Goal: Task Accomplishment & Management: Manage account settings

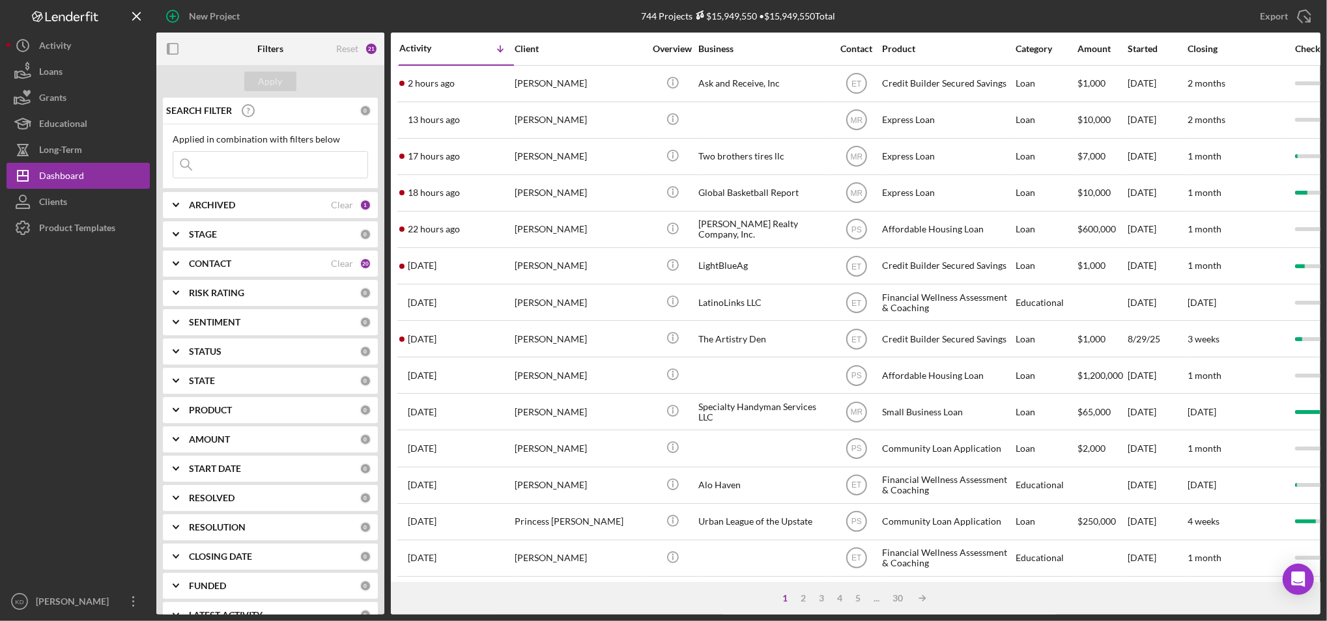
scroll to position [420, 0]
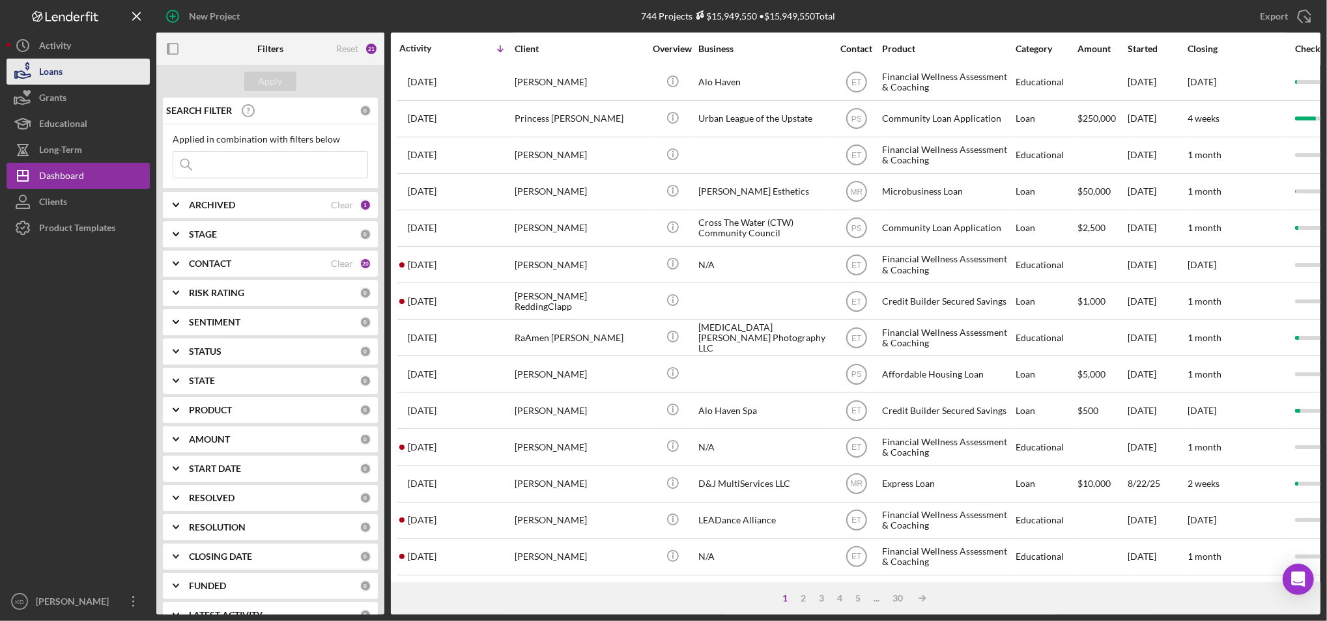
click at [106, 70] on button "Loans" at bounding box center [78, 72] width 143 height 26
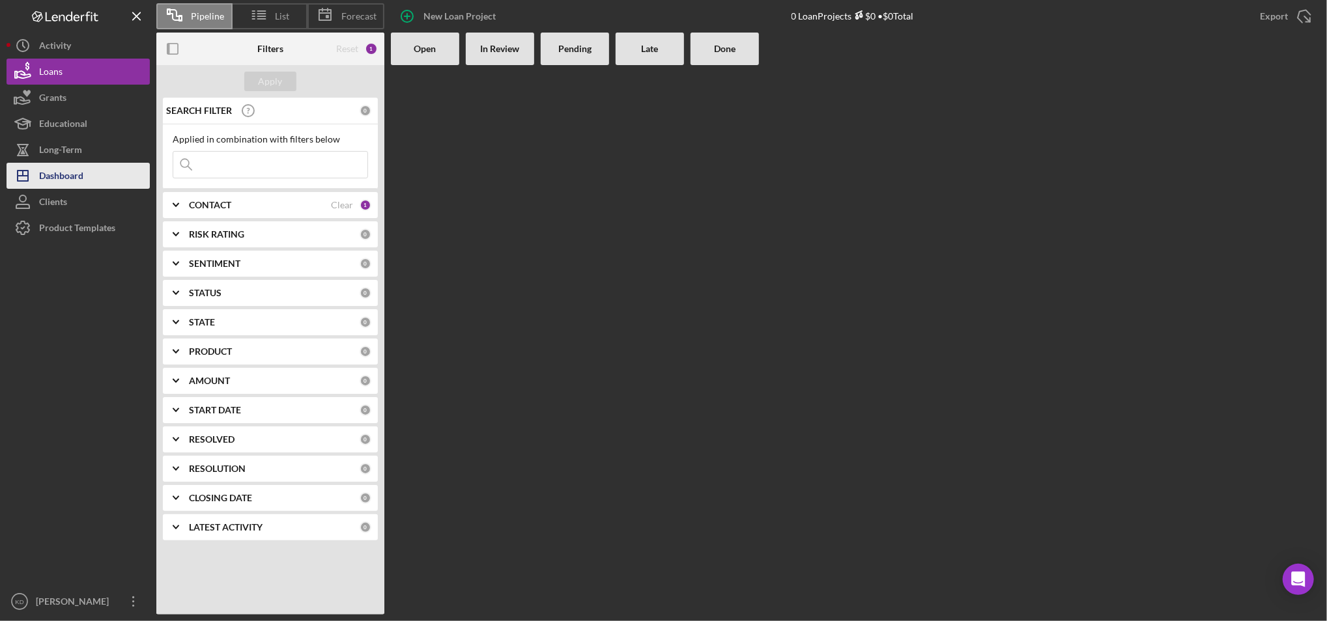
click at [95, 169] on button "Icon/Dashboard Dashboard" at bounding box center [78, 176] width 143 height 26
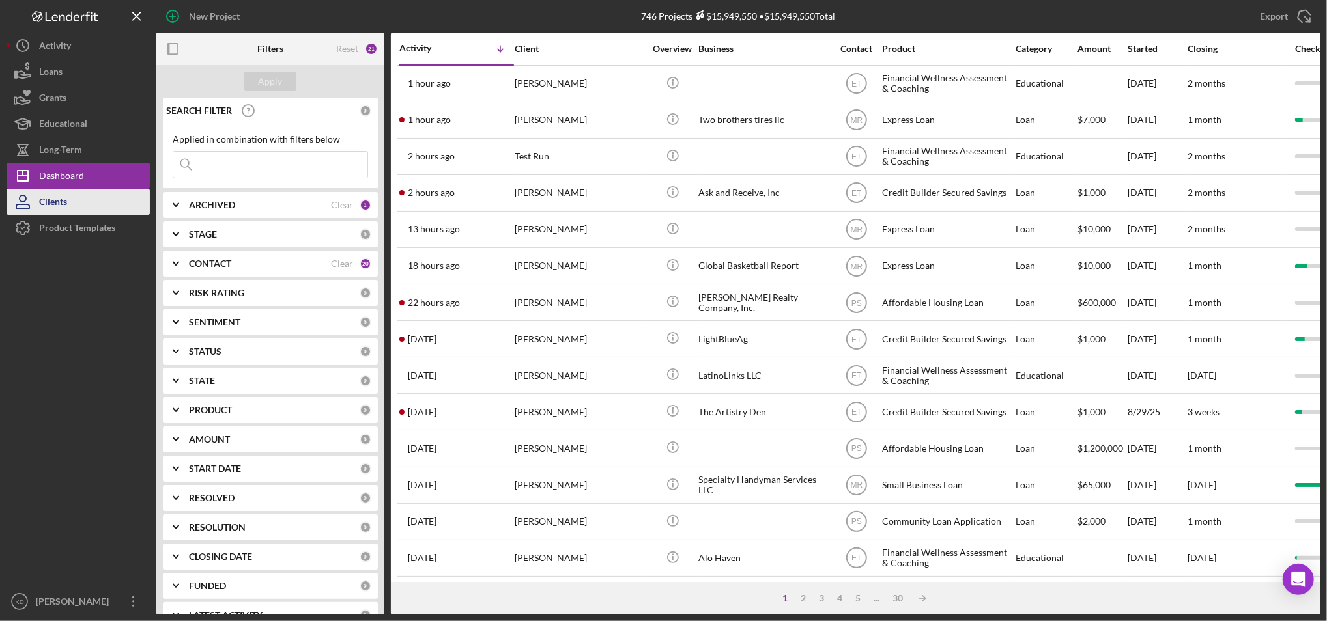
click at [74, 200] on button "Clients" at bounding box center [78, 202] width 143 height 26
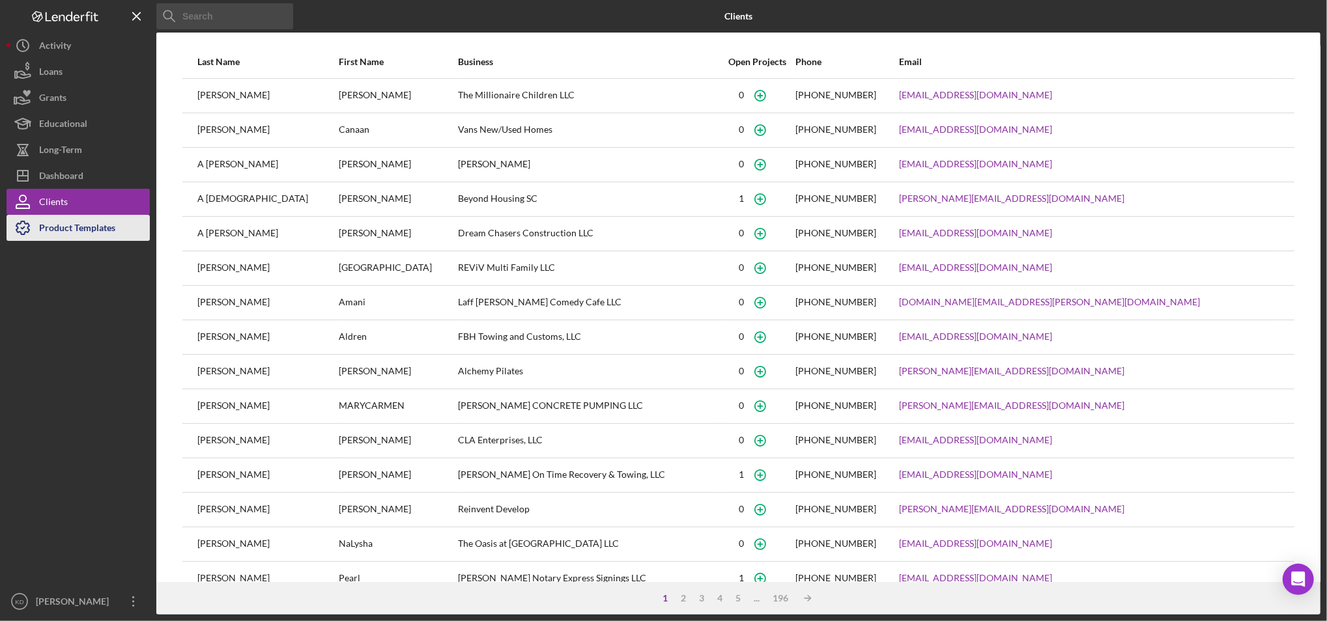
click at [106, 221] on div "Product Templates" at bounding box center [77, 229] width 76 height 29
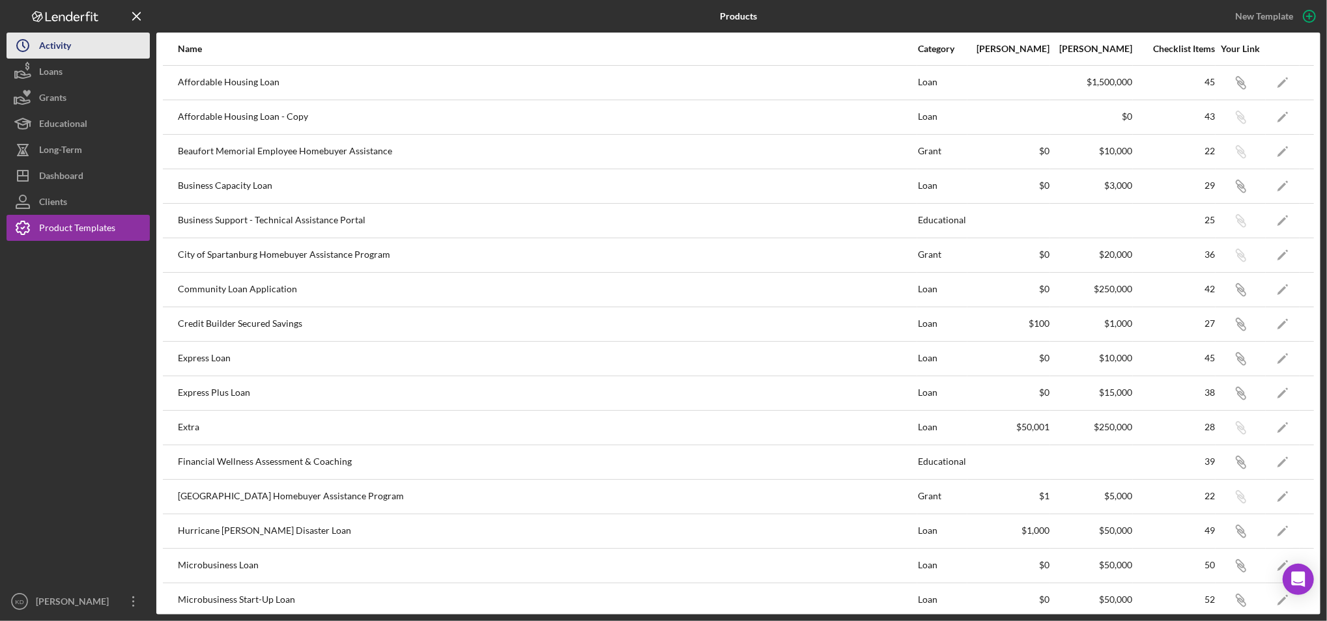
click at [88, 42] on button "Icon/History Activity" at bounding box center [78, 46] width 143 height 26
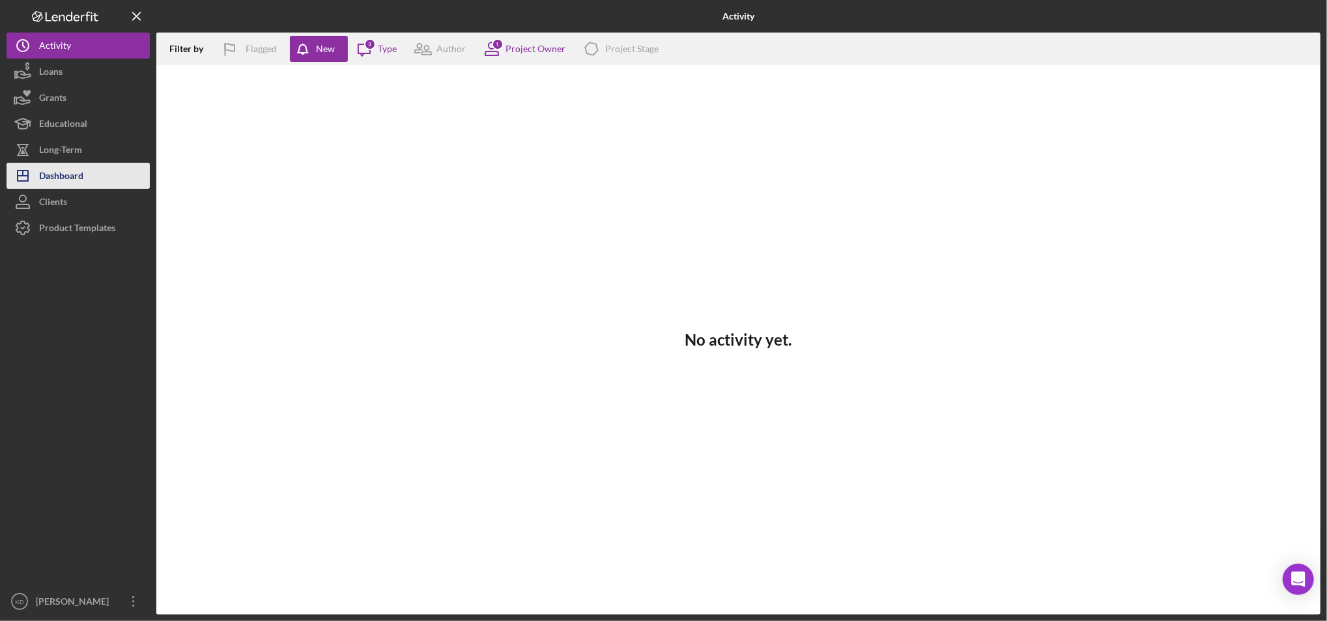
click at [67, 169] on div "Dashboard" at bounding box center [61, 177] width 44 height 29
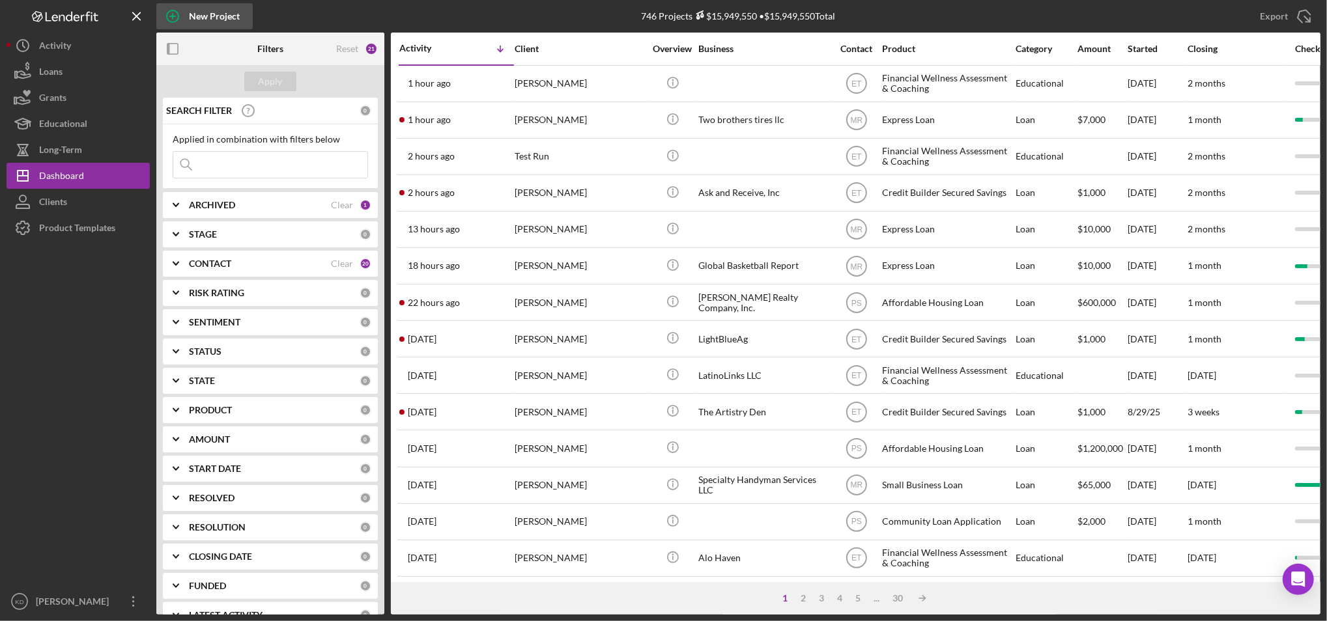
click at [173, 15] on icon "button" at bounding box center [172, 16] width 7 height 7
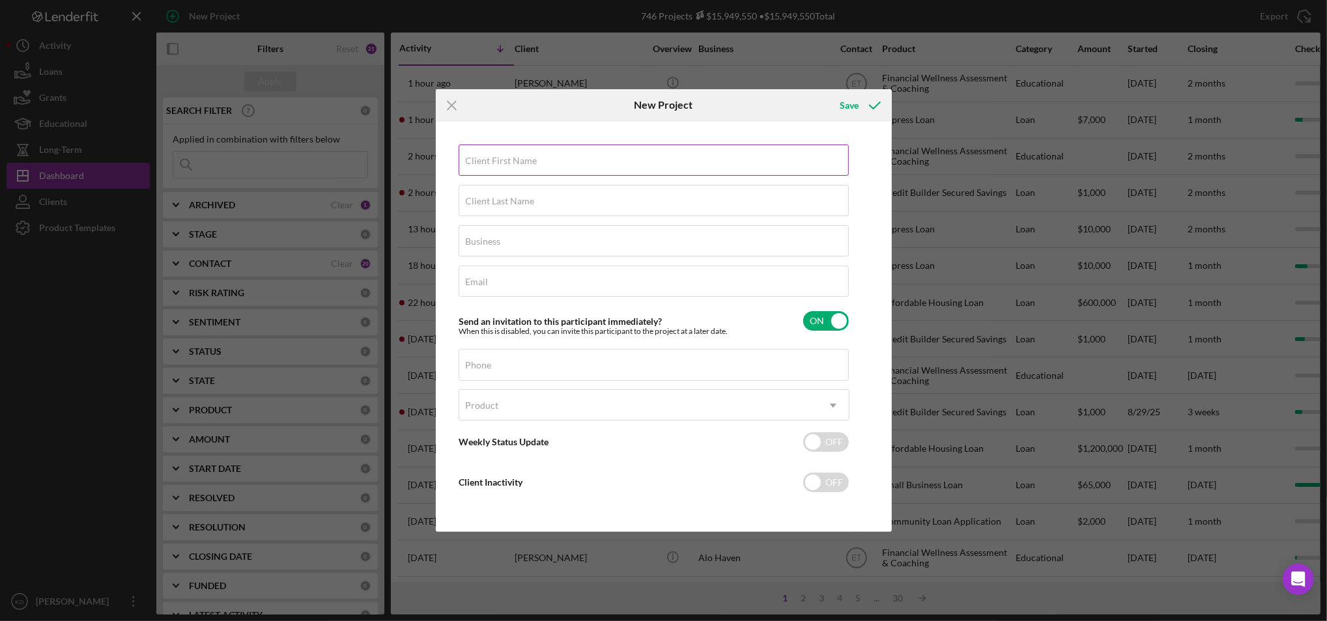
click at [506, 156] on label "Client First Name" at bounding box center [502, 161] width 72 height 10
click at [506, 156] on input "Client First Name" at bounding box center [654, 160] width 390 height 31
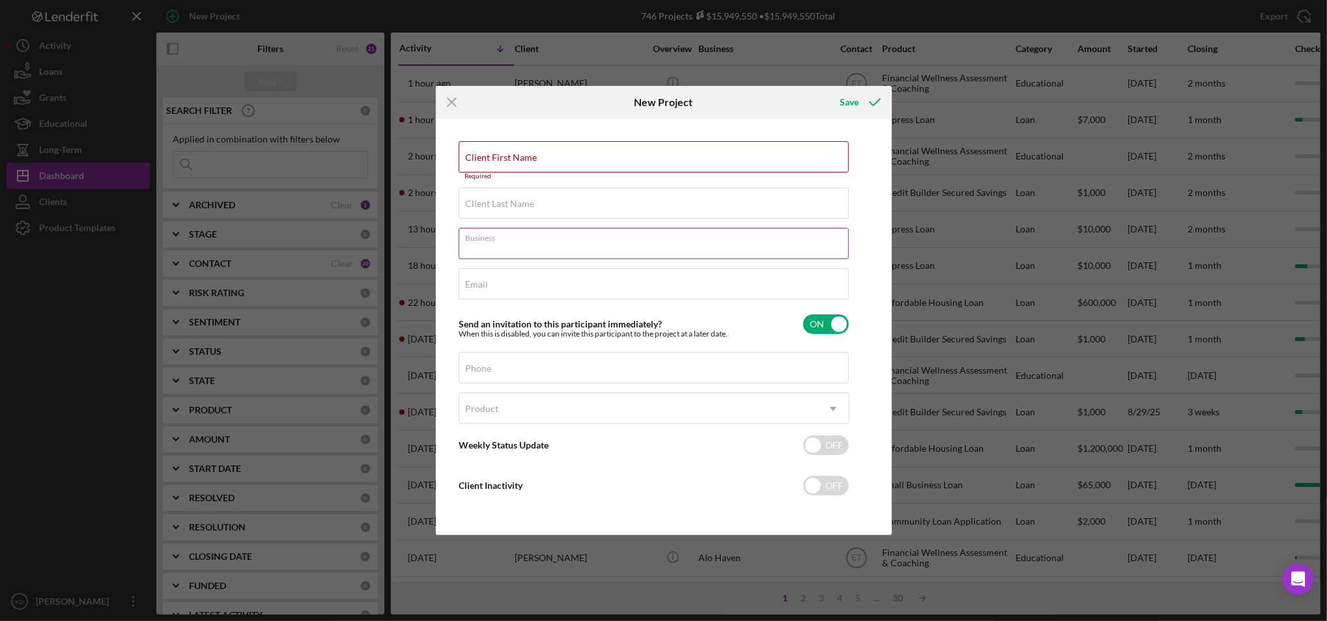
click at [607, 251] on input "Business" at bounding box center [654, 243] width 390 height 31
paste input "The Opportunity Center"
type input "The Opportunity Center"
click at [540, 154] on div "Client First Name Required" at bounding box center [654, 160] width 391 height 39
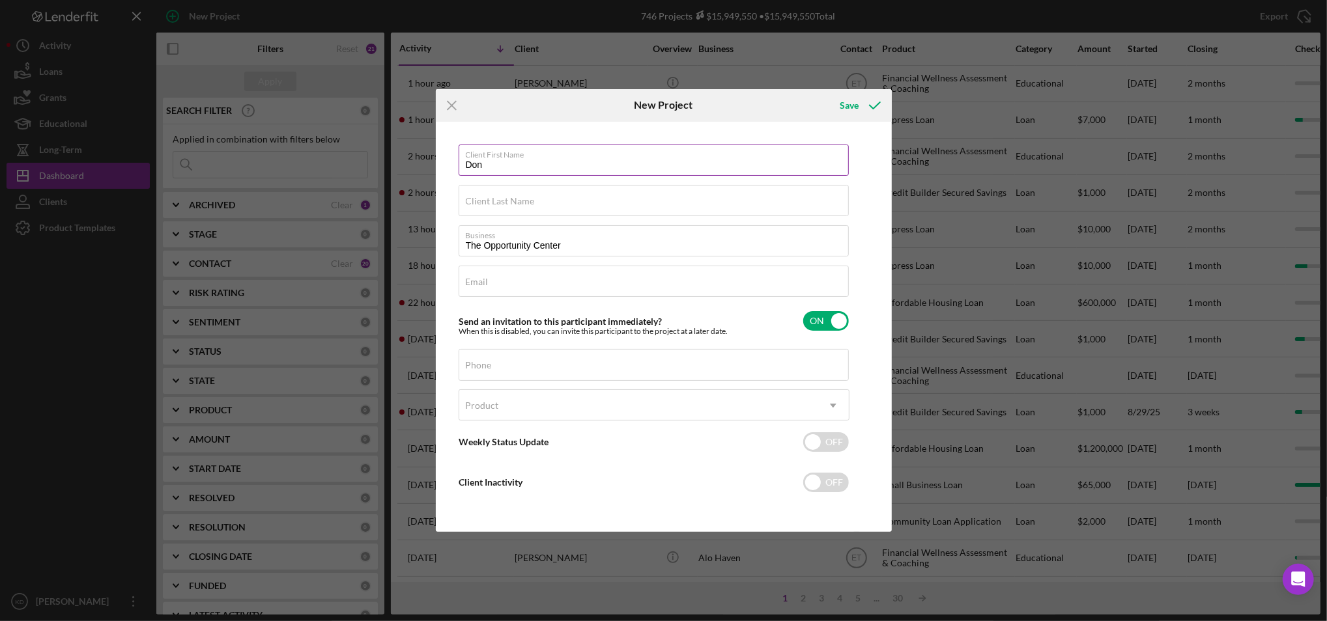
type input "Don"
type input "Oglesby"
click at [505, 286] on input "Email" at bounding box center [654, 281] width 390 height 31
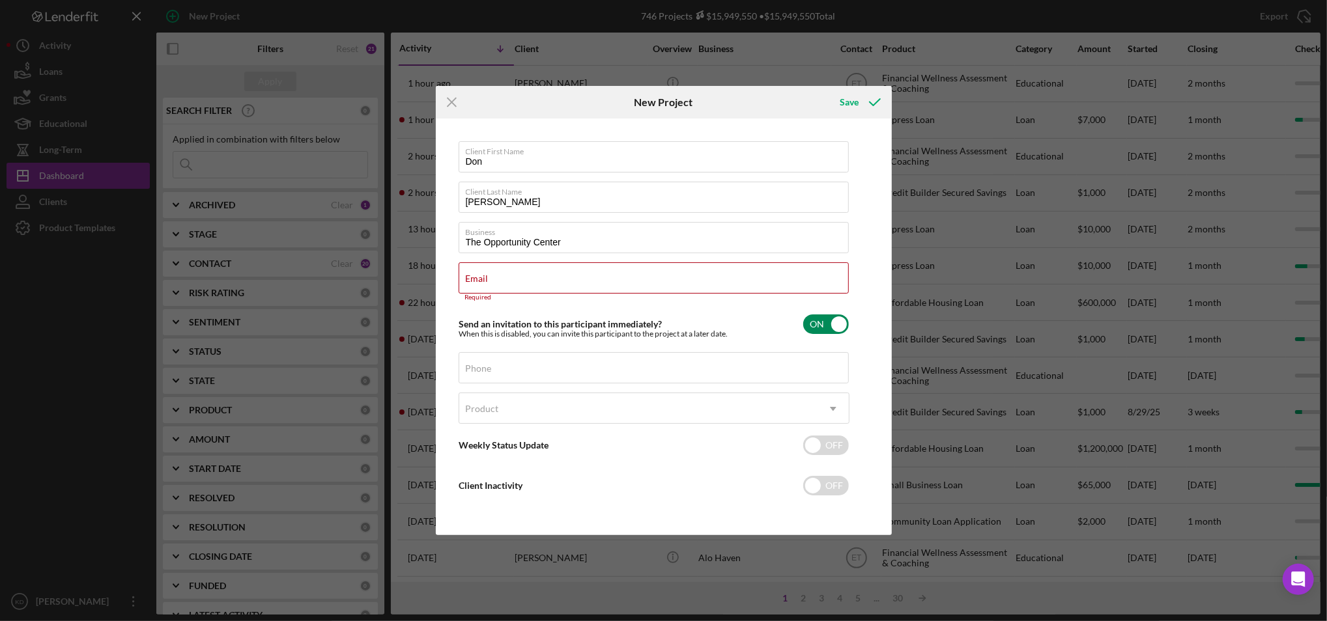
click at [829, 318] on input "checkbox" at bounding box center [826, 325] width 46 height 20
checkbox input "false"
click at [519, 283] on input "Email" at bounding box center [654, 278] width 390 height 31
paste input "doglesby@homesofhope.org"
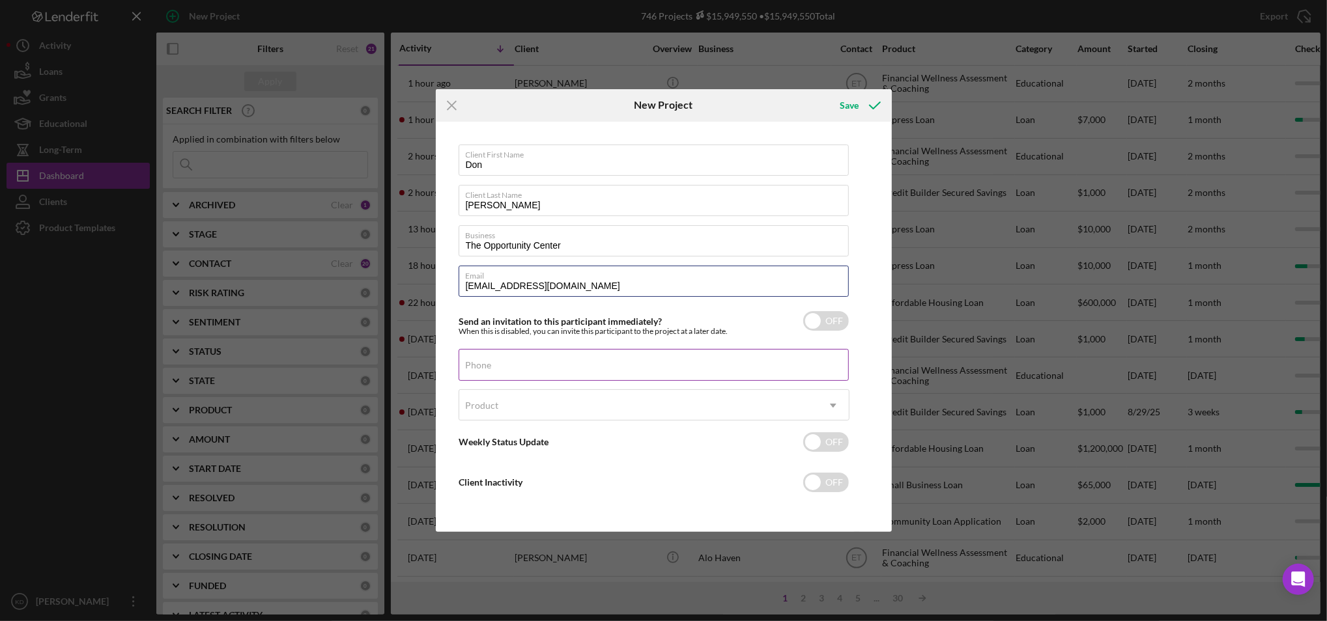
type input "doglesby@homesofhope.org"
click at [618, 373] on input "Phone" at bounding box center [654, 364] width 390 height 31
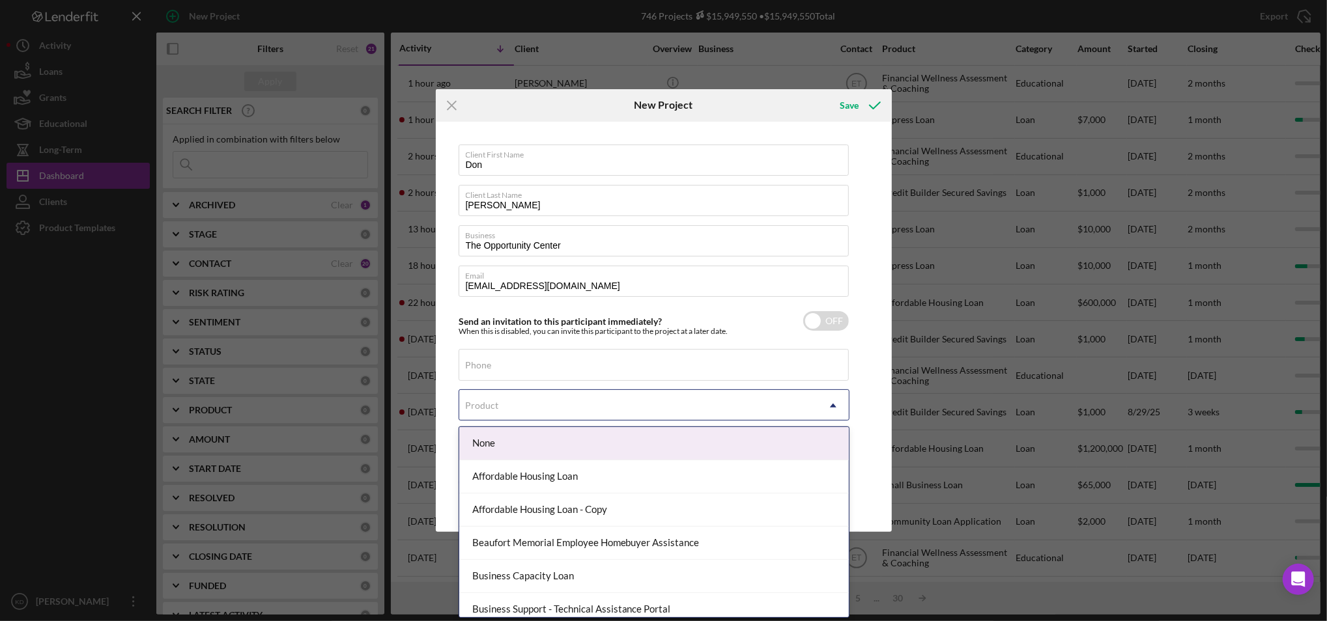
click at [592, 408] on div "Product" at bounding box center [638, 406] width 358 height 30
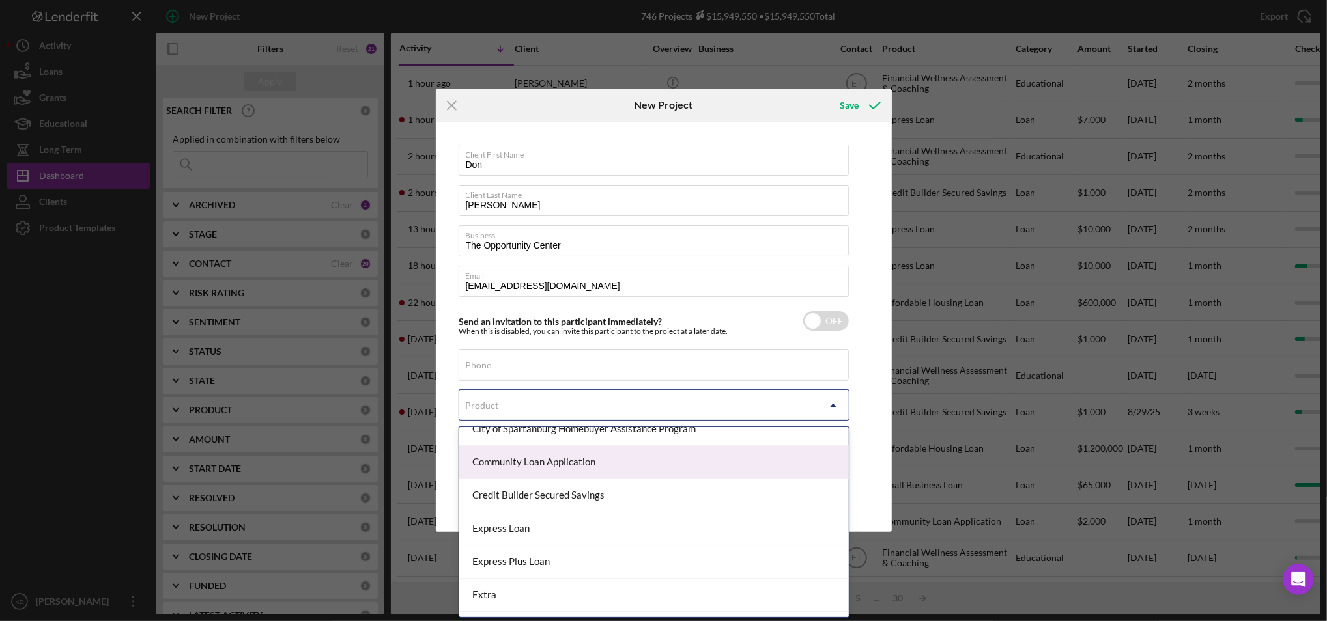
scroll to position [214, 0]
click at [573, 459] on div "Community Loan Application" at bounding box center [654, 462] width 390 height 33
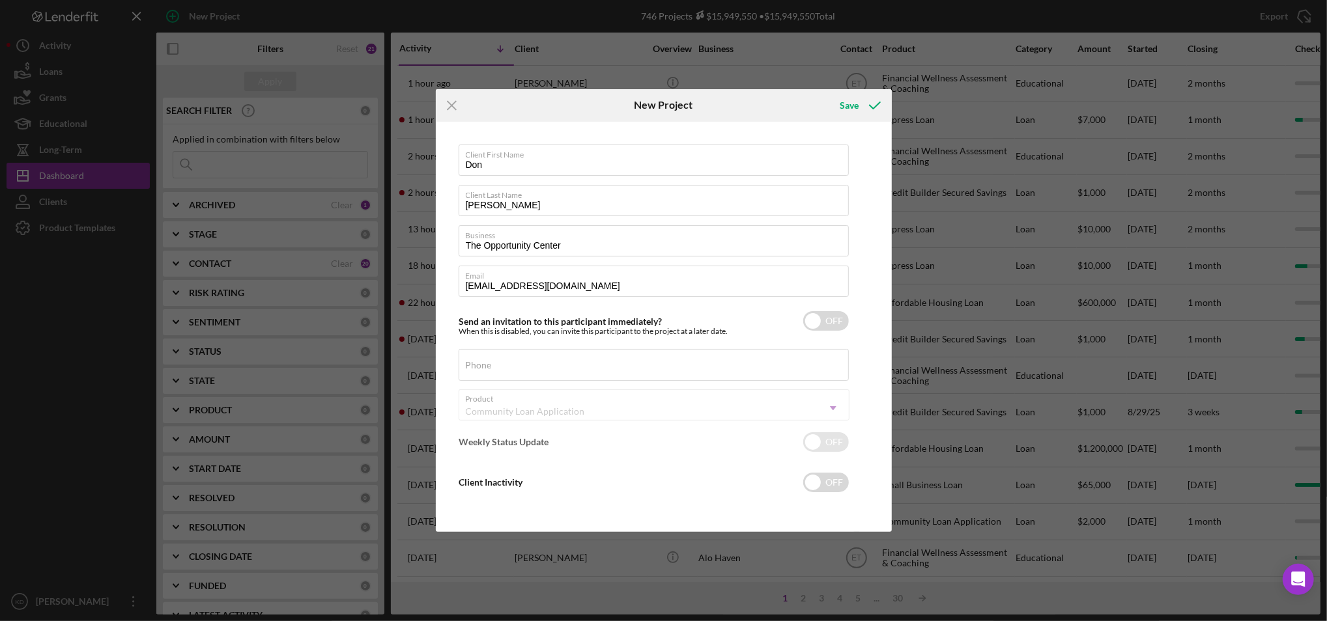
checkbox input "true"
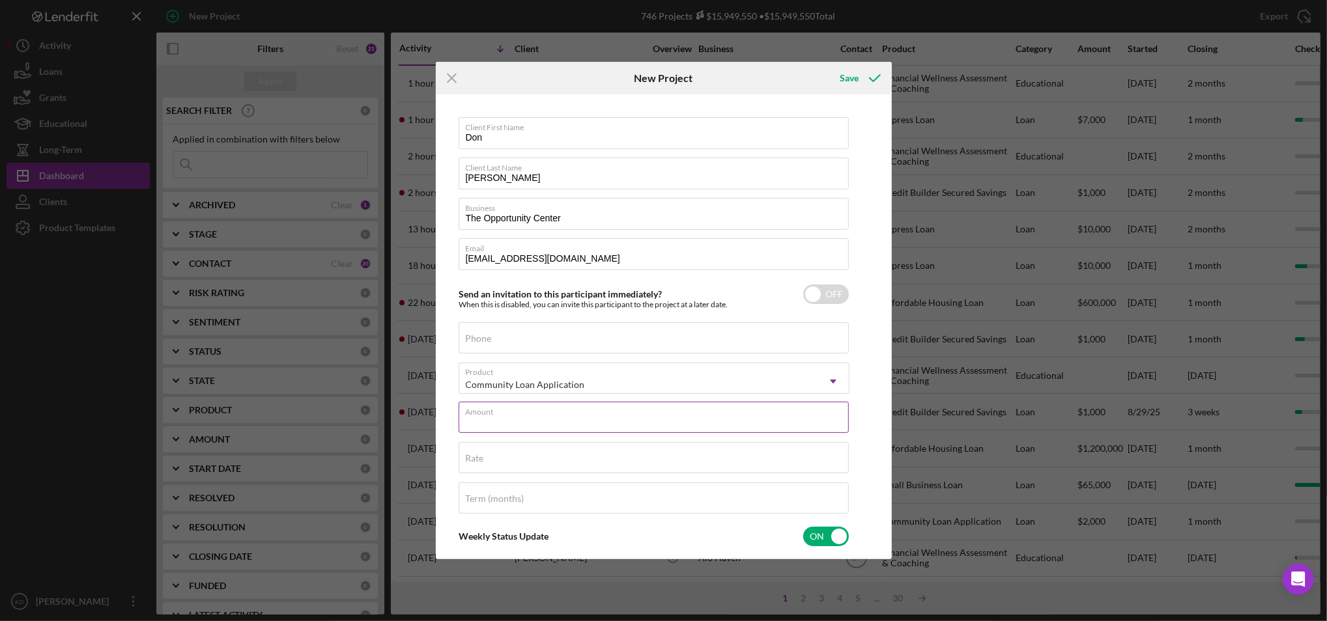
click at [593, 420] on input "Amount" at bounding box center [654, 417] width 390 height 31
type input "$2"
type input "$3"
click at [547, 461] on div "Rate" at bounding box center [654, 465] width 391 height 33
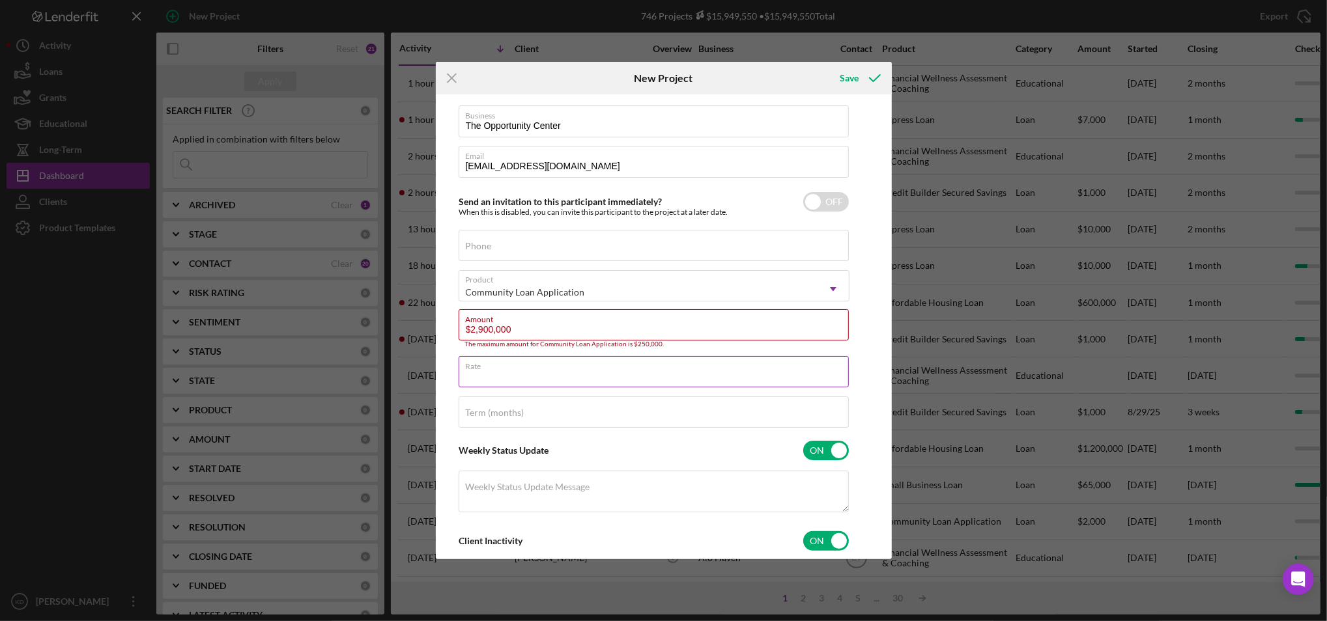
scroll to position [214, 0]
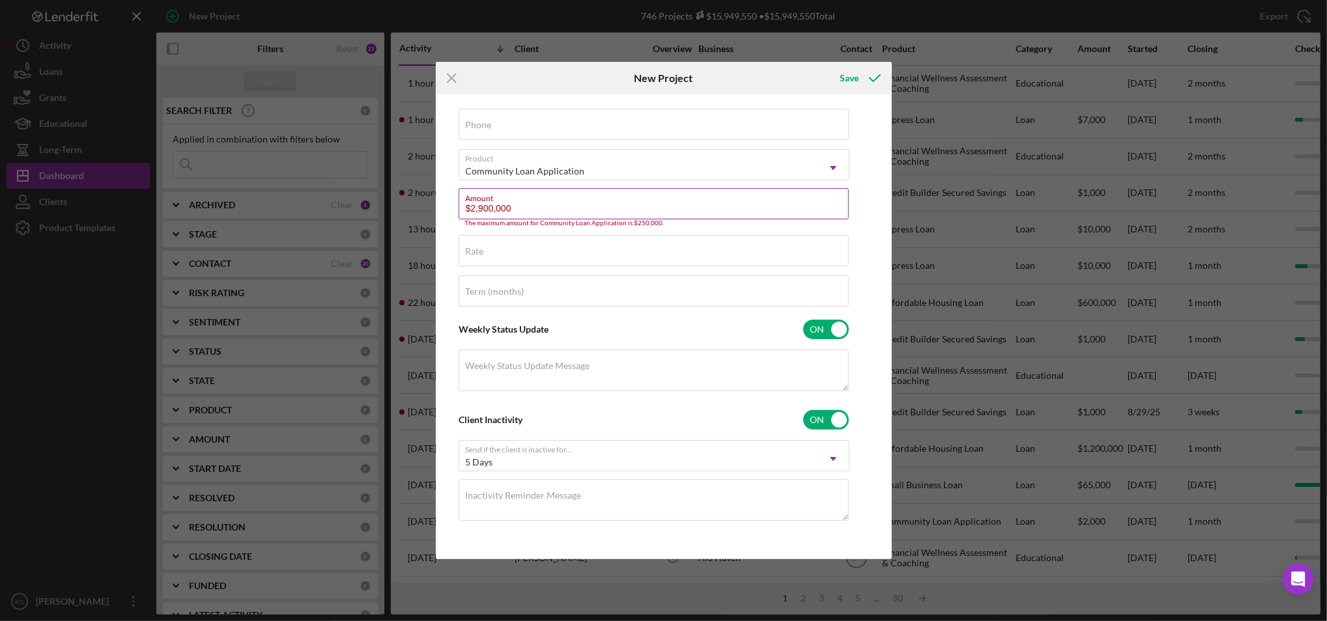
click at [492, 213] on input "$2,900,000" at bounding box center [654, 203] width 390 height 31
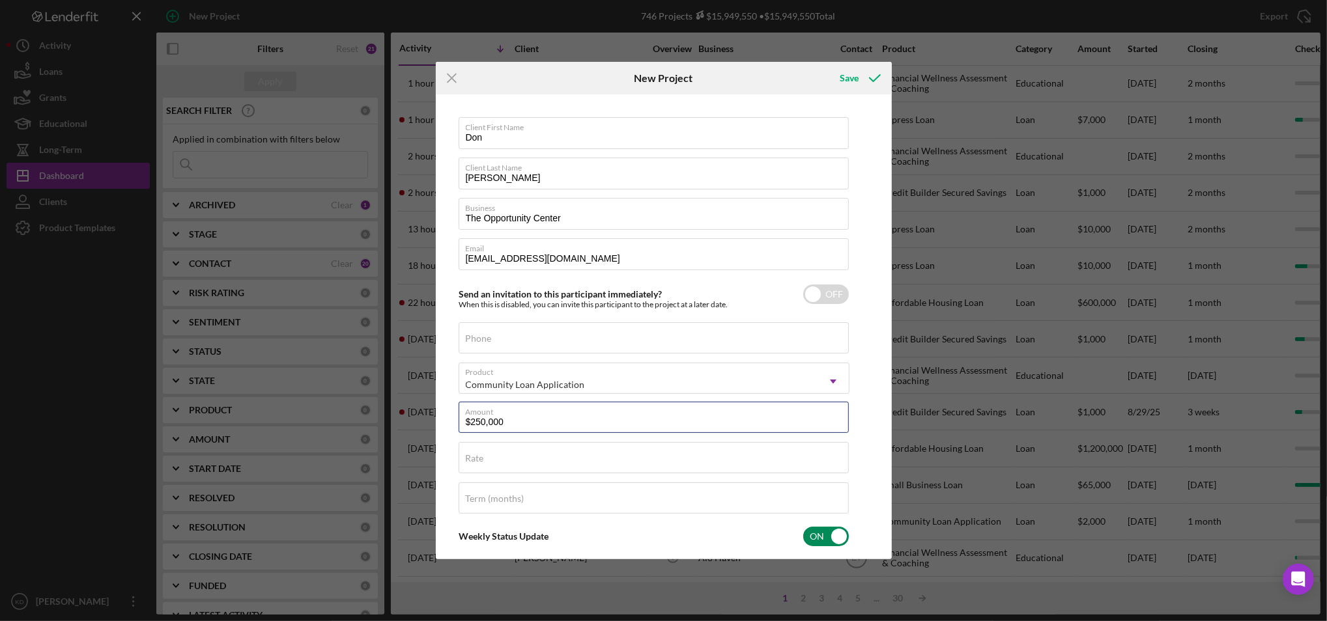
scroll to position [207, 0]
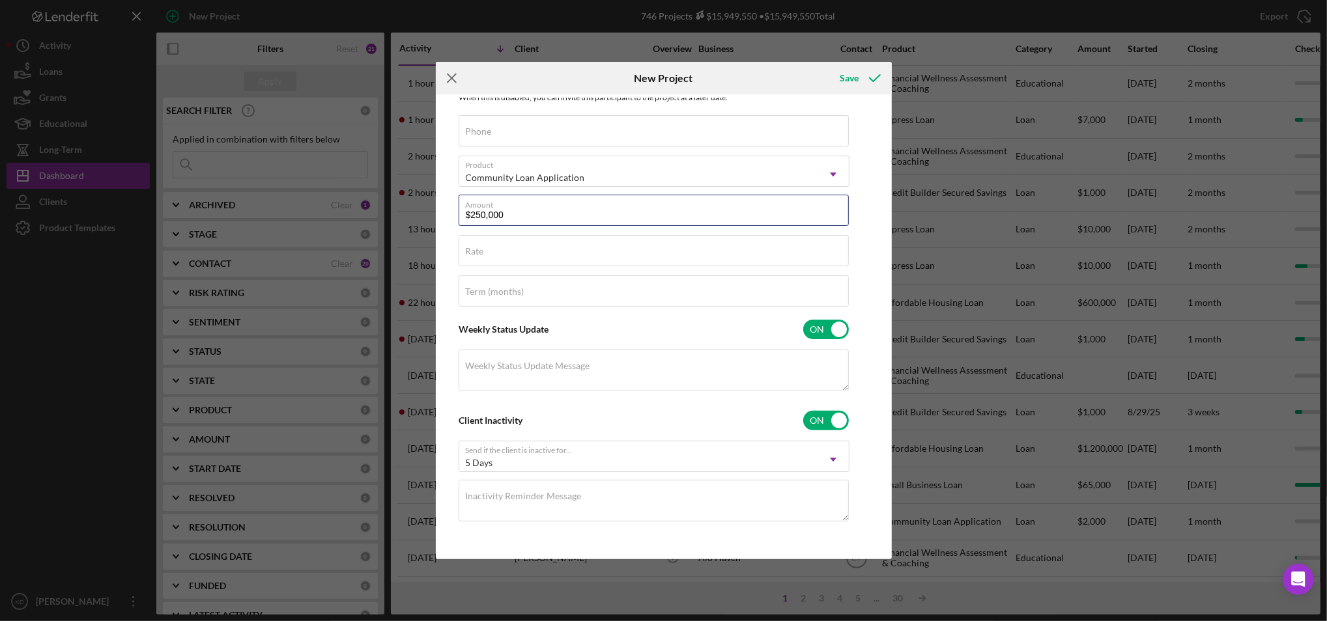
type input "$250,000"
click at [453, 78] on icon "Icon/Menu Close" at bounding box center [452, 78] width 33 height 33
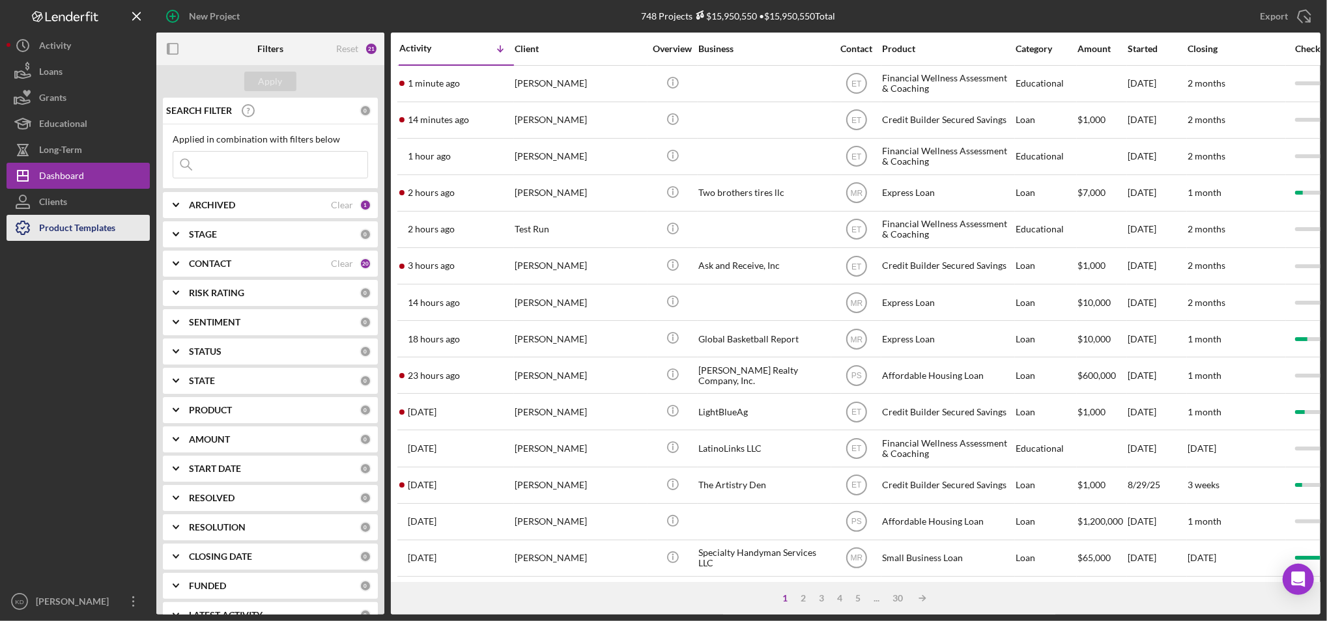
click at [68, 236] on div "Product Templates" at bounding box center [77, 229] width 76 height 29
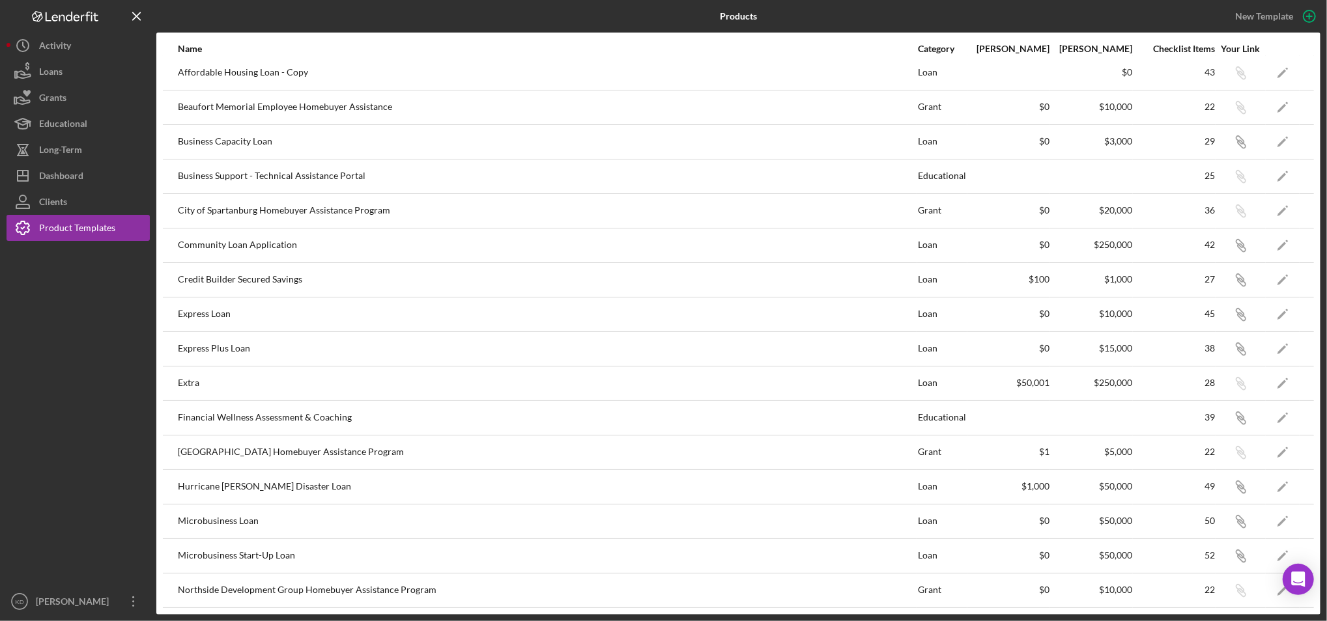
scroll to position [158, 0]
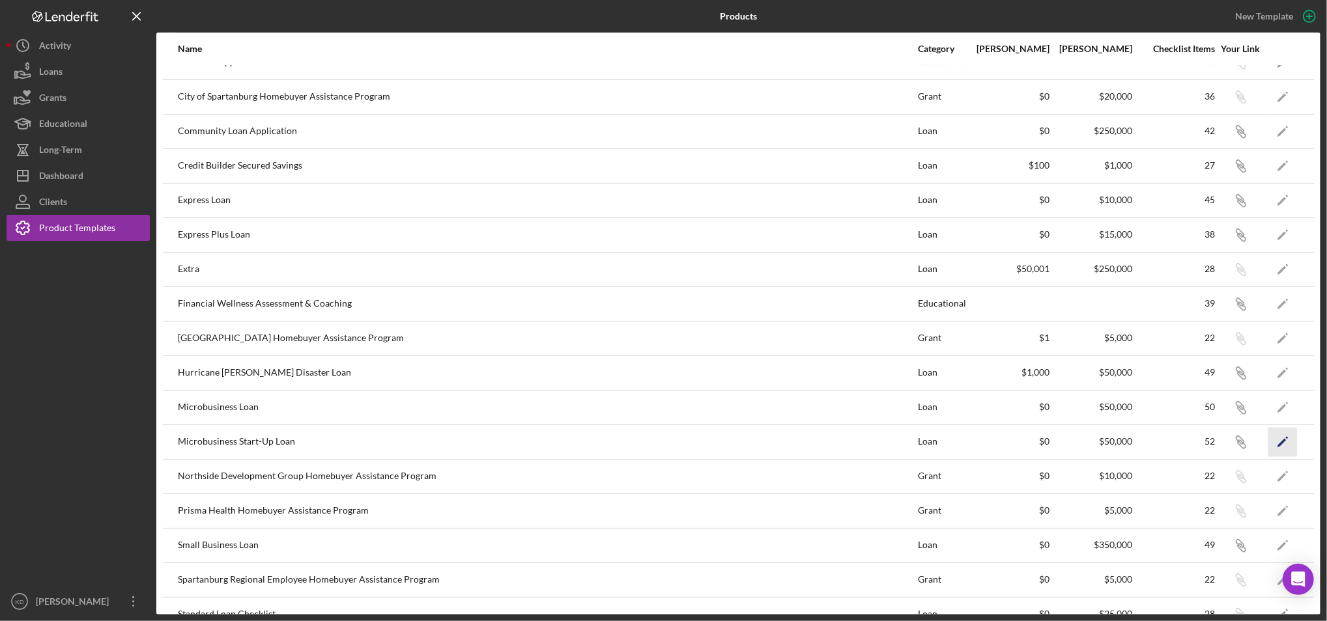
click at [1273, 439] on icon "Icon/Edit" at bounding box center [1282, 441] width 29 height 29
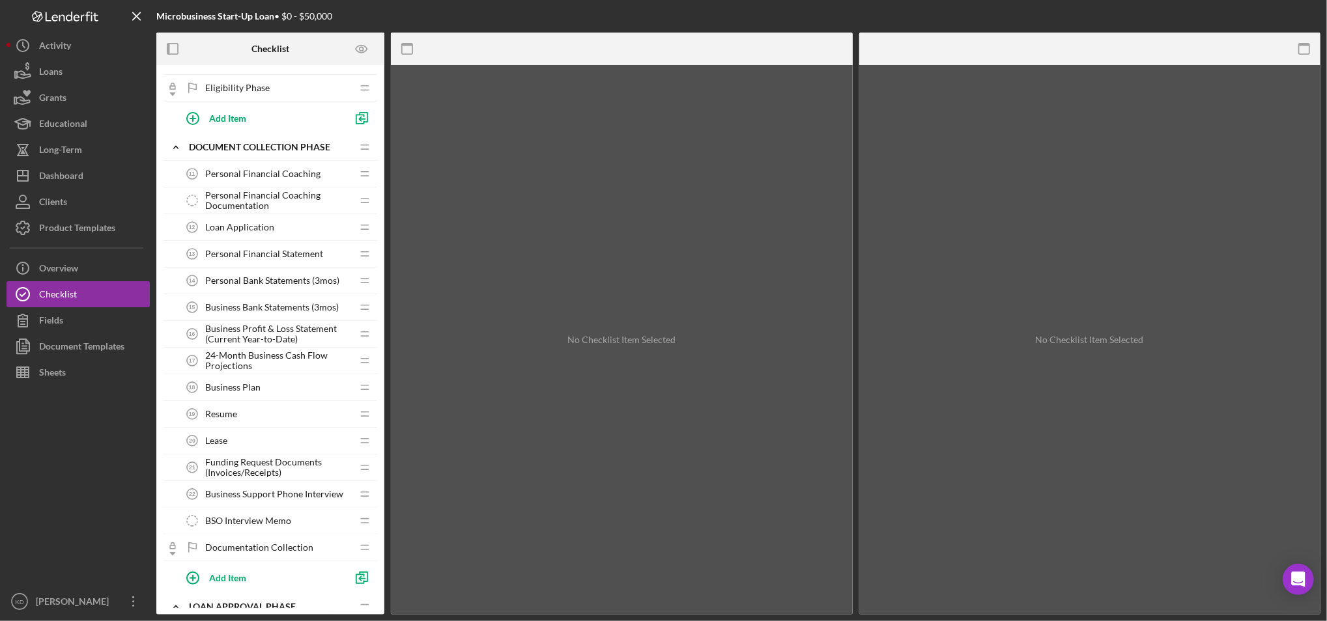
scroll to position [506, 0]
click at [263, 220] on div "Loan Application 12 Loan Application" at bounding box center [265, 225] width 173 height 26
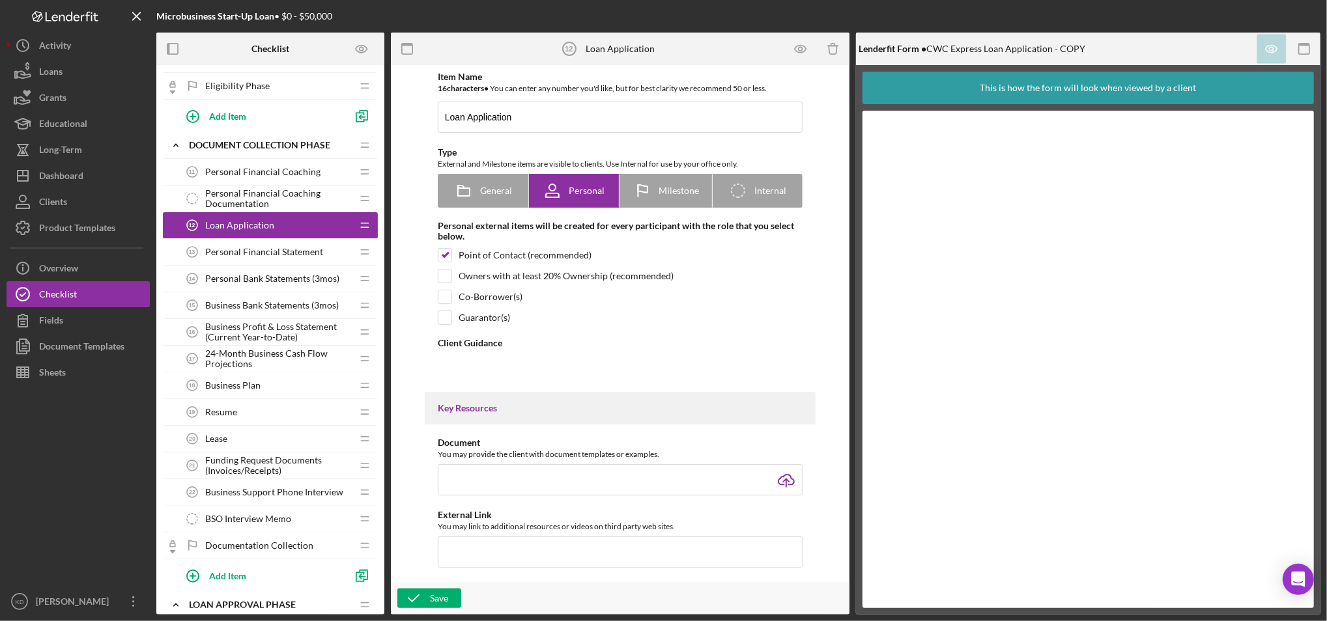
type textarea "<div>Please complete the form below. This will give us a more detailed overview…"
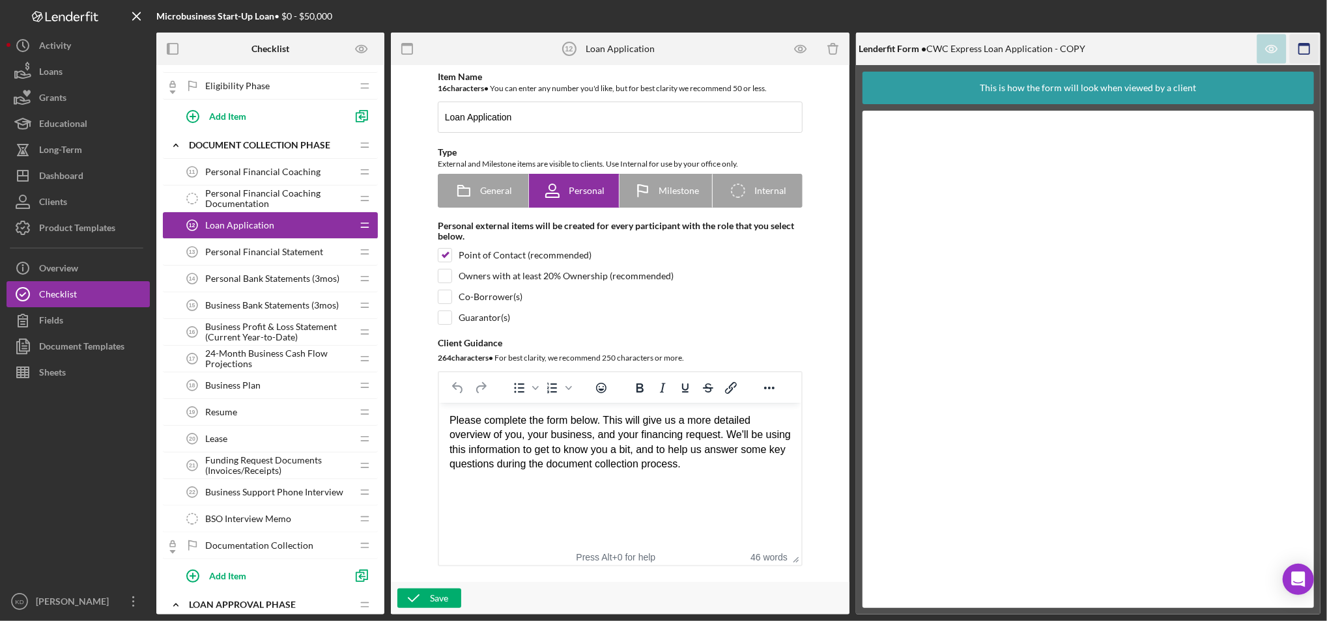
click at [1308, 48] on icon "button" at bounding box center [1304, 49] width 29 height 29
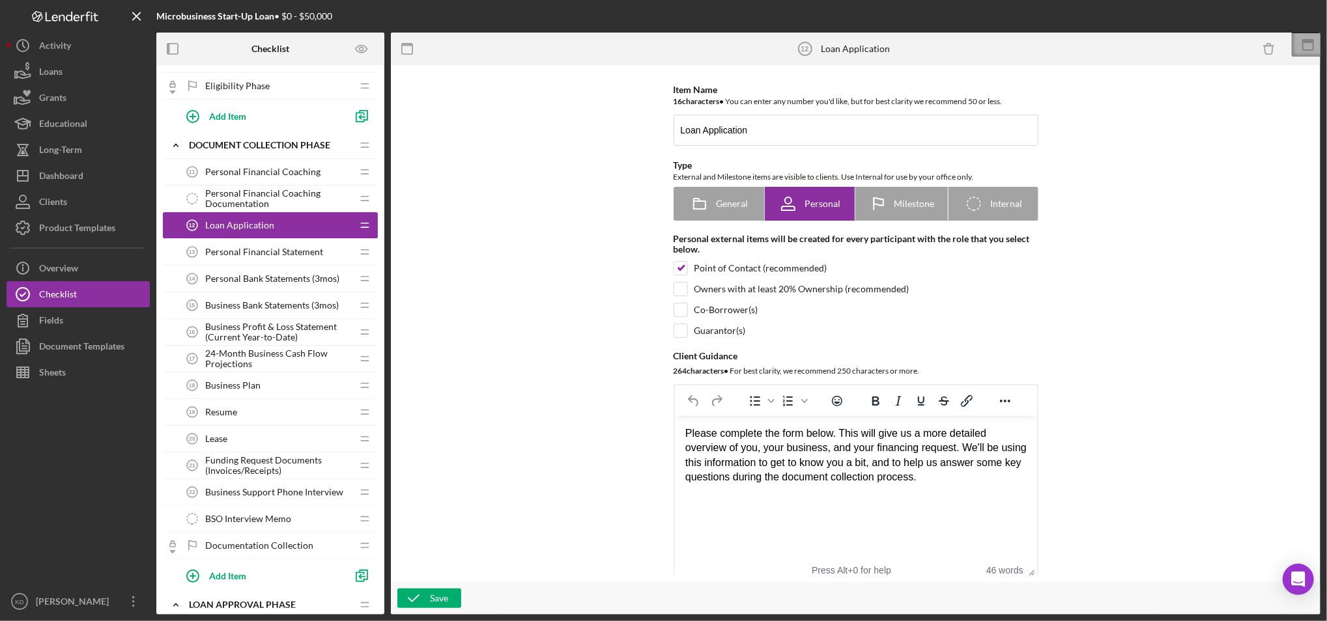
click at [1319, 35] on icon at bounding box center [1308, 45] width 33 height 33
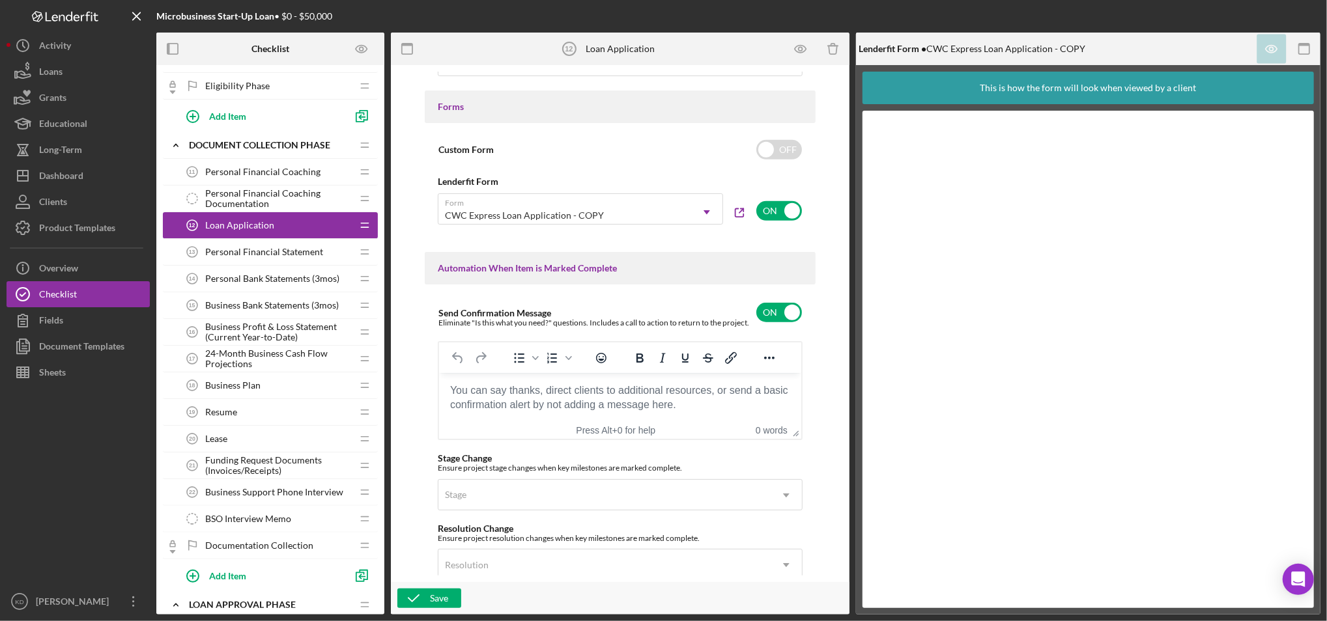
scroll to position [691, 0]
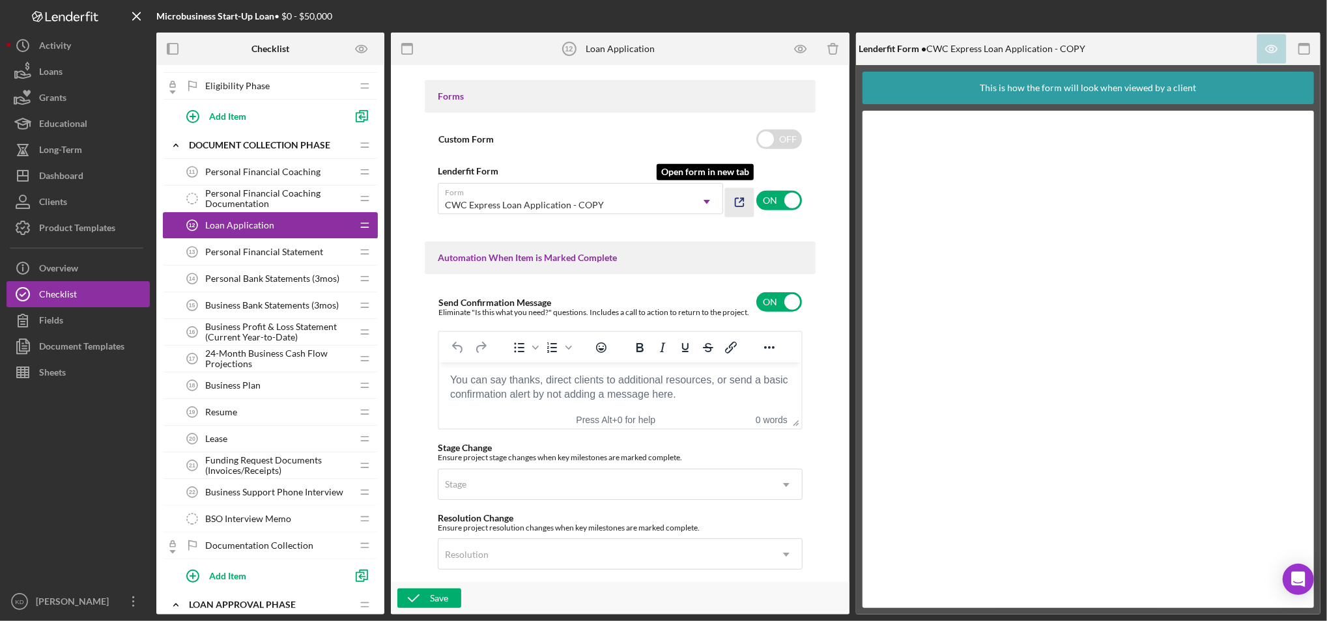
click at [737, 205] on icon "button" at bounding box center [738, 202] width 29 height 29
click at [97, 175] on button "Icon/Dashboard Dashboard" at bounding box center [78, 176] width 143 height 26
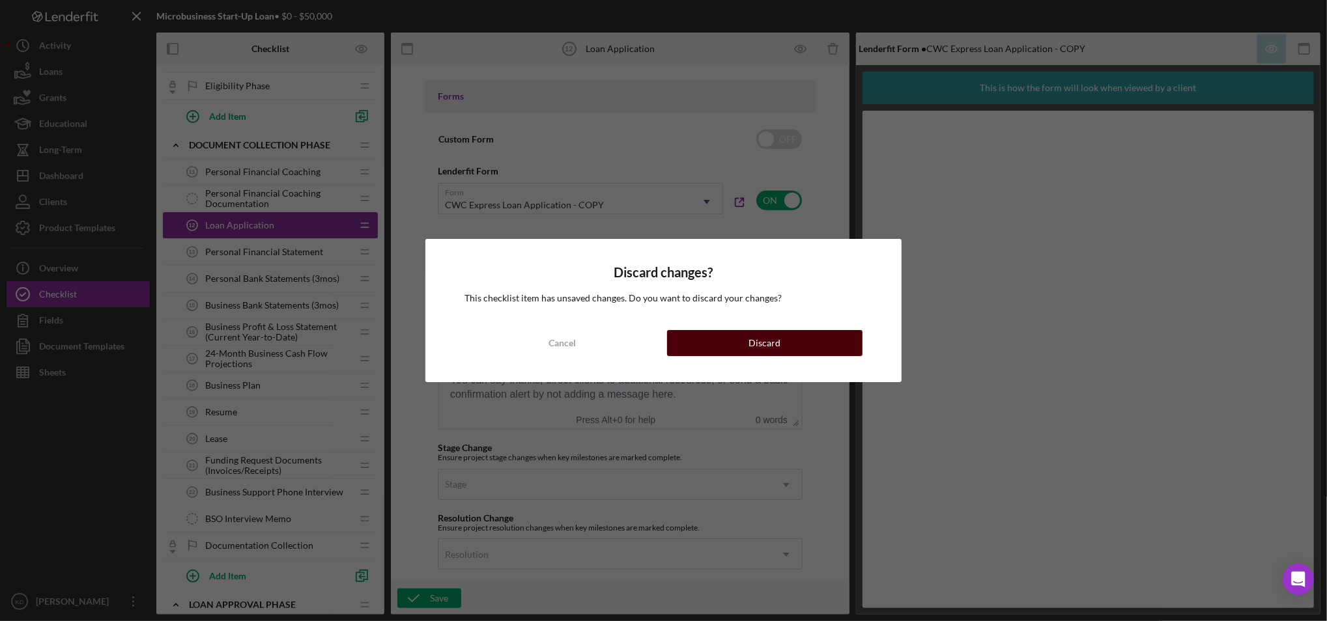
click at [722, 353] on button "Discard" at bounding box center [765, 343] width 196 height 26
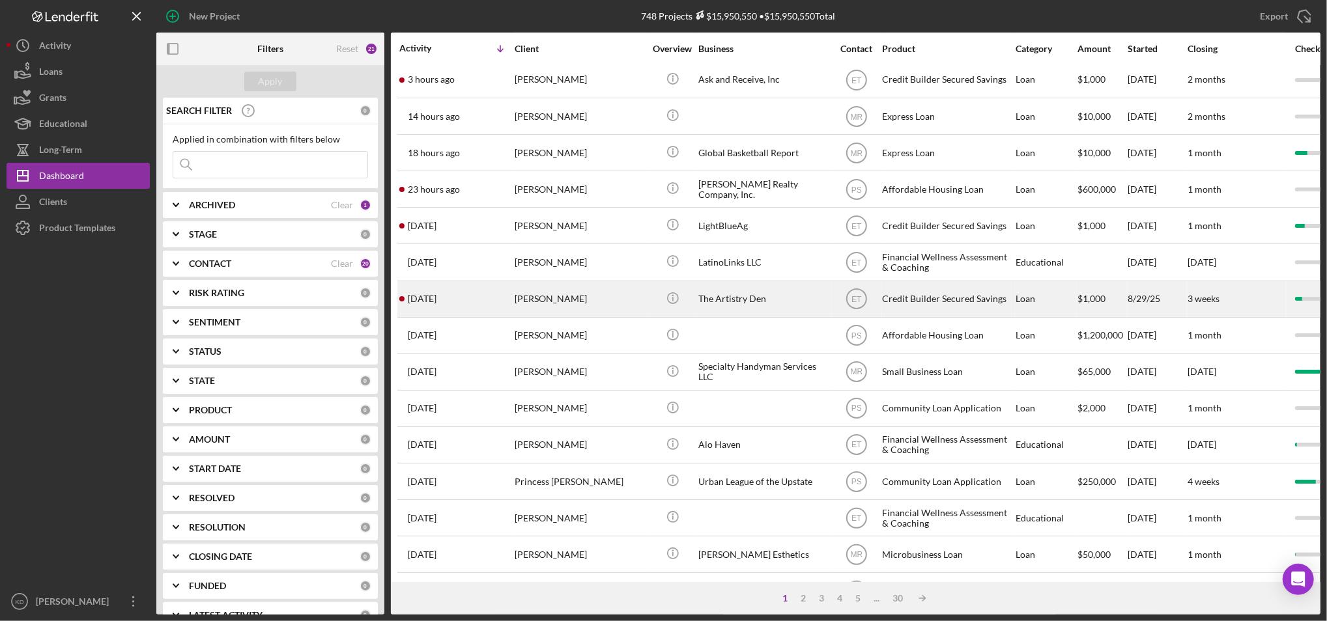
scroll to position [192, 0]
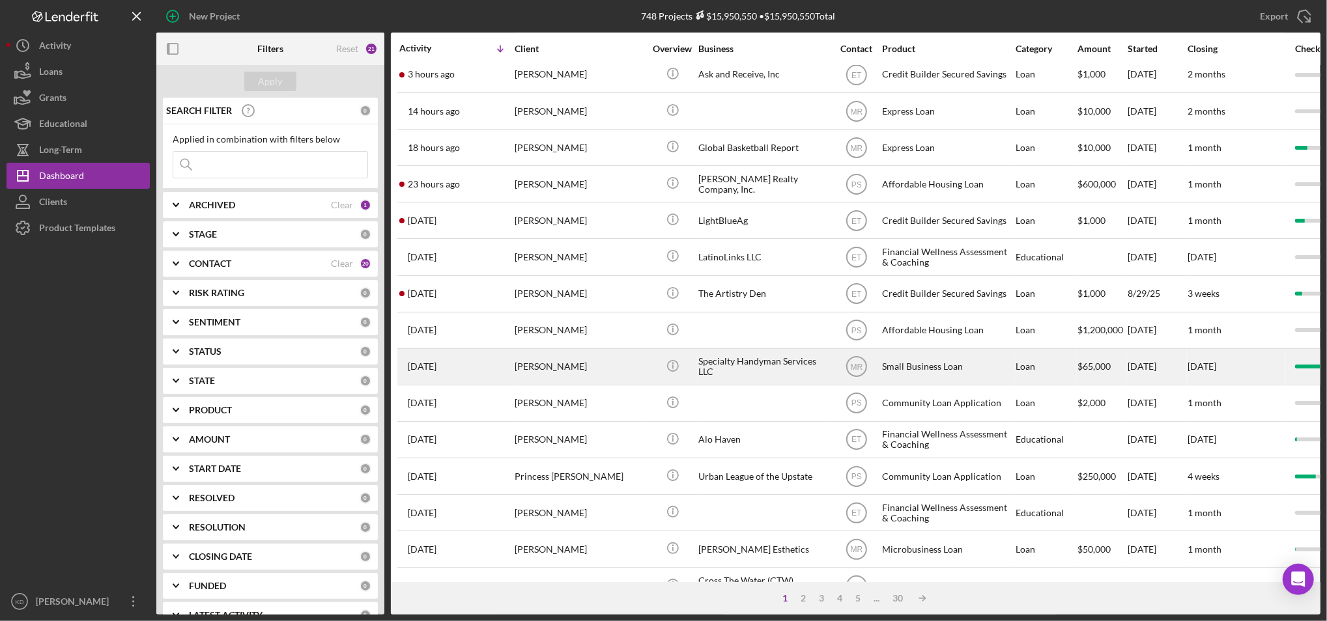
click at [730, 362] on div "Specialty Handyman Services LLC" at bounding box center [763, 367] width 130 height 35
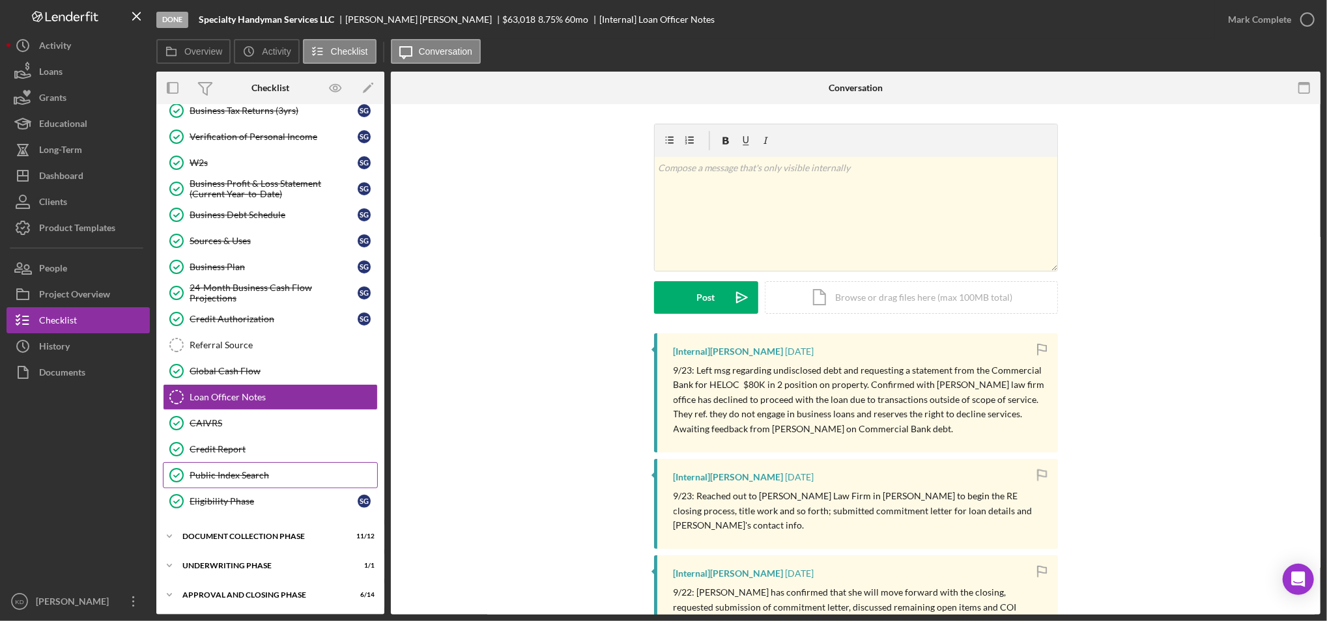
scroll to position [198, 0]
click at [289, 538] on div "Document Collection Phase" at bounding box center [275, 536] width 186 height 8
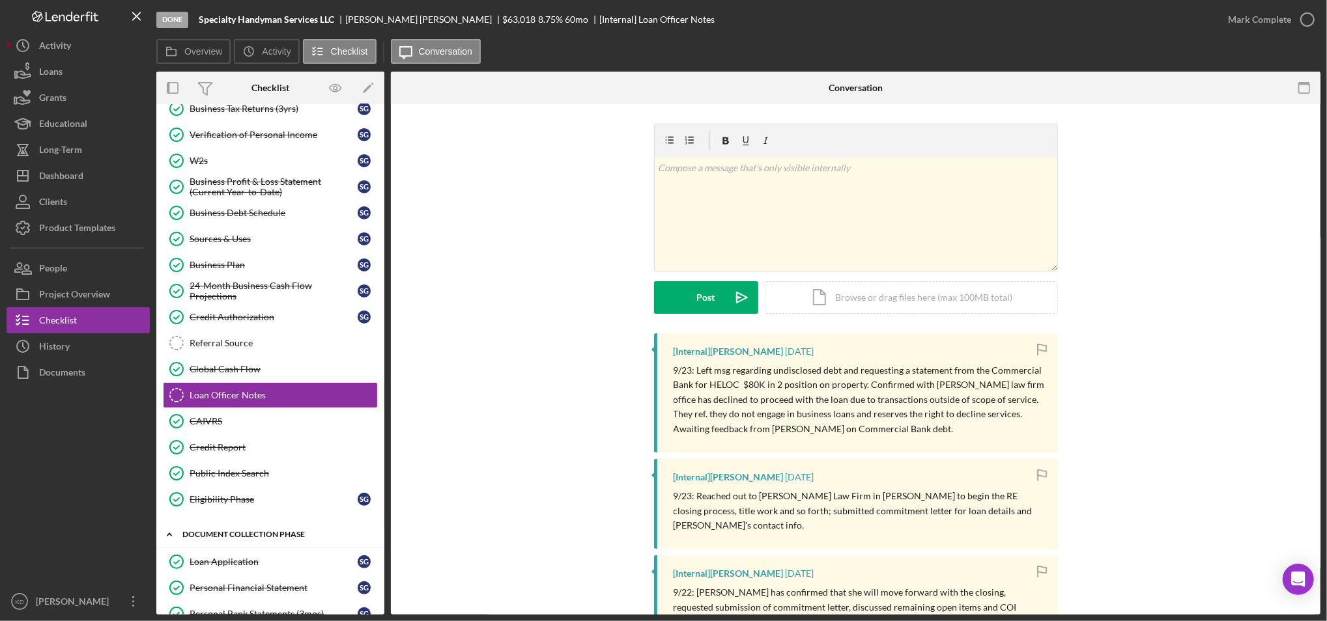
scroll to position [407, 0]
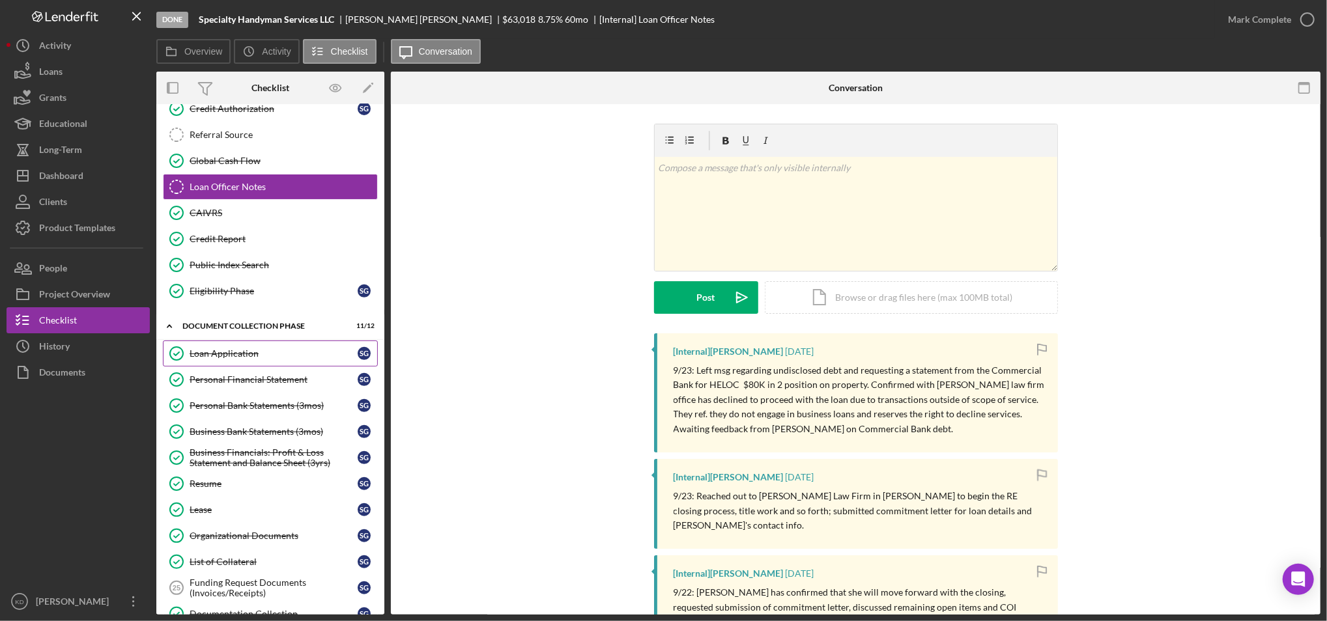
click at [276, 348] on link "Loan Application Loan Application S G" at bounding box center [270, 354] width 215 height 26
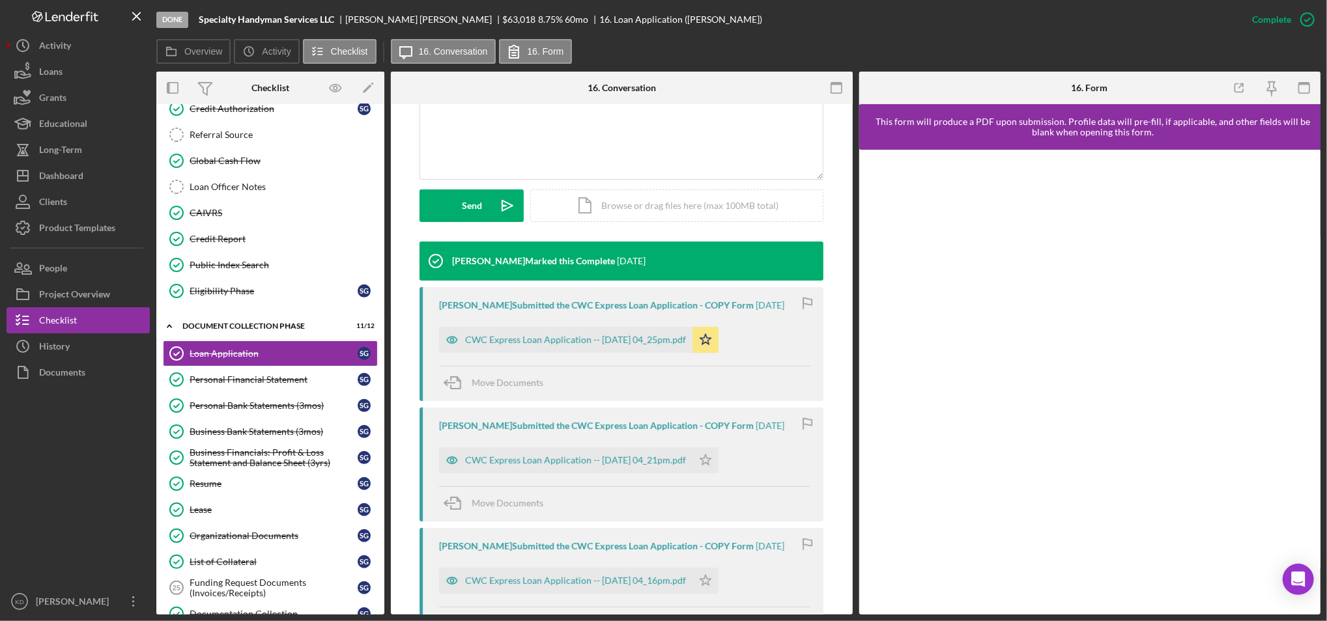
scroll to position [337, 0]
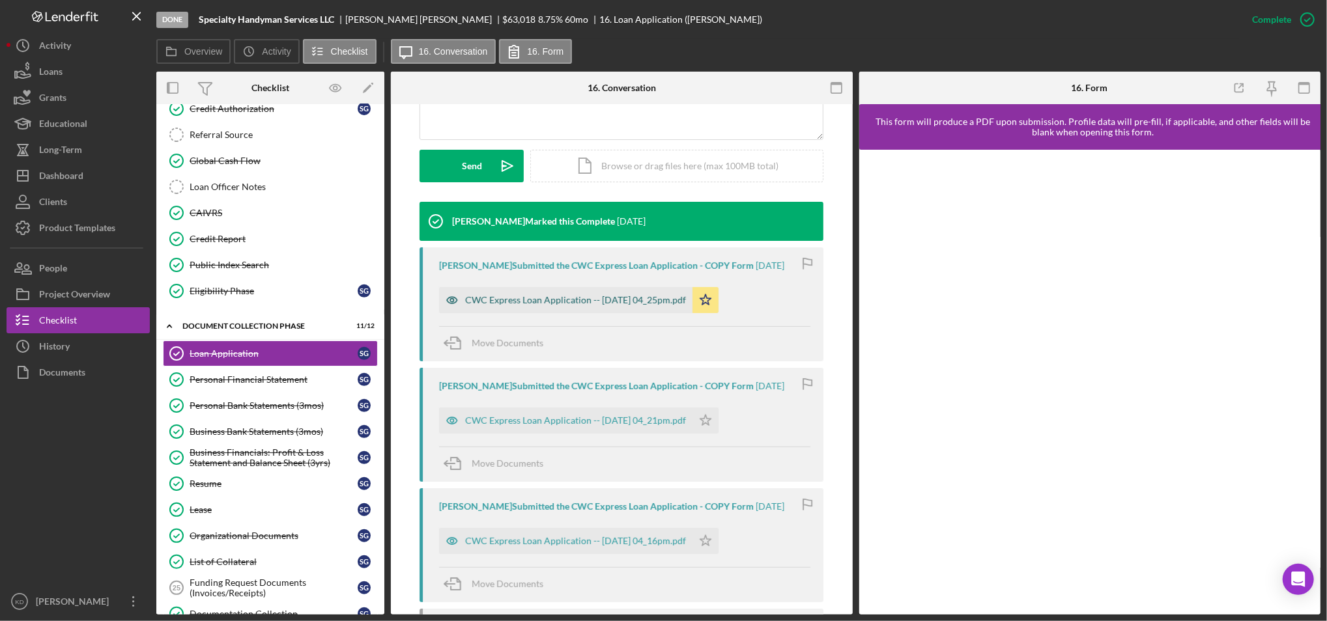
click at [590, 299] on div "CWC Express Loan Application -- 2025-07-28 04_25pm.pdf" at bounding box center [575, 300] width 221 height 10
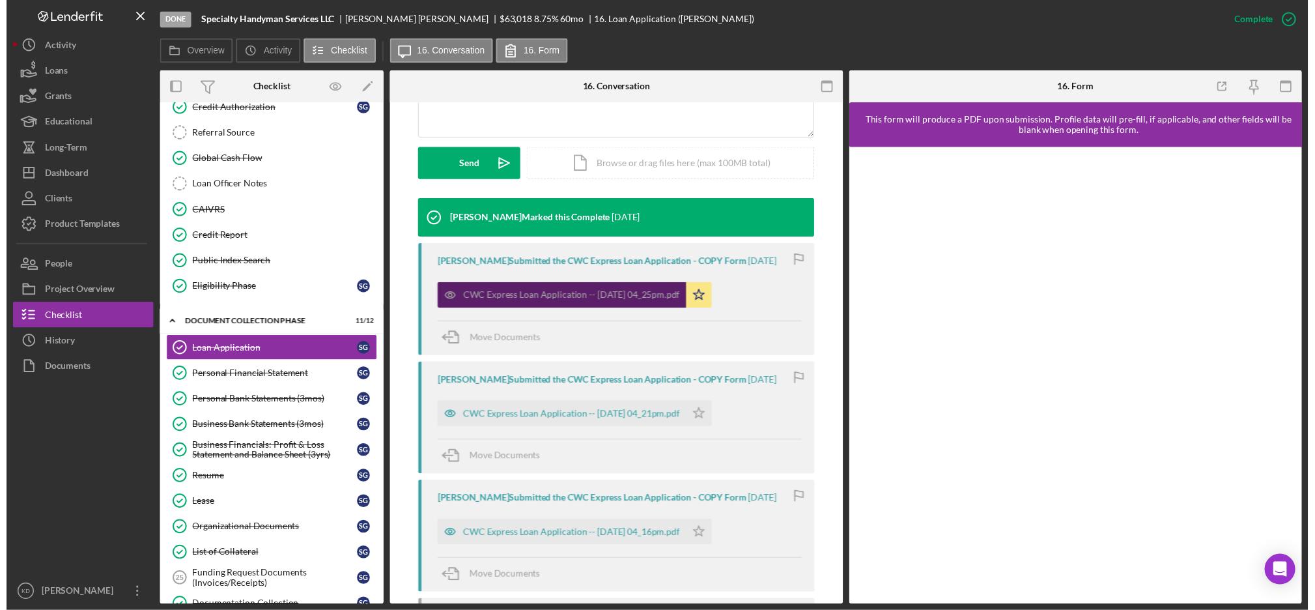
scroll to position [351, 0]
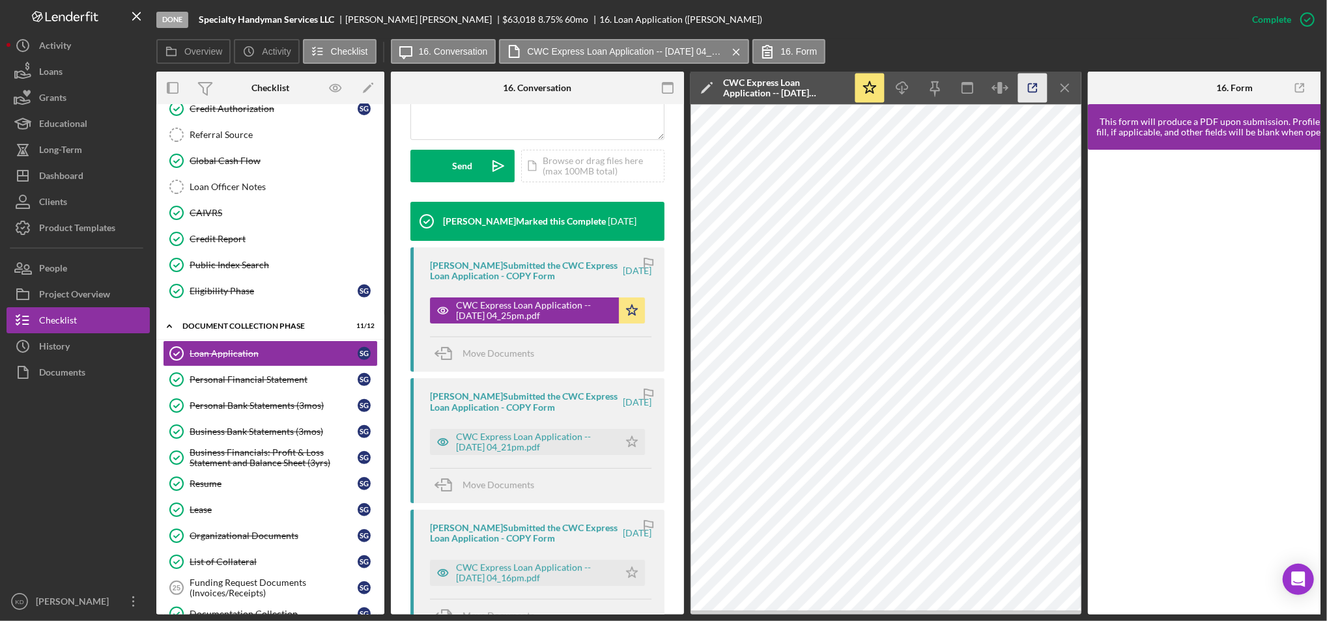
click at [1032, 89] on icon "button" at bounding box center [1032, 88] width 29 height 29
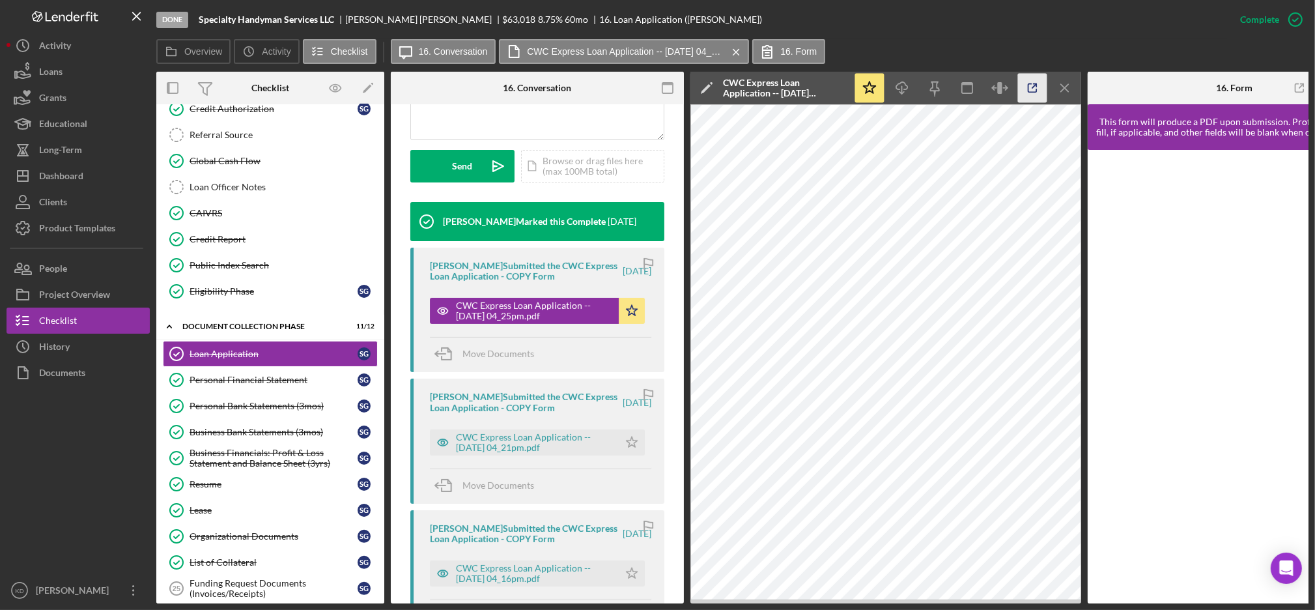
click at [1033, 89] on icon "button" at bounding box center [1032, 88] width 29 height 29
click at [94, 229] on div "Product Templates" at bounding box center [77, 229] width 76 height 29
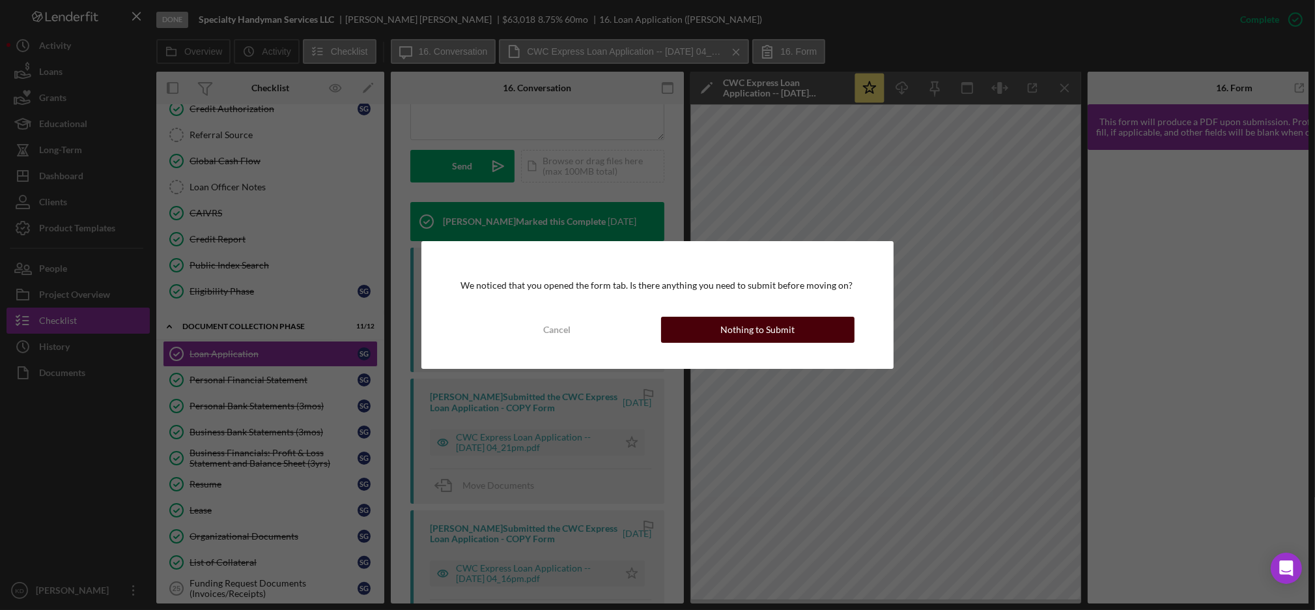
click at [709, 338] on button "Nothing to Submit" at bounding box center [758, 330] width 194 height 26
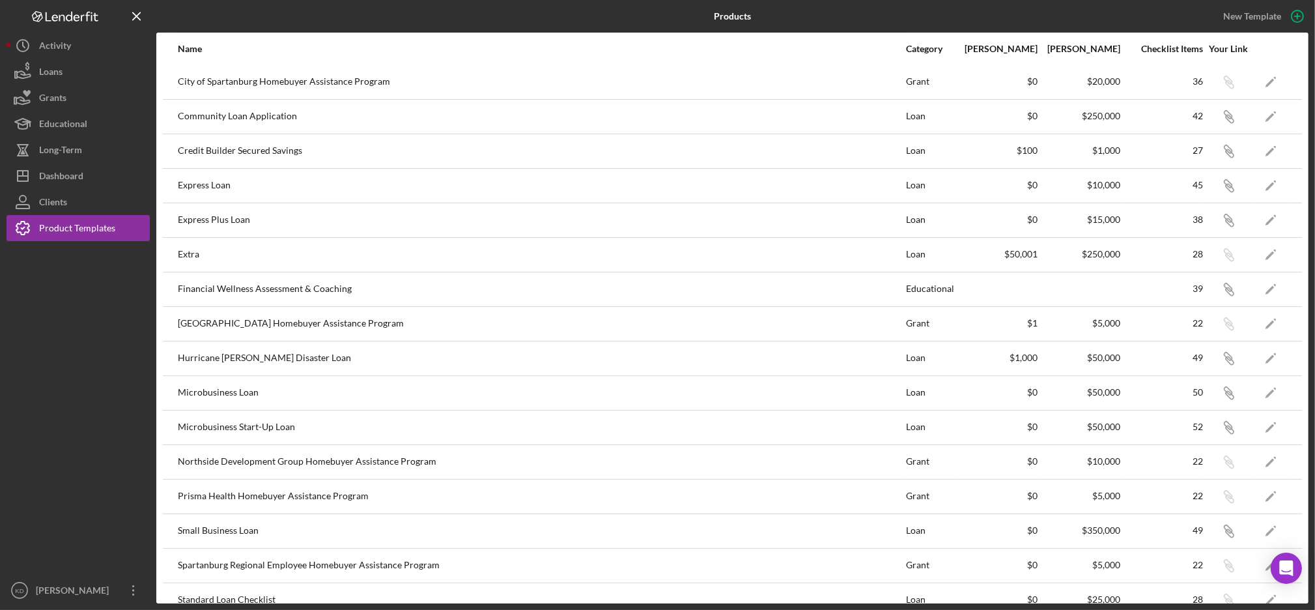
scroll to position [174, 0]
click at [1257, 431] on icon "Icon/Edit" at bounding box center [1271, 426] width 29 height 29
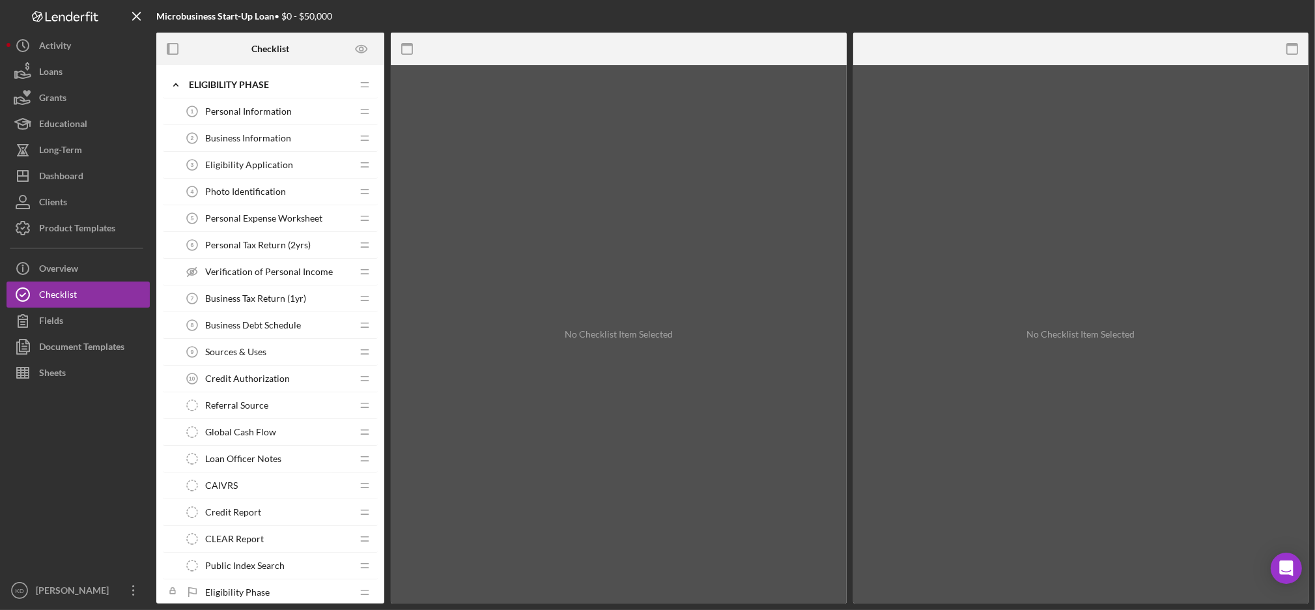
click at [215, 163] on span "Eligibility Application" at bounding box center [249, 165] width 88 height 10
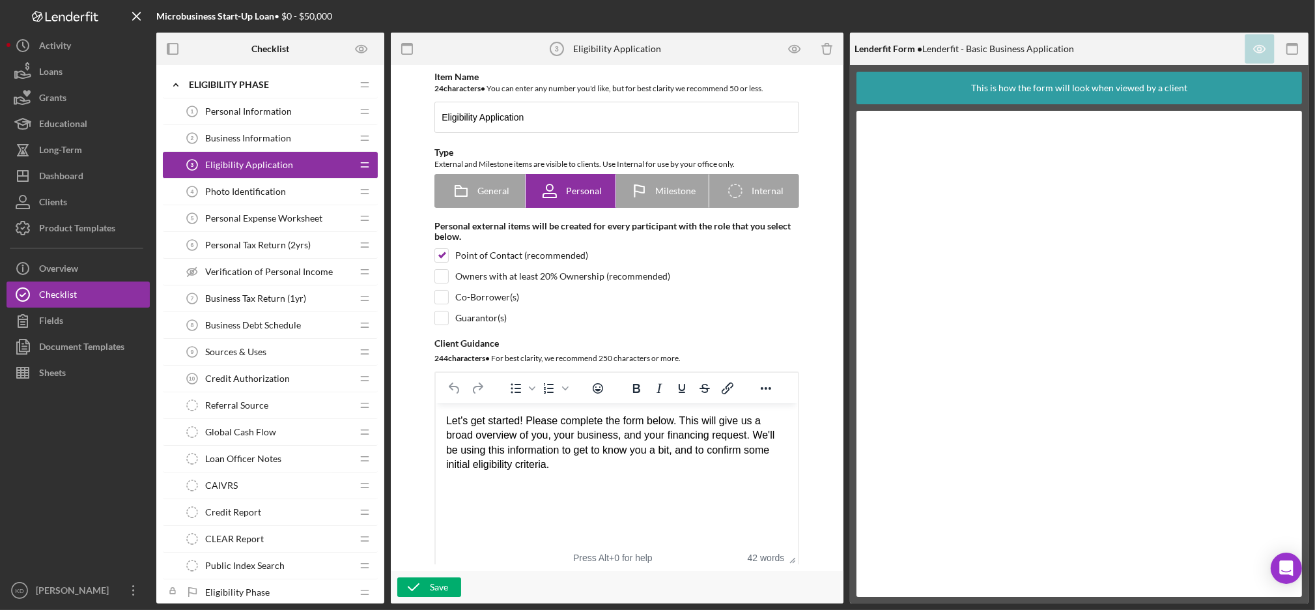
click at [235, 145] on div "Business Information 2 Business Information" at bounding box center [265, 138] width 173 height 26
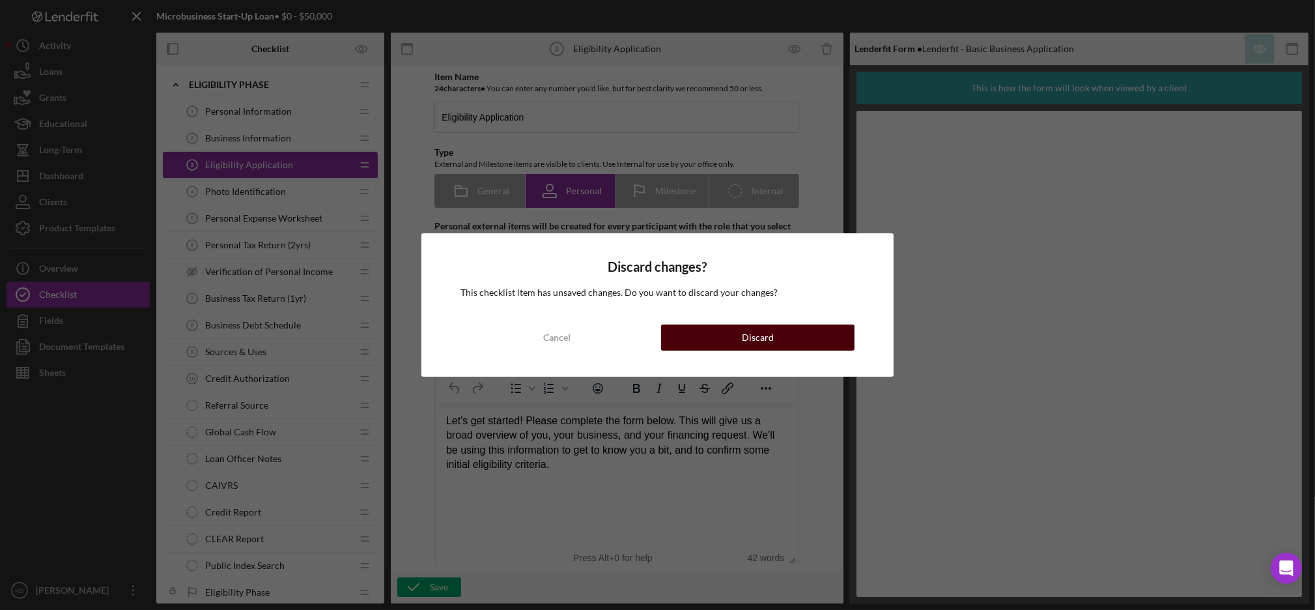
click at [702, 329] on button "Discard" at bounding box center [758, 337] width 194 height 26
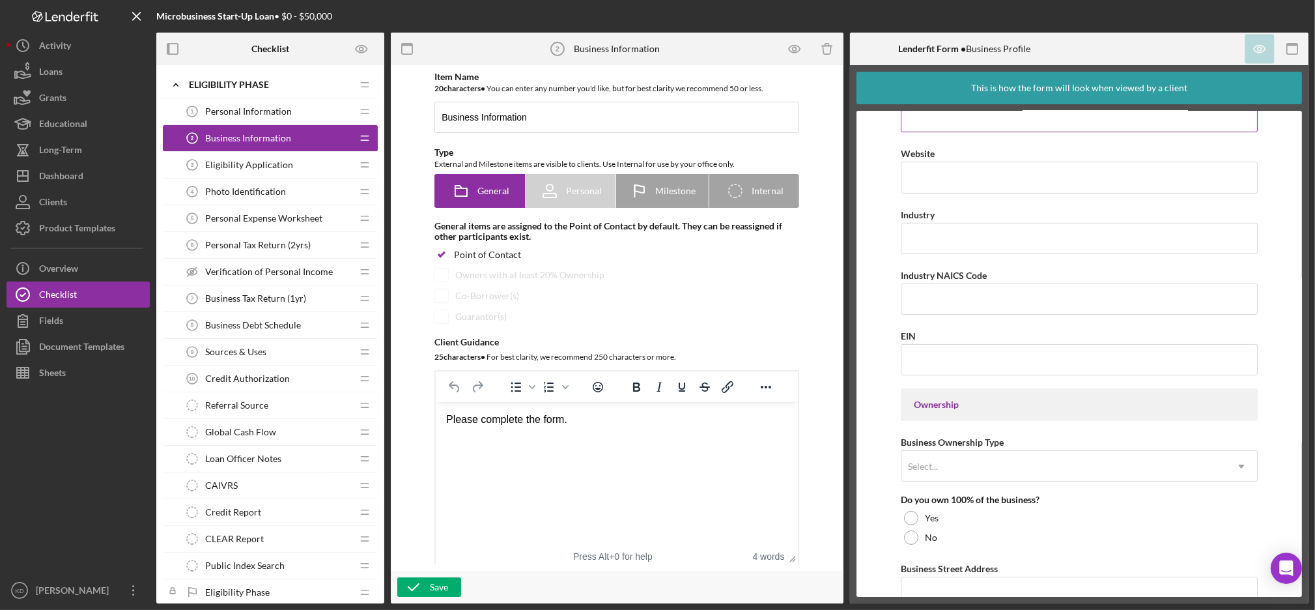
scroll to position [332, 0]
click at [264, 160] on span "Eligibility Application" at bounding box center [249, 165] width 88 height 10
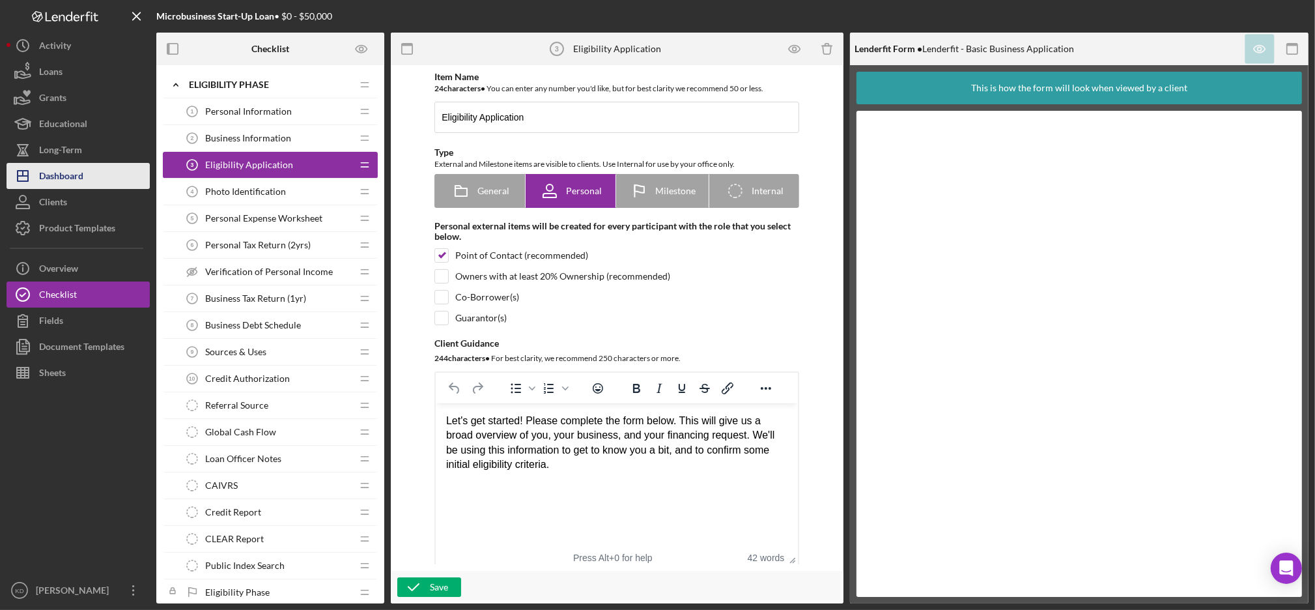
click at [76, 178] on div "Dashboard" at bounding box center [61, 177] width 44 height 29
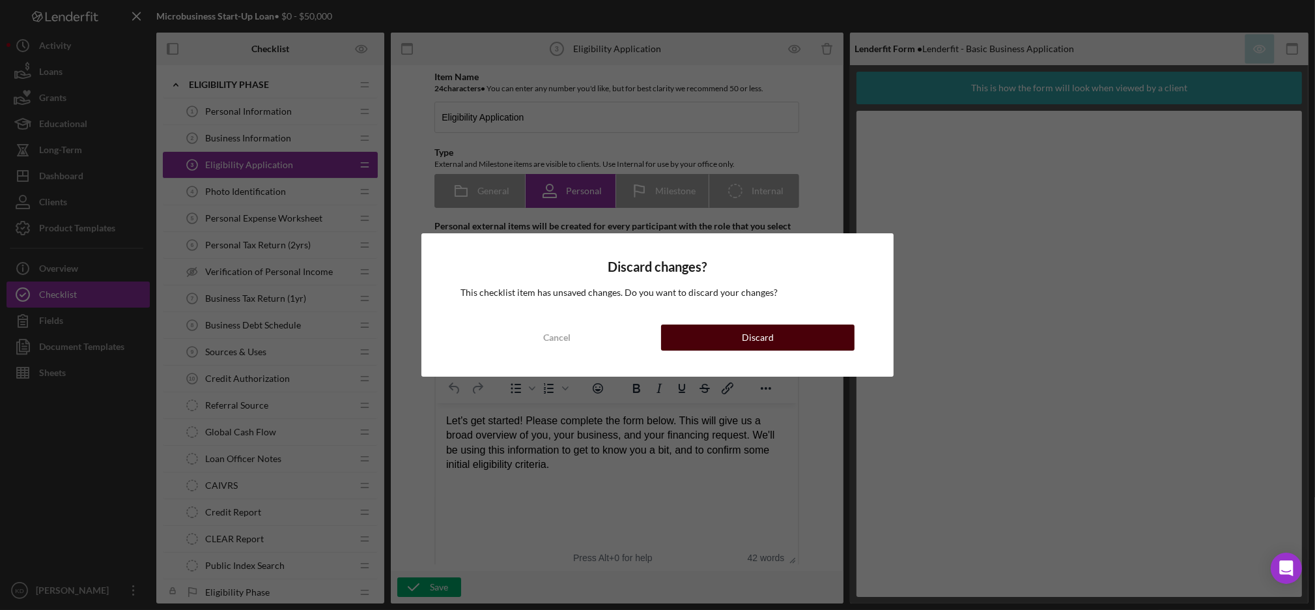
click at [745, 341] on div "Discard" at bounding box center [758, 337] width 32 height 26
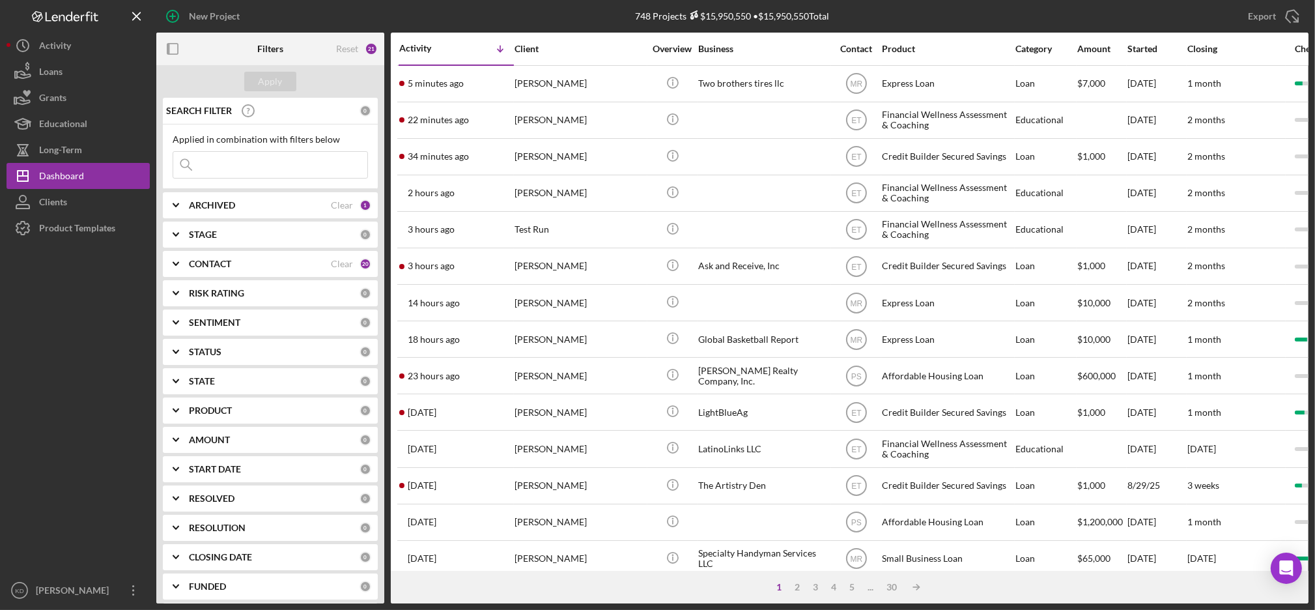
scroll to position [432, 0]
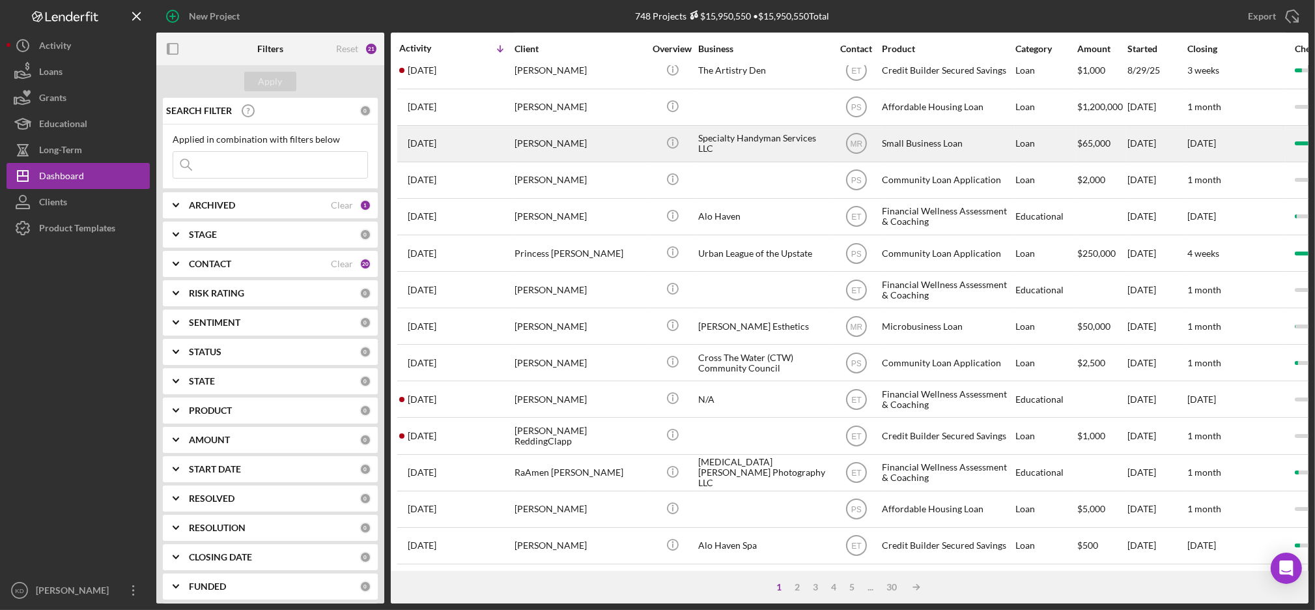
click at [565, 126] on div "[PERSON_NAME]" at bounding box center [580, 143] width 130 height 35
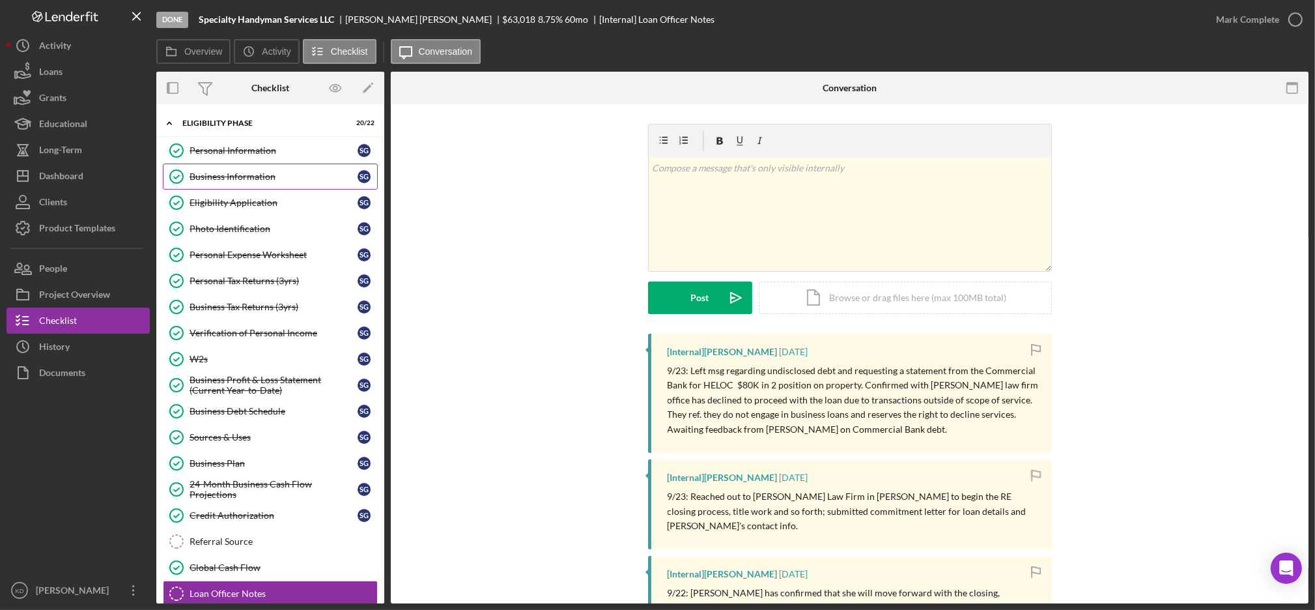
click at [251, 179] on div "Business Information" at bounding box center [274, 176] width 168 height 10
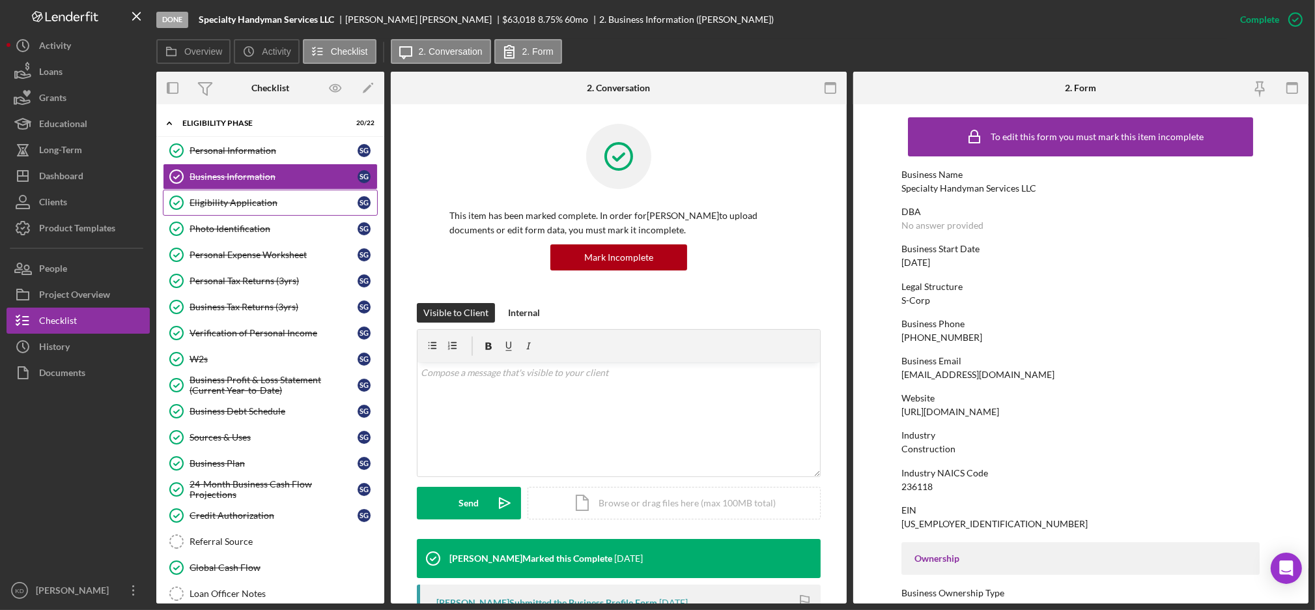
click at [251, 214] on link "Eligibility Application Eligibility Application S G" at bounding box center [270, 203] width 215 height 26
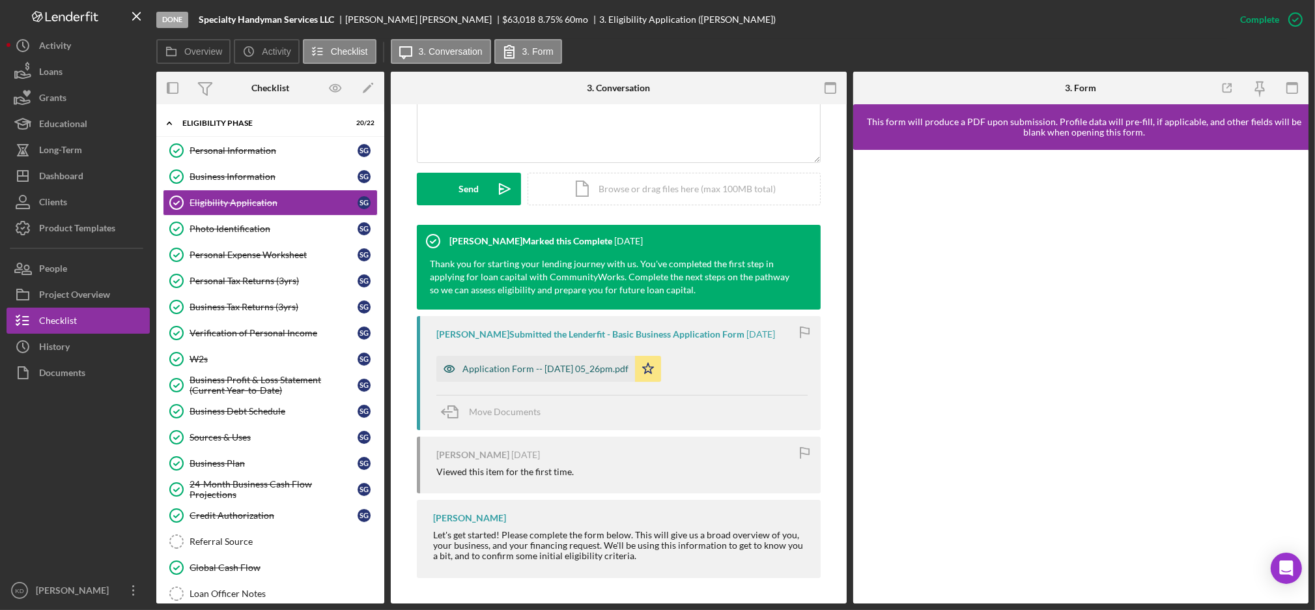
click at [561, 356] on div "Application Form -- [DATE] 05_26pm.pdf" at bounding box center [535, 369] width 199 height 26
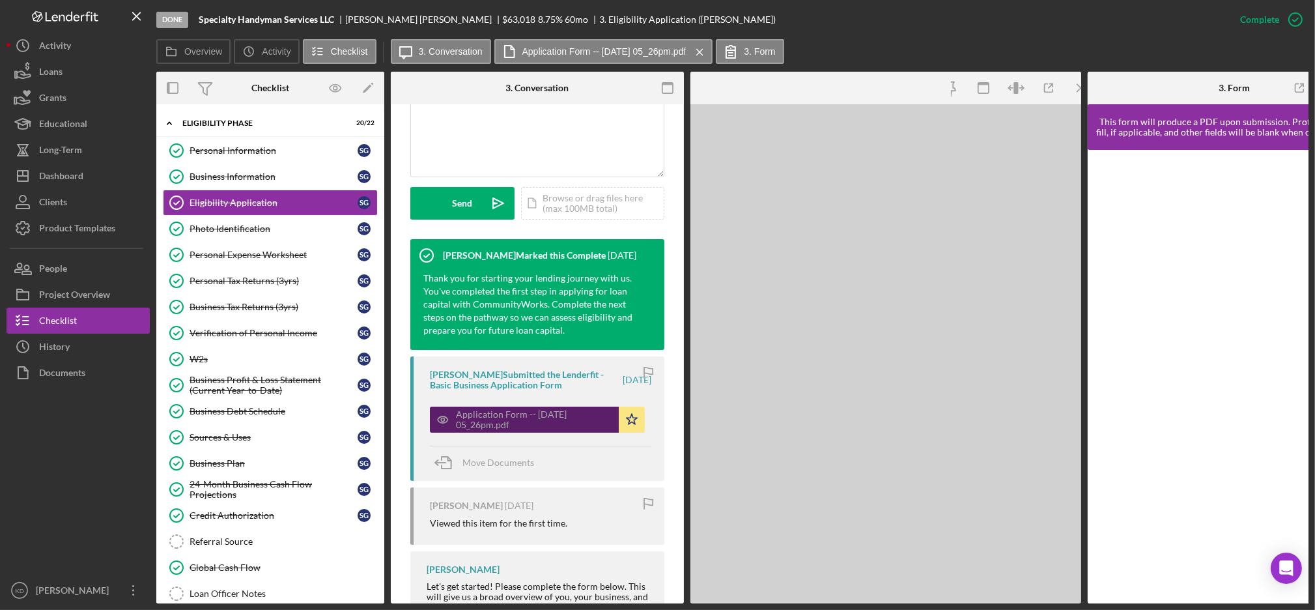
scroll to position [328, 0]
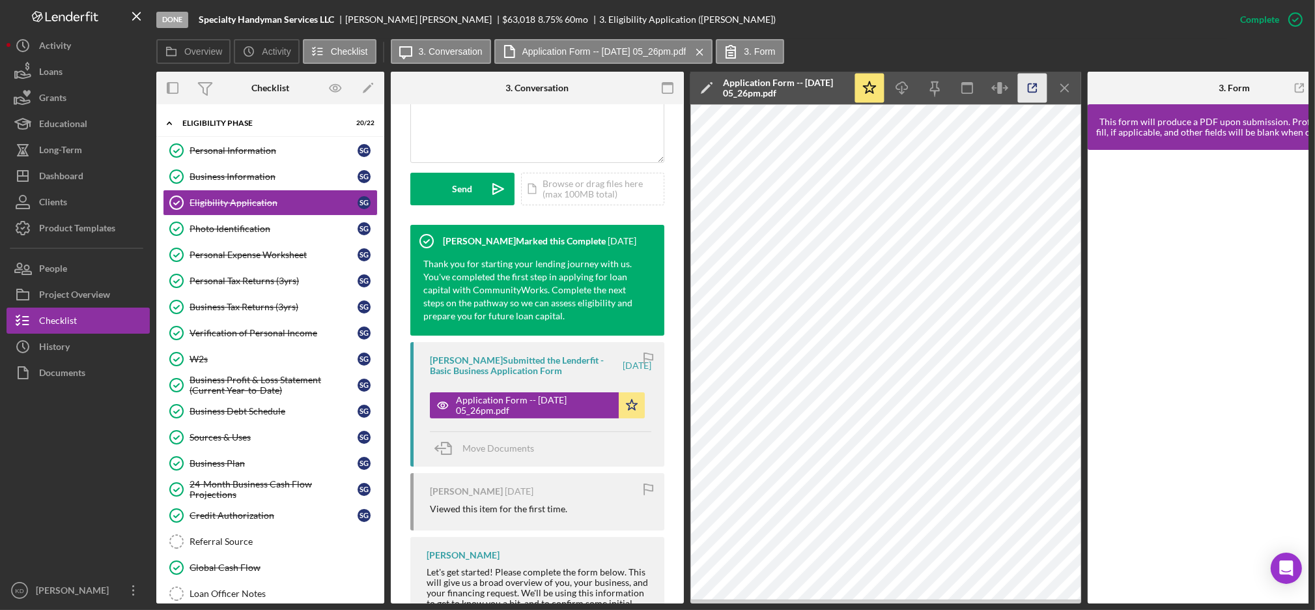
click at [1038, 87] on icon "button" at bounding box center [1032, 88] width 29 height 29
click at [78, 223] on div "Product Templates" at bounding box center [77, 229] width 76 height 29
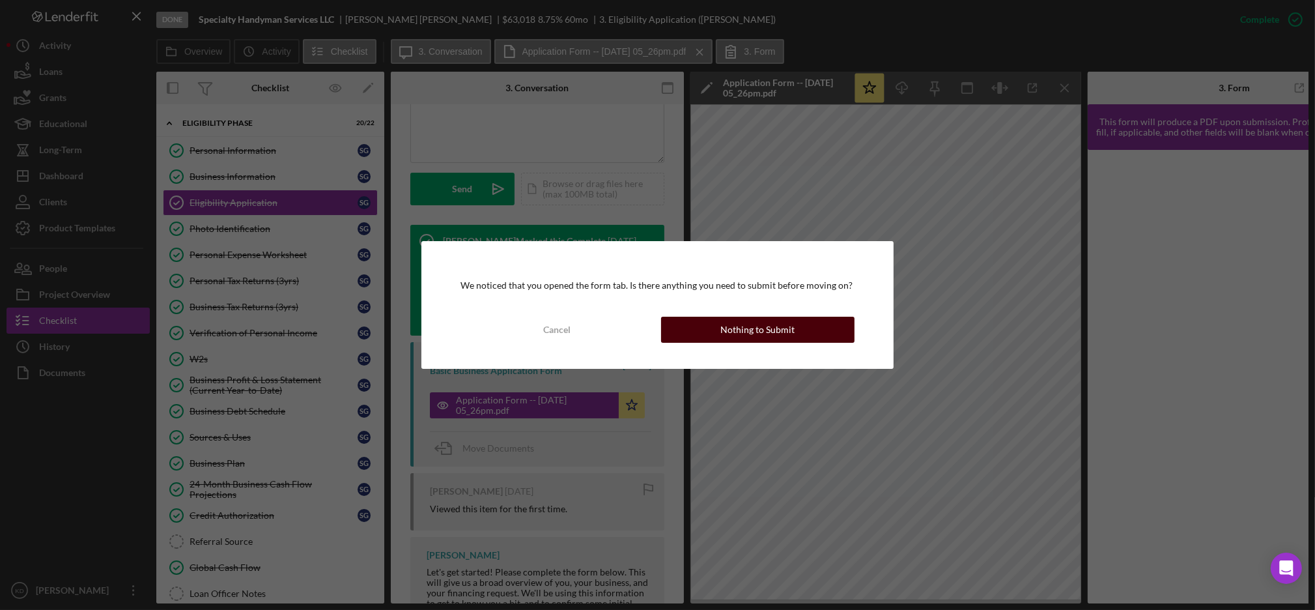
click at [741, 333] on div "Nothing to Submit" at bounding box center [758, 330] width 74 height 26
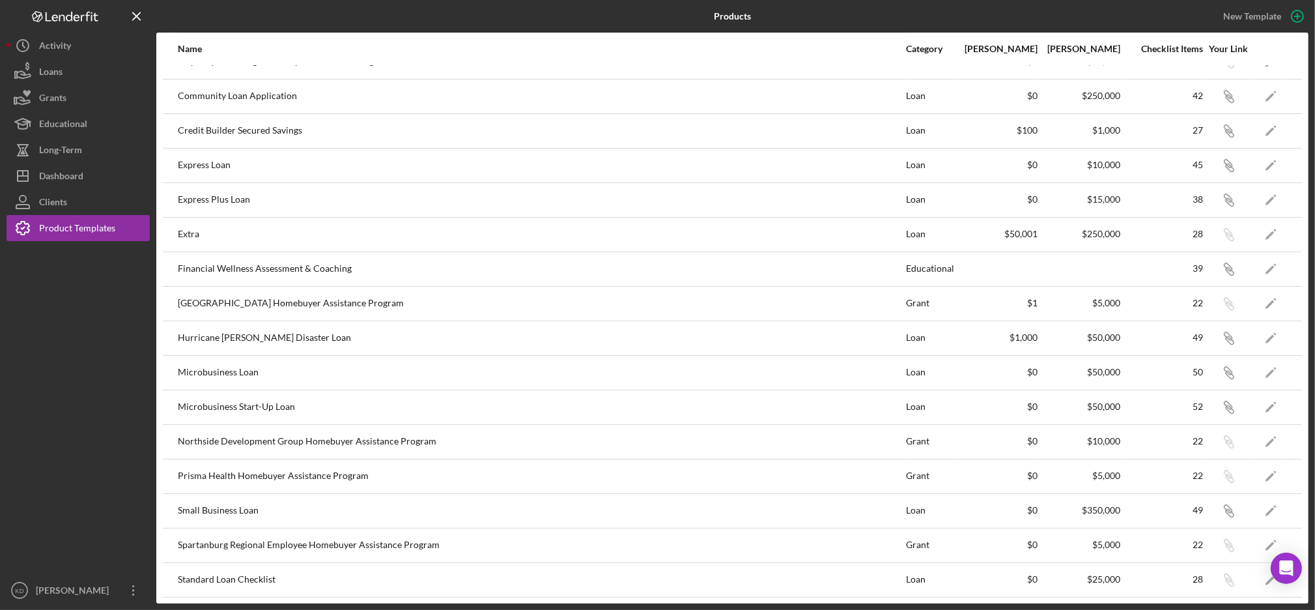
scroll to position [193, 0]
click at [1266, 408] on polygon "button" at bounding box center [1270, 408] width 9 height 9
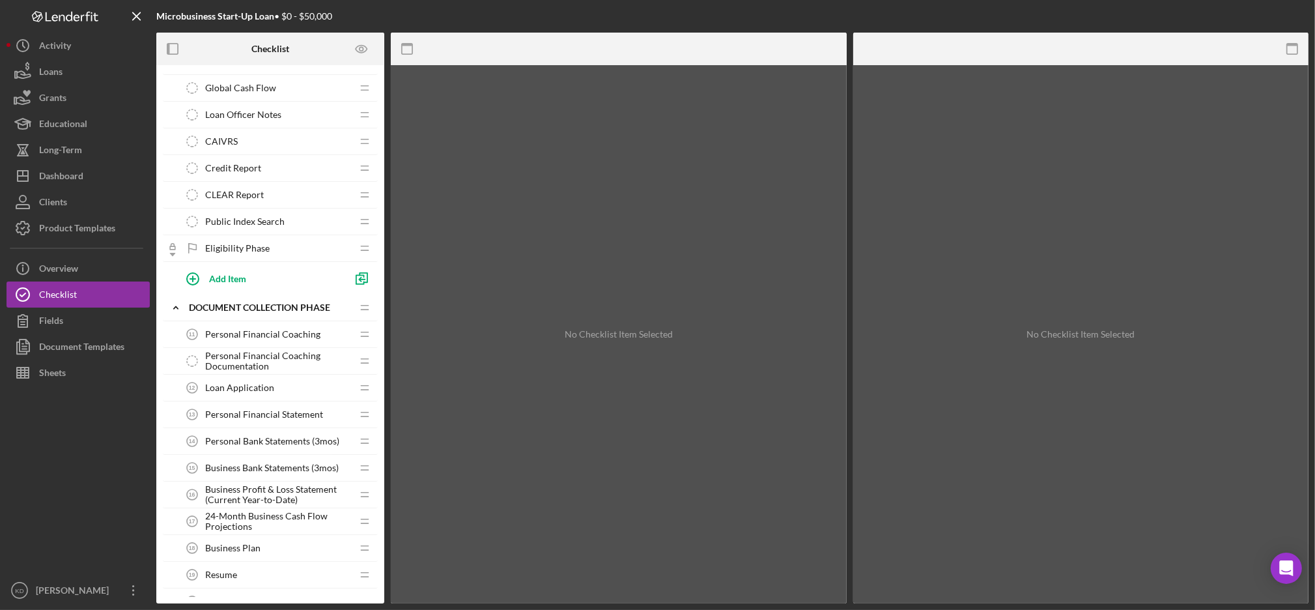
scroll to position [384, 0]
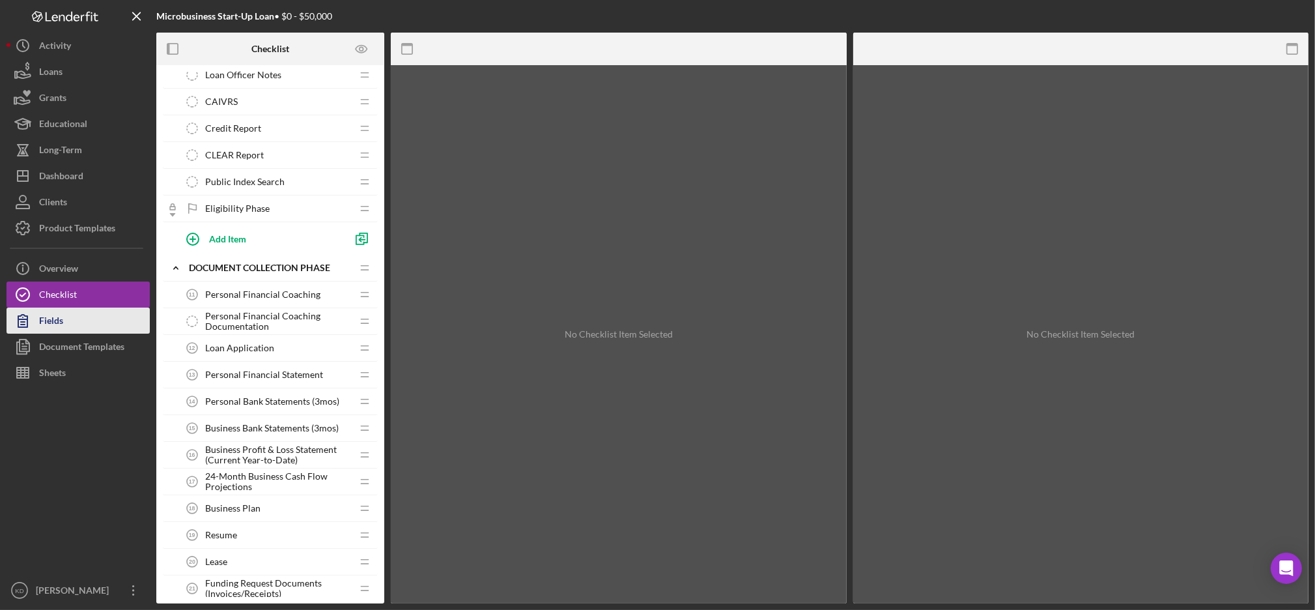
click at [102, 317] on button "Fields" at bounding box center [78, 320] width 143 height 26
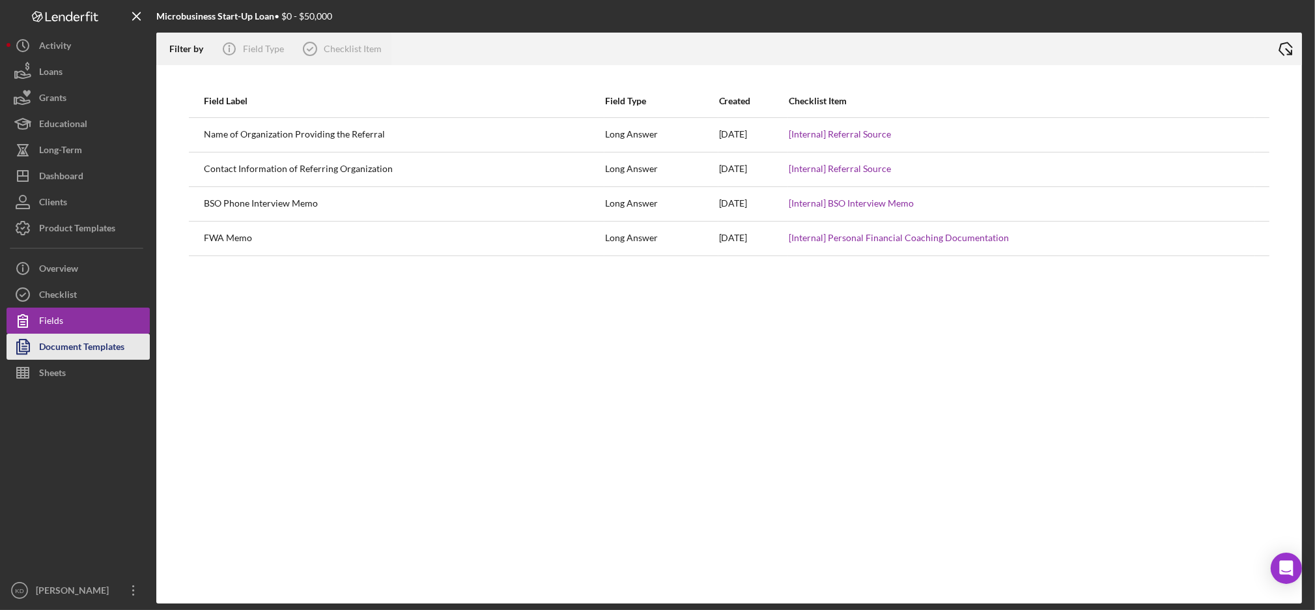
click at [101, 338] on div "Document Templates" at bounding box center [81, 348] width 85 height 29
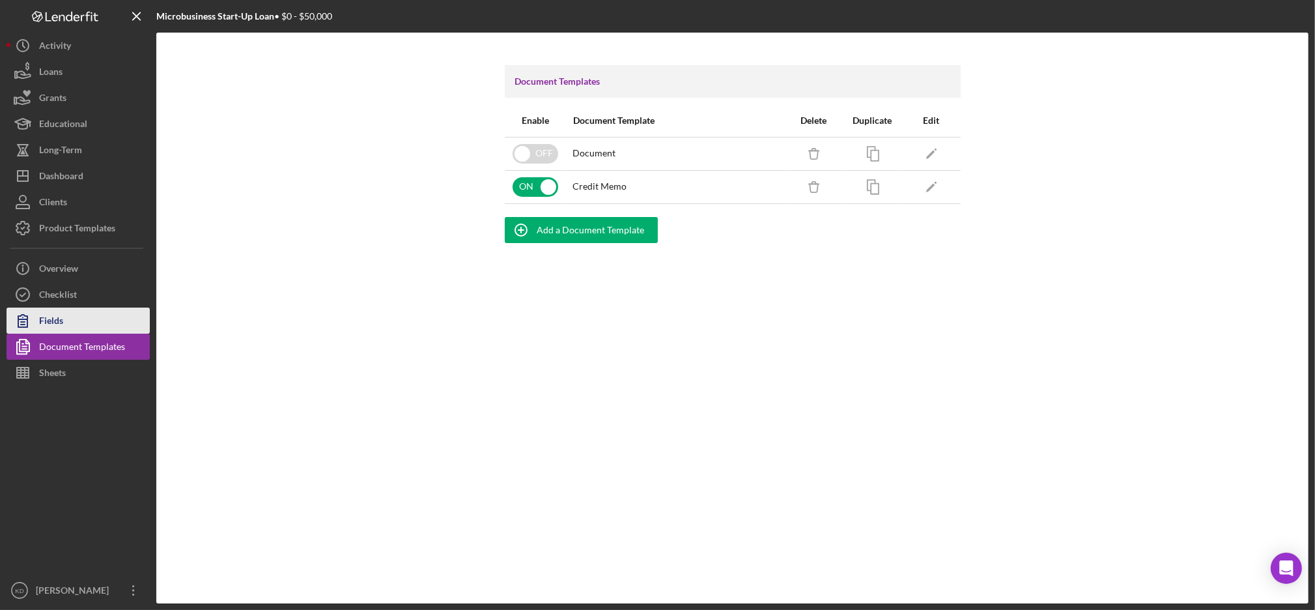
click at [76, 321] on button "Fields" at bounding box center [78, 320] width 143 height 26
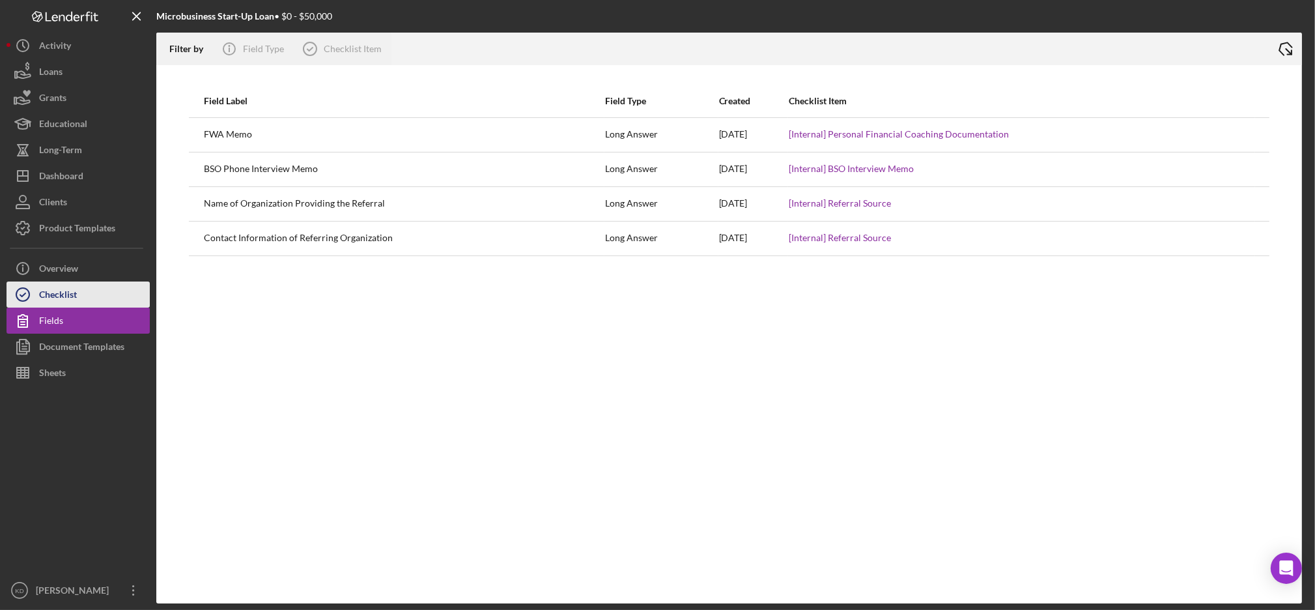
click at [81, 289] on button "Checklist" at bounding box center [78, 294] width 143 height 26
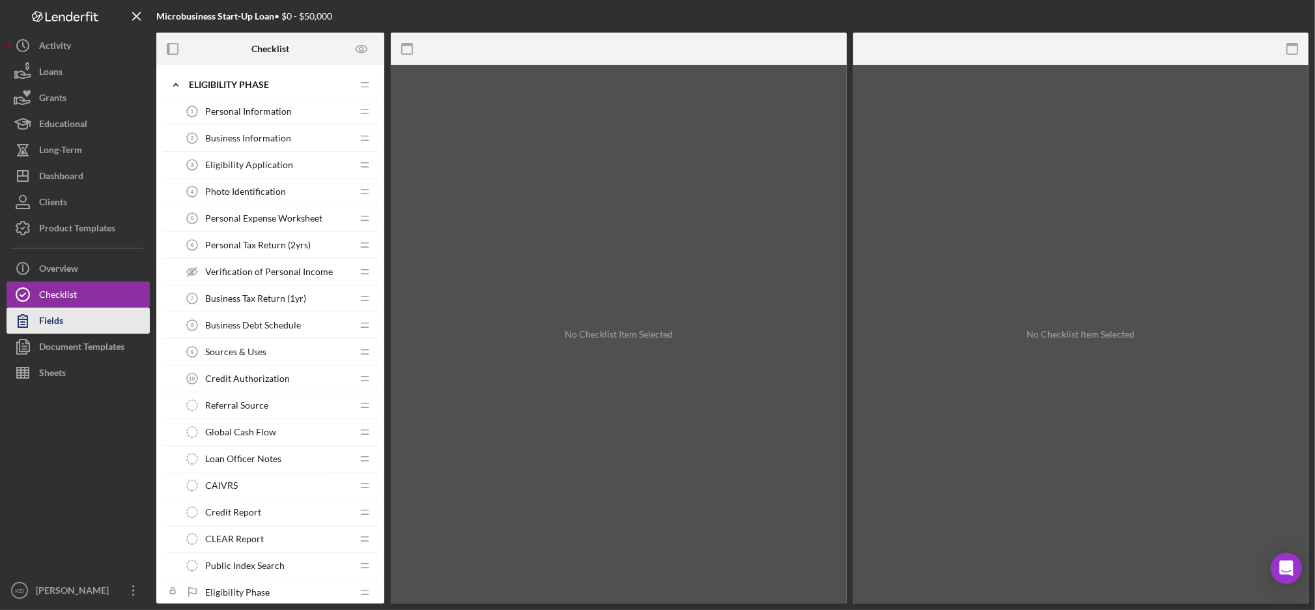
click at [74, 319] on button "Fields" at bounding box center [78, 320] width 143 height 26
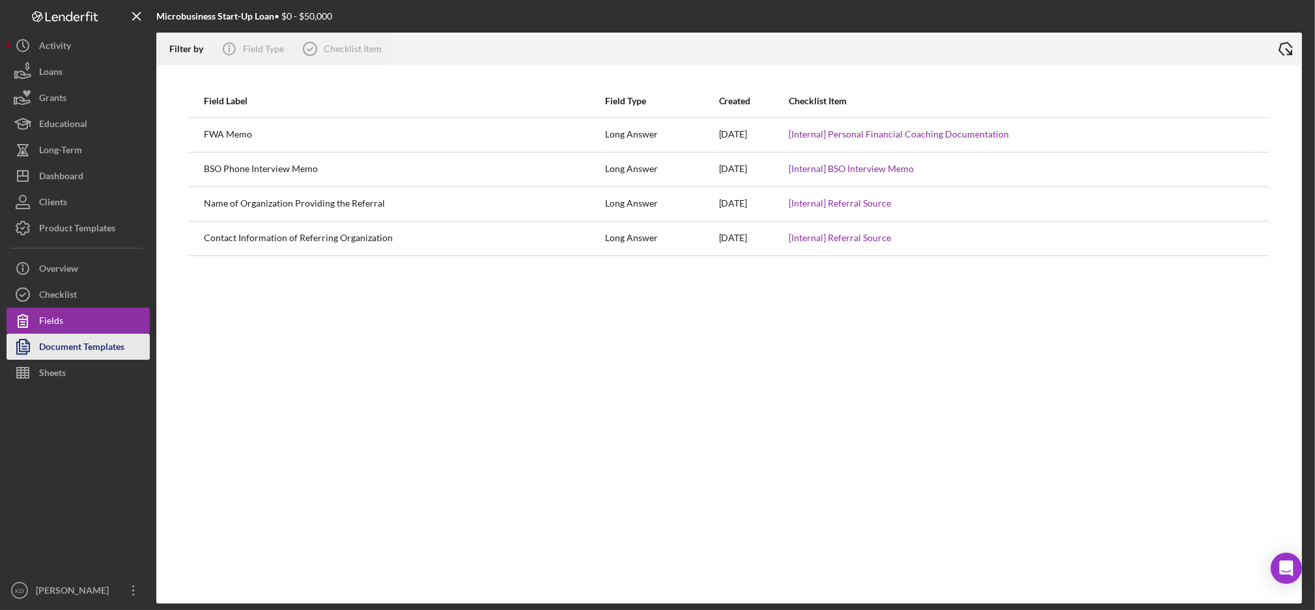
click at [113, 349] on div "Document Templates" at bounding box center [81, 348] width 85 height 29
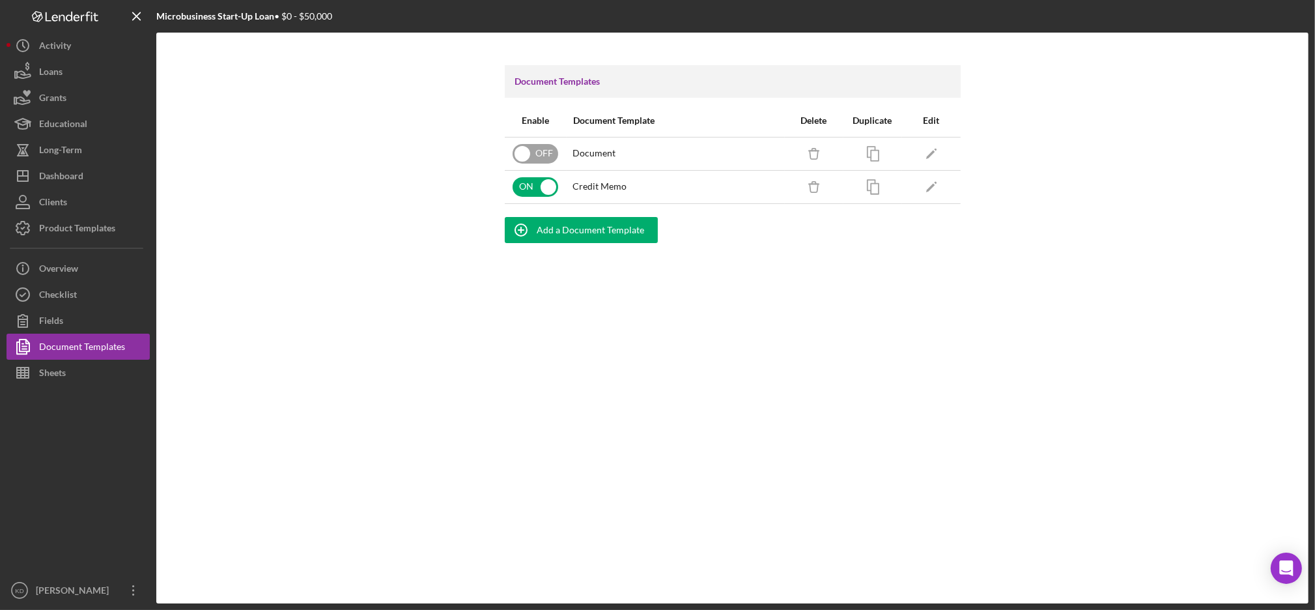
click at [532, 149] on input "checkbox" at bounding box center [536, 154] width 46 height 20
click at [528, 145] on input "checkbox" at bounding box center [536, 154] width 46 height 20
checkbox input "false"
click at [575, 223] on div "Add a Document Template" at bounding box center [590, 230] width 107 height 26
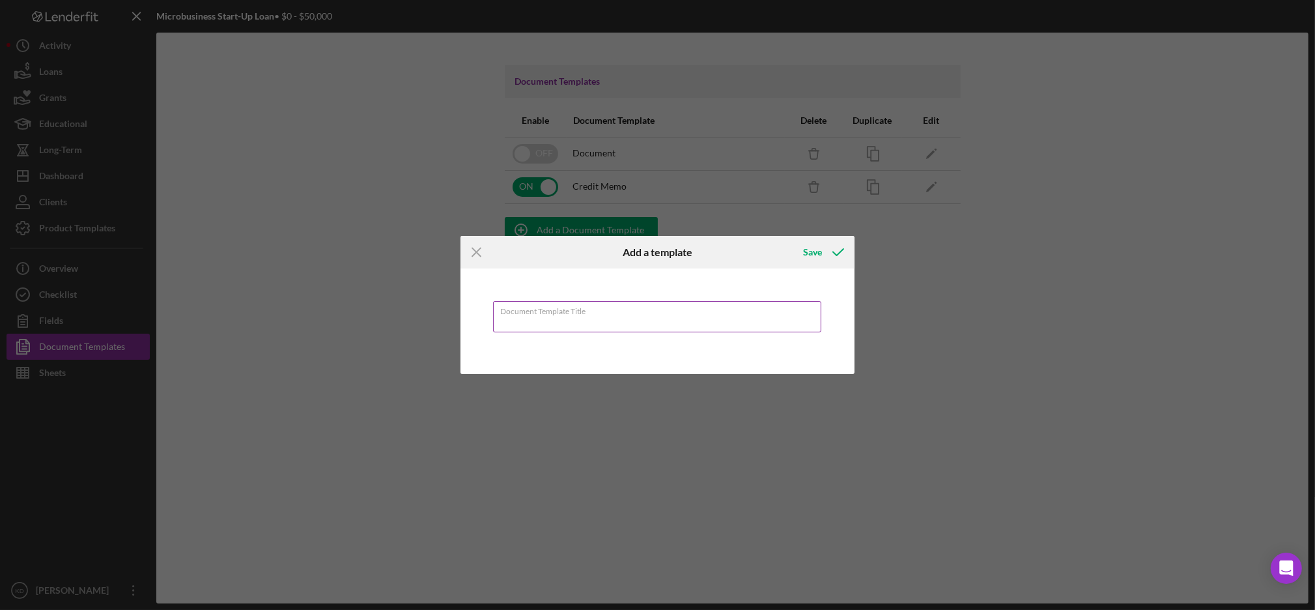
click at [597, 316] on input "Document Template Title" at bounding box center [657, 316] width 329 height 31
type input "Impact Summary"
click at [838, 253] on icon "submit" at bounding box center [838, 252] width 33 height 33
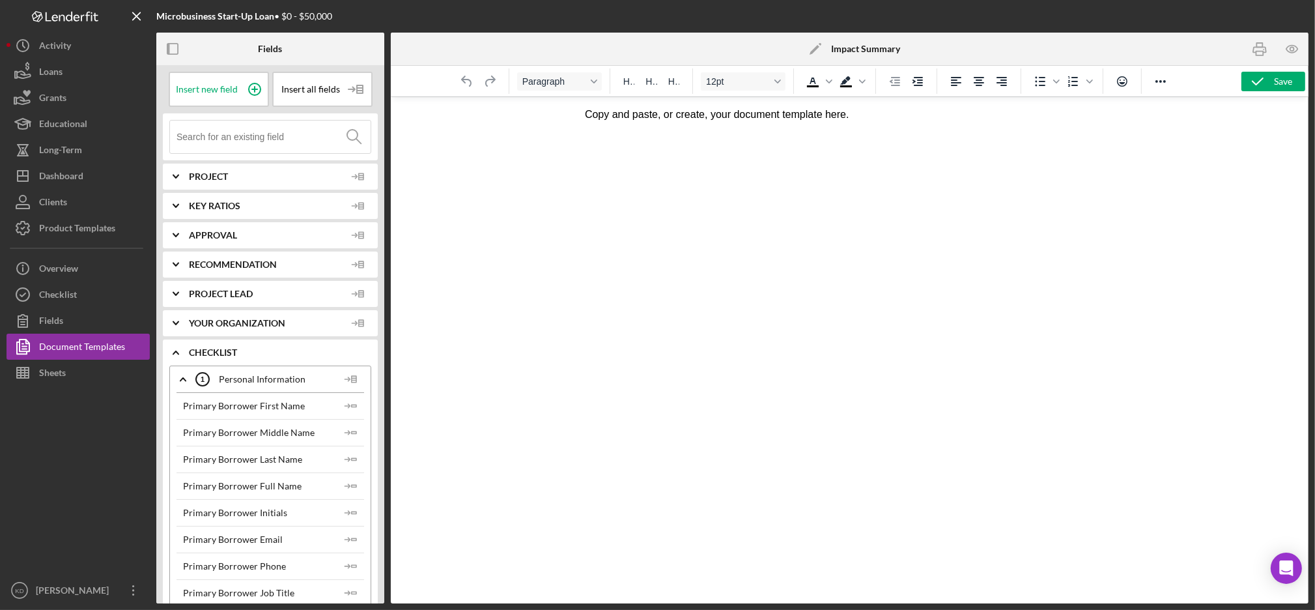
click at [838, 132] on html "Copy and paste, or create, your document template here." at bounding box center [849, 113] width 550 height 35
drag, startPoint x: 1412, startPoint y: 349, endPoint x: 838, endPoint y: 252, distance: 582.7
click at [838, 132] on html "Copy and paste, or create, your document template here." at bounding box center [849, 113] width 550 height 35
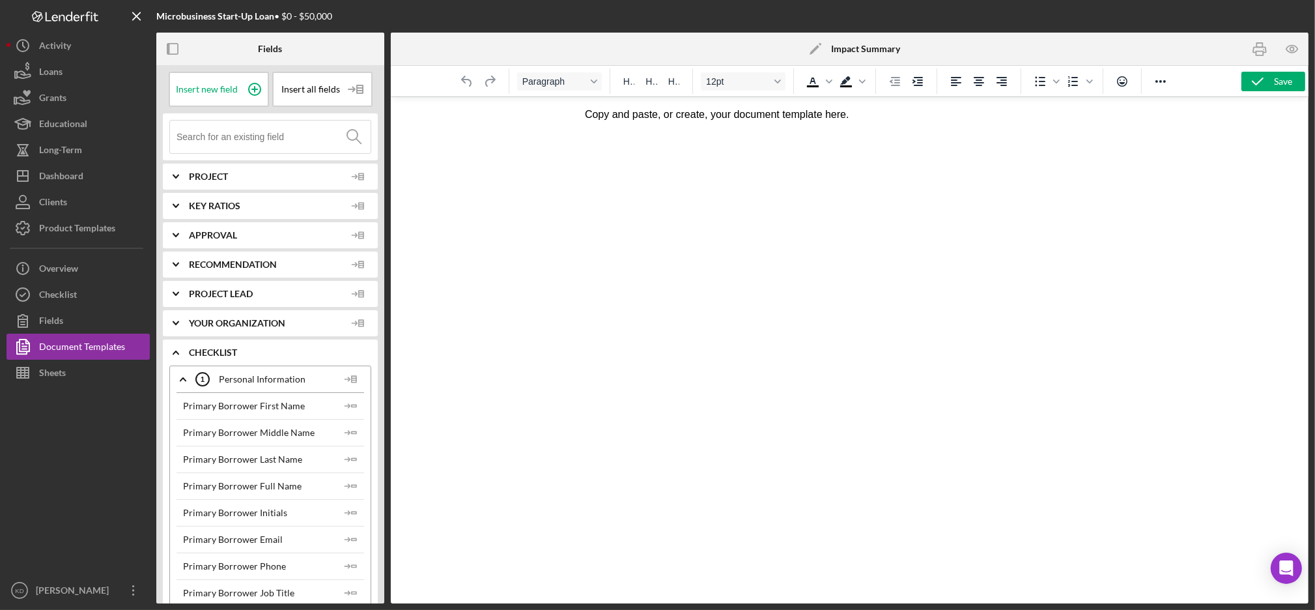
click at [879, 106] on html "Copy and paste, or create, your document template here." at bounding box center [849, 113] width 550 height 35
drag, startPoint x: 869, startPoint y: 113, endPoint x: 569, endPoint y: 128, distance: 300.0
click at [574, 128] on html "Copy and paste, or create, your document template here." at bounding box center [849, 113] width 550 height 35
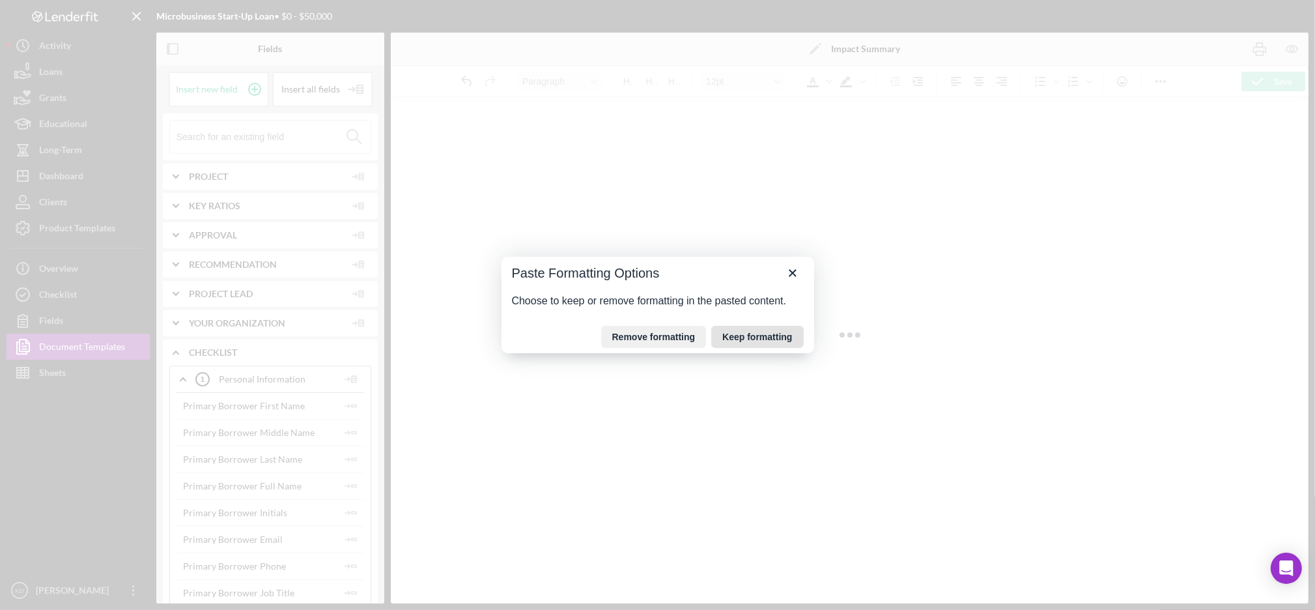
click at [763, 337] on button "Keep formatting" at bounding box center [757, 337] width 92 height 22
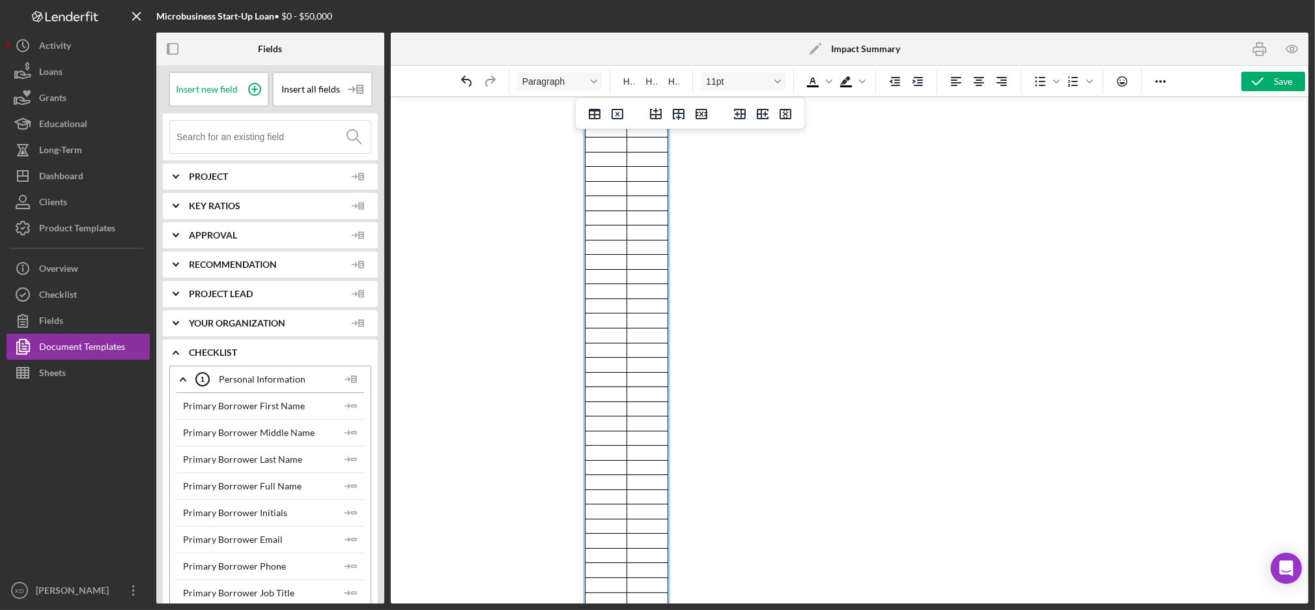
click at [1263, 201] on div at bounding box center [850, 349] width 918 height 507
click at [677, 210] on body "Rich Text Area. Press ALT-0 for help." at bounding box center [849, 591] width 530 height 969
drag, startPoint x: 625, startPoint y: 115, endPoint x: 689, endPoint y: 123, distance: 64.4
drag, startPoint x: 667, startPoint y: 118, endPoint x: 747, endPoint y: 131, distance: 81.2
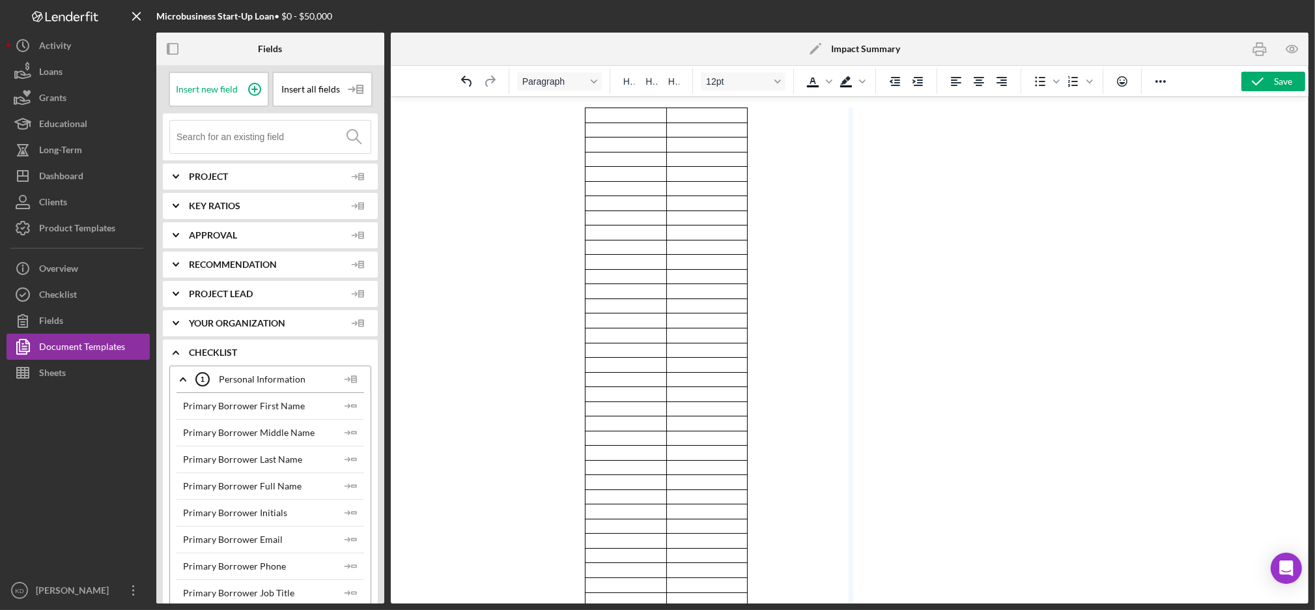
drag, startPoint x: 745, startPoint y: 114, endPoint x: 864, endPoint y: 123, distance: 119.6
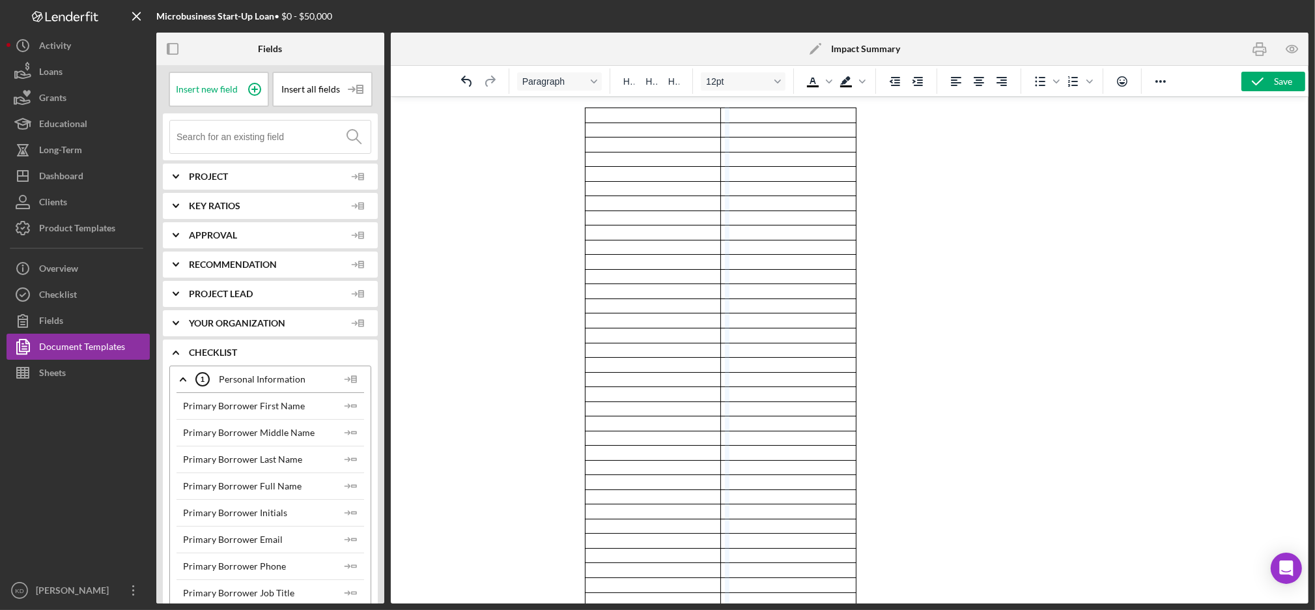
drag, startPoint x: 721, startPoint y: 114, endPoint x: 729, endPoint y: 114, distance: 8.5
drag, startPoint x: 856, startPoint y: 117, endPoint x: 913, endPoint y: 119, distance: 56.7
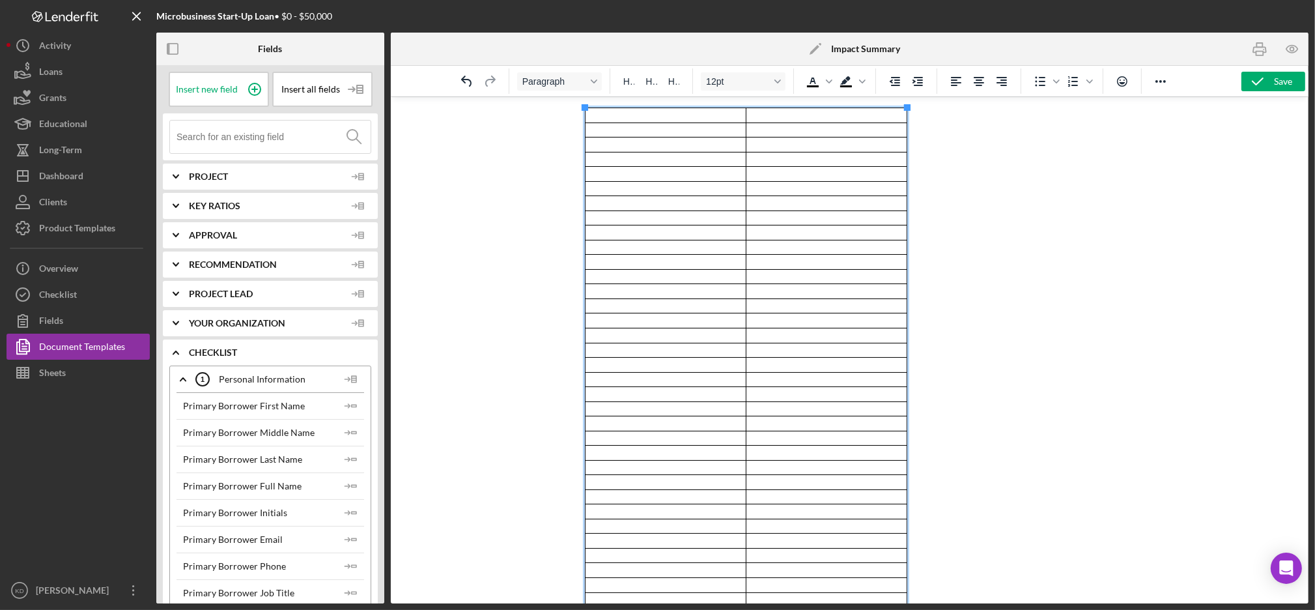
click at [694, 117] on td "Rich Text Area. Press ALT-0 for help." at bounding box center [665, 114] width 161 height 15
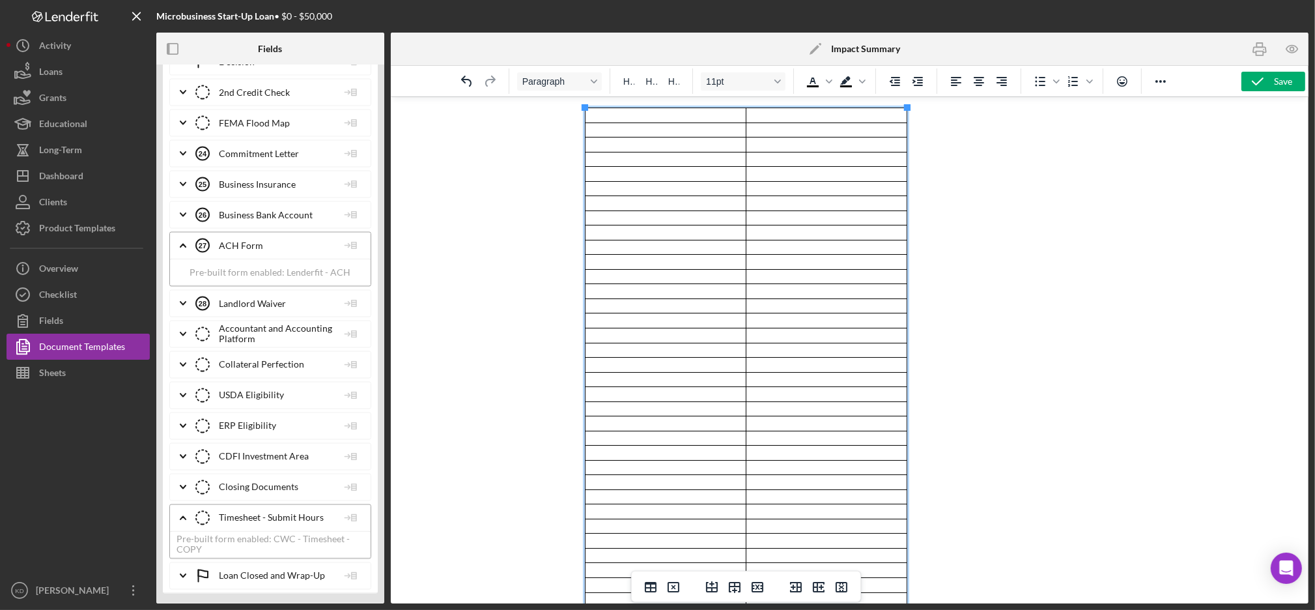
scroll to position [3034, 0]
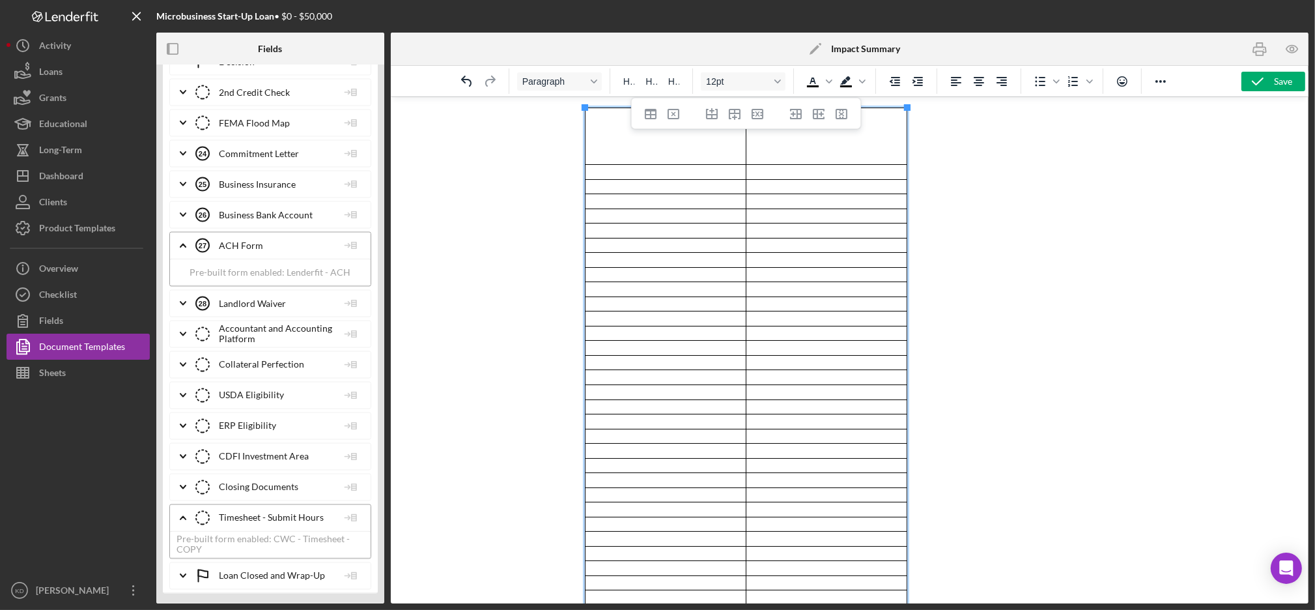
click at [1015, 208] on body "Rich Text Area. Press ALT-0 for help." at bounding box center [849, 613] width 530 height 1012
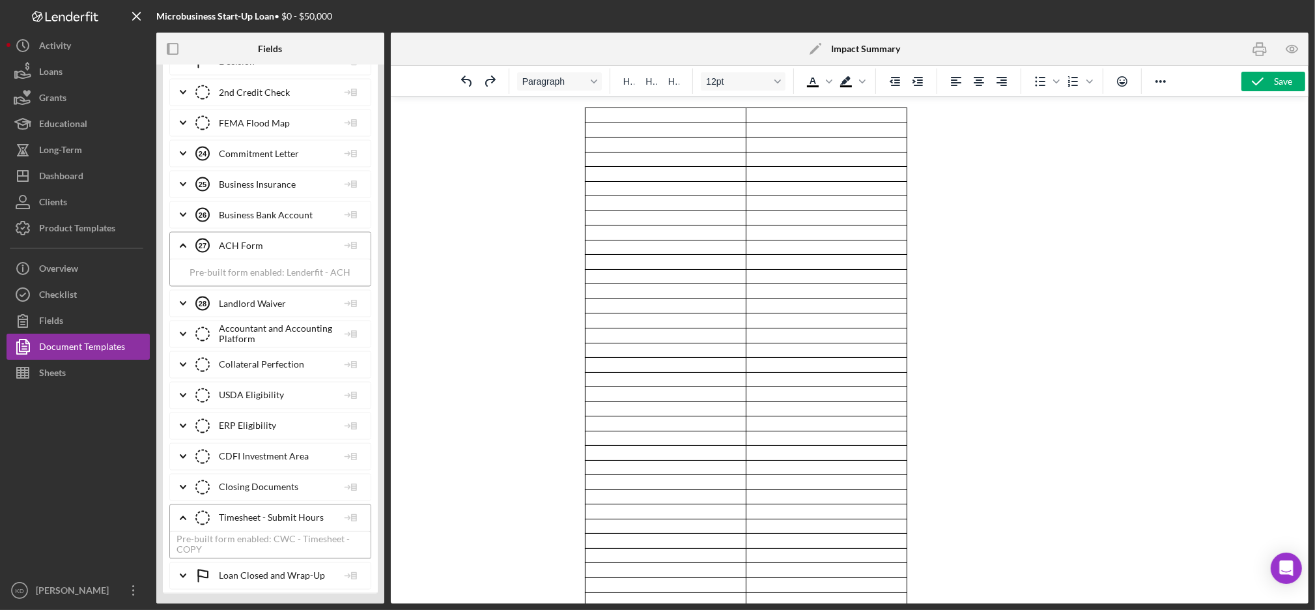
click at [1078, 192] on body "Rich Text Area. Press ALT-0 for help." at bounding box center [849, 591] width 530 height 969
click at [1049, 174] on body "Rich Text Area. Press ALT-0 for help." at bounding box center [849, 591] width 530 height 969
click at [1036, 445] on body "Rich Text Area. Press ALT-0 for help." at bounding box center [849, 107] width 530 height 969
click at [963, 532] on body "Rich Text Area. Press ALT-0 for help." at bounding box center [849, 107] width 530 height 969
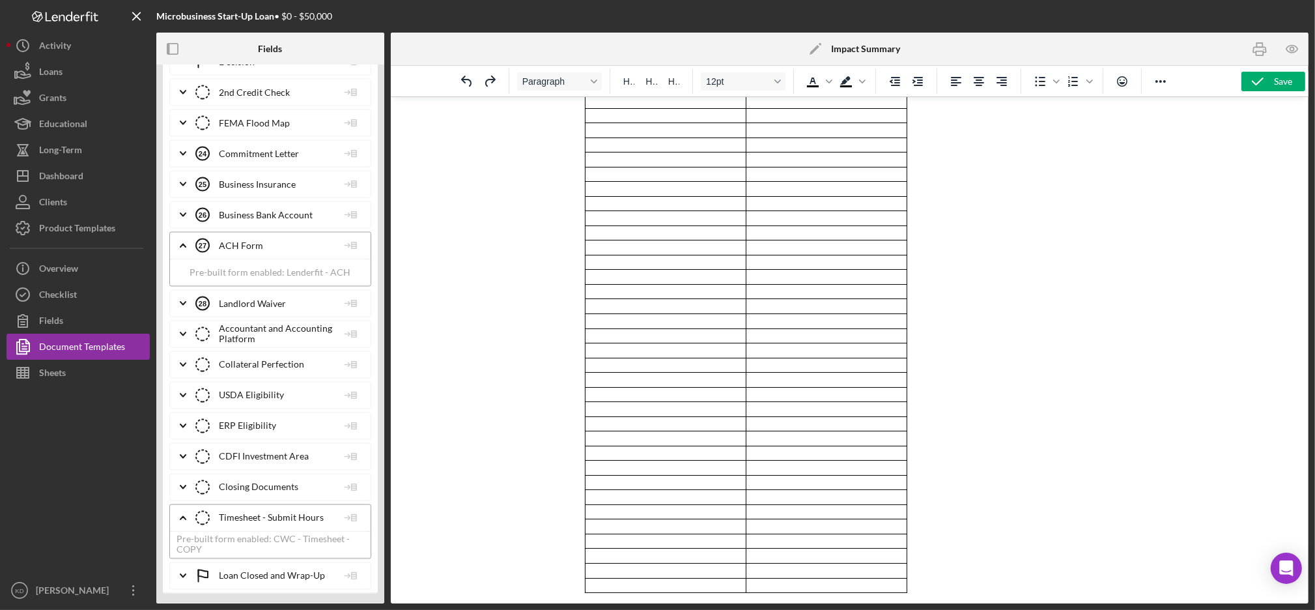
click at [919, 578] on body "Rich Text Area. Press ALT-0 for help." at bounding box center [849, 107] width 530 height 969
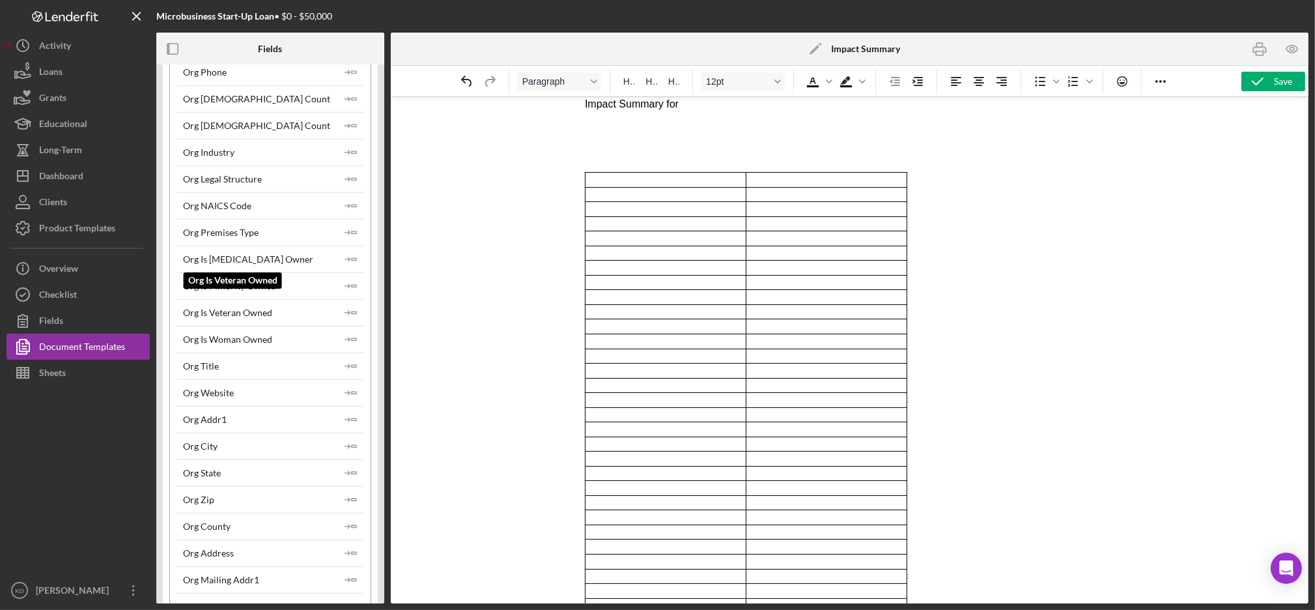
scroll to position [1102, 0]
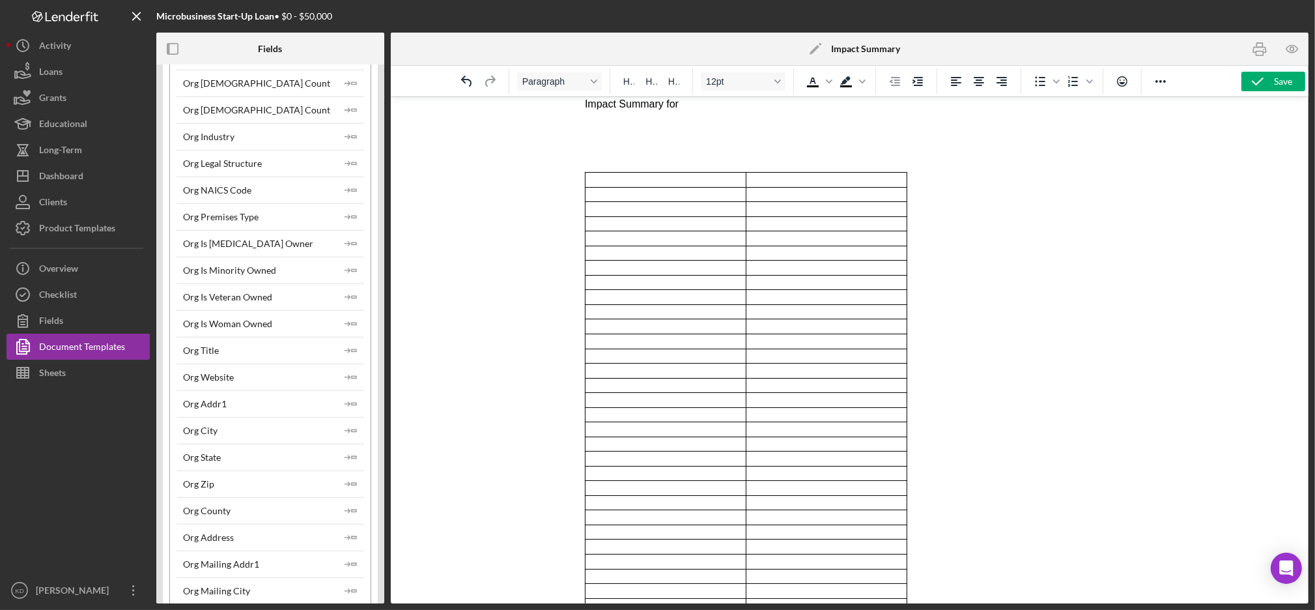
click at [196, 348] on div "Org Title" at bounding box center [201, 350] width 36 height 10
click at [346, 354] on icon "Icon/Insert Field" at bounding box center [351, 350] width 26 height 26
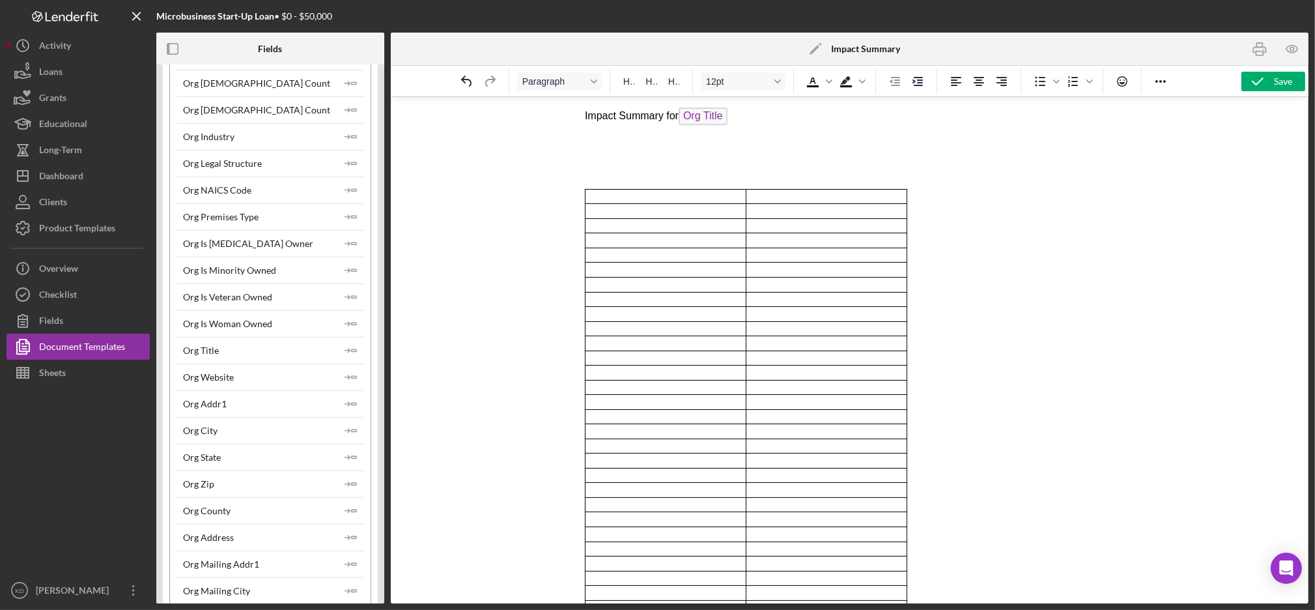
click at [584, 175] on p "Rich Text Area. Press ALT-0 for help." at bounding box center [849, 170] width 530 height 14
click at [592, 147] on p "Rich Text Area. Press ALT-0 for help." at bounding box center [849, 145] width 530 height 14
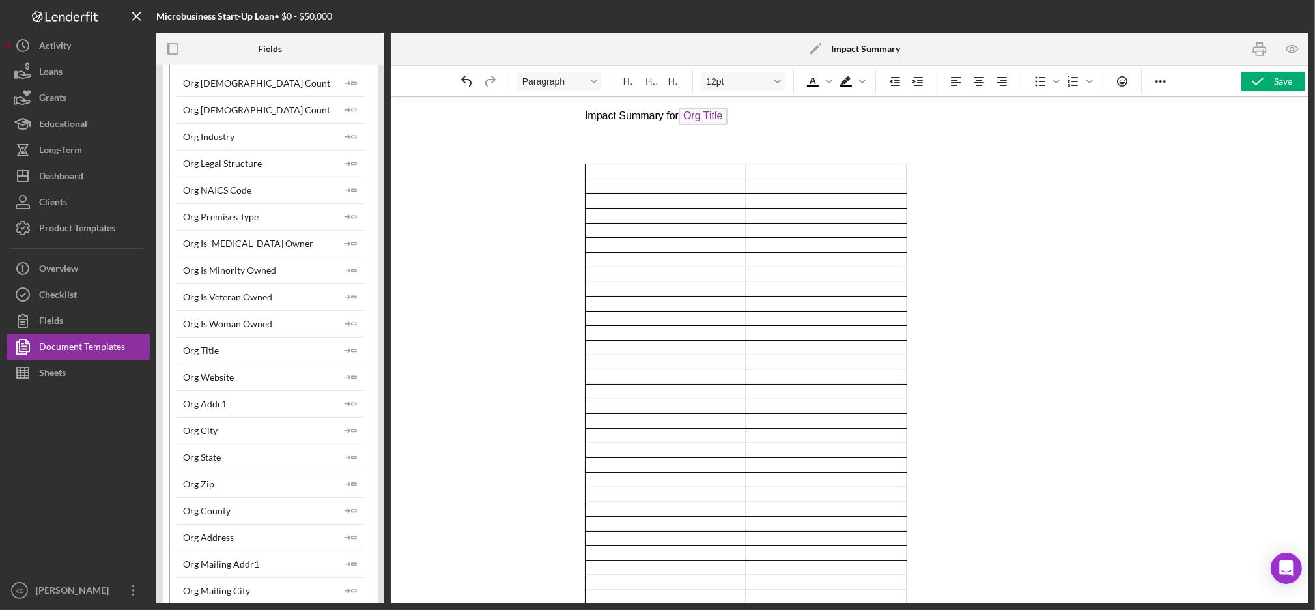
click at [584, 152] on body "Impact Summary for Org Title" at bounding box center [849, 619] width 530 height 1025
click at [586, 138] on p "Rich Text Area. Press ALT-0 for help." at bounding box center [849, 145] width 530 height 14
click at [627, 173] on td "Rich Text Area. Press ALT-0 for help." at bounding box center [665, 171] width 161 height 15
click at [1294, 63] on icon "button" at bounding box center [1292, 49] width 29 height 29
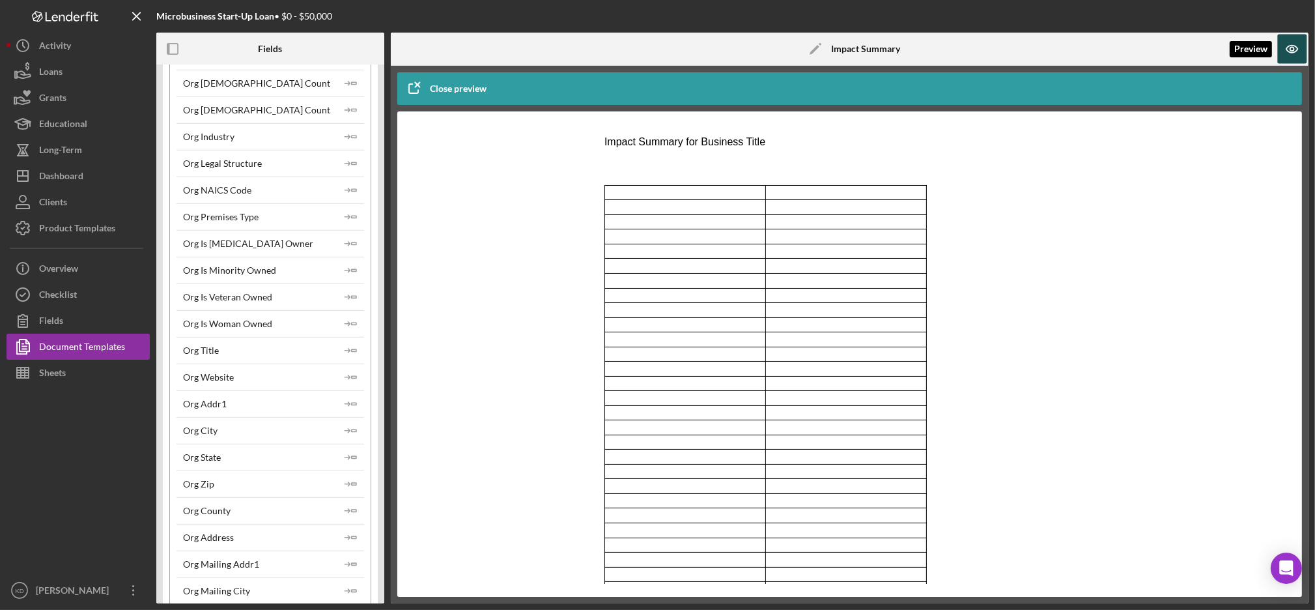
click at [1279, 55] on icon "button" at bounding box center [1292, 49] width 29 height 29
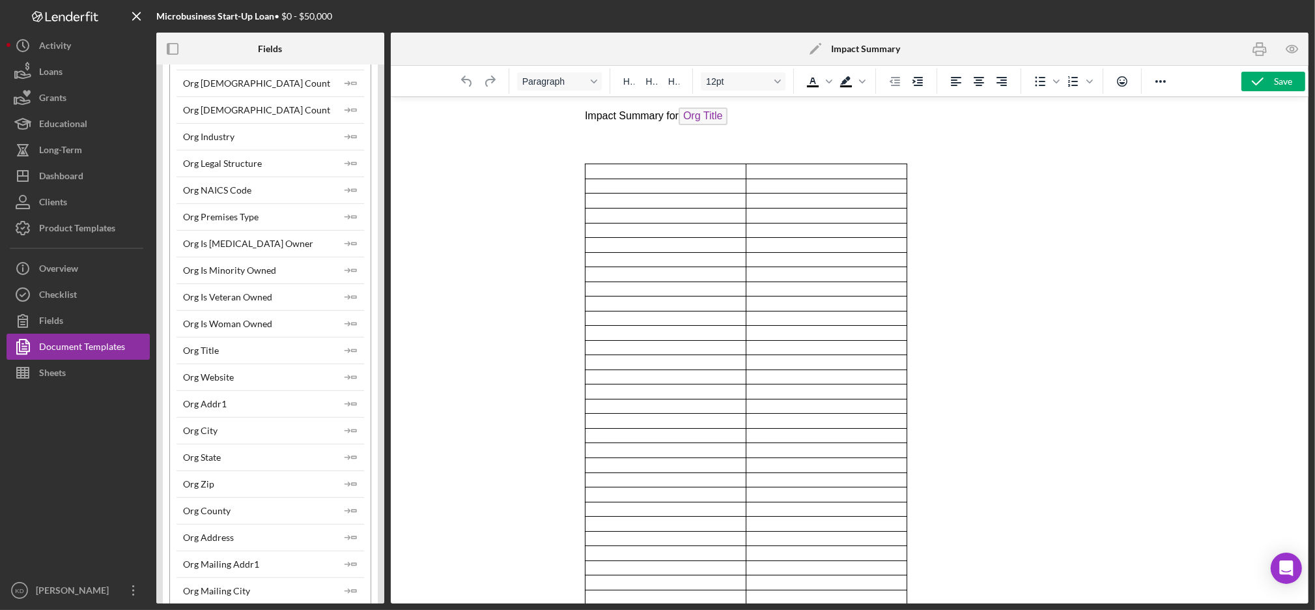
click at [769, 113] on p "Impact Summary for Org Title ﻿" at bounding box center [849, 117] width 530 height 21
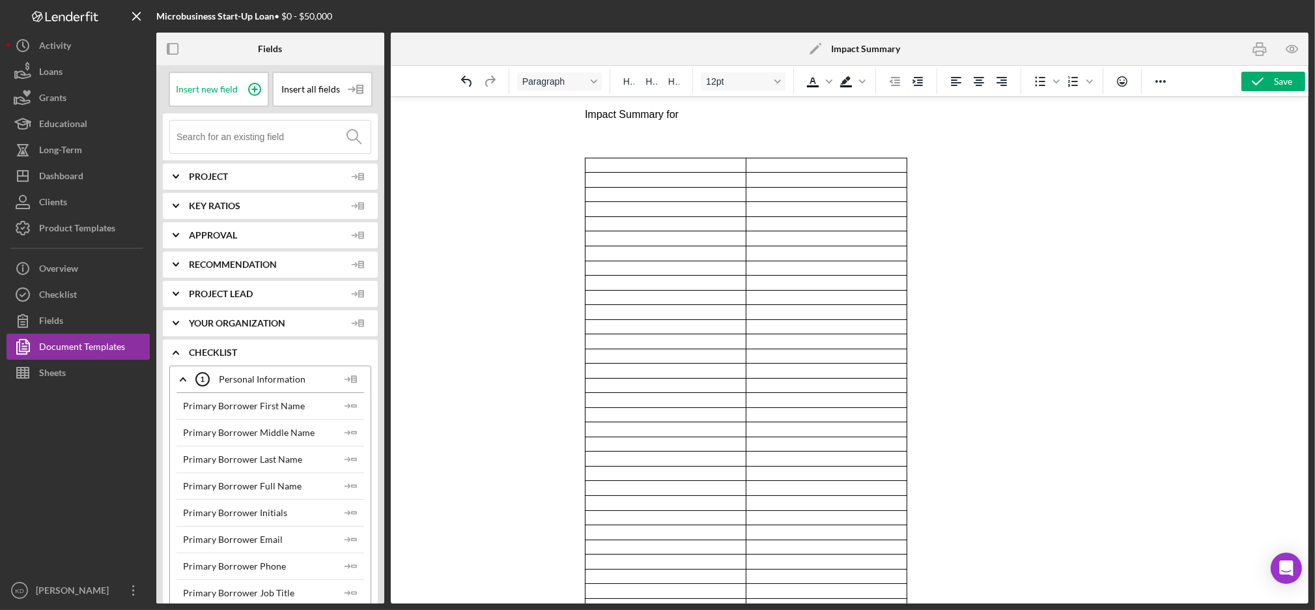
click at [214, 180] on div "Project" at bounding box center [280, 177] width 182 height 26
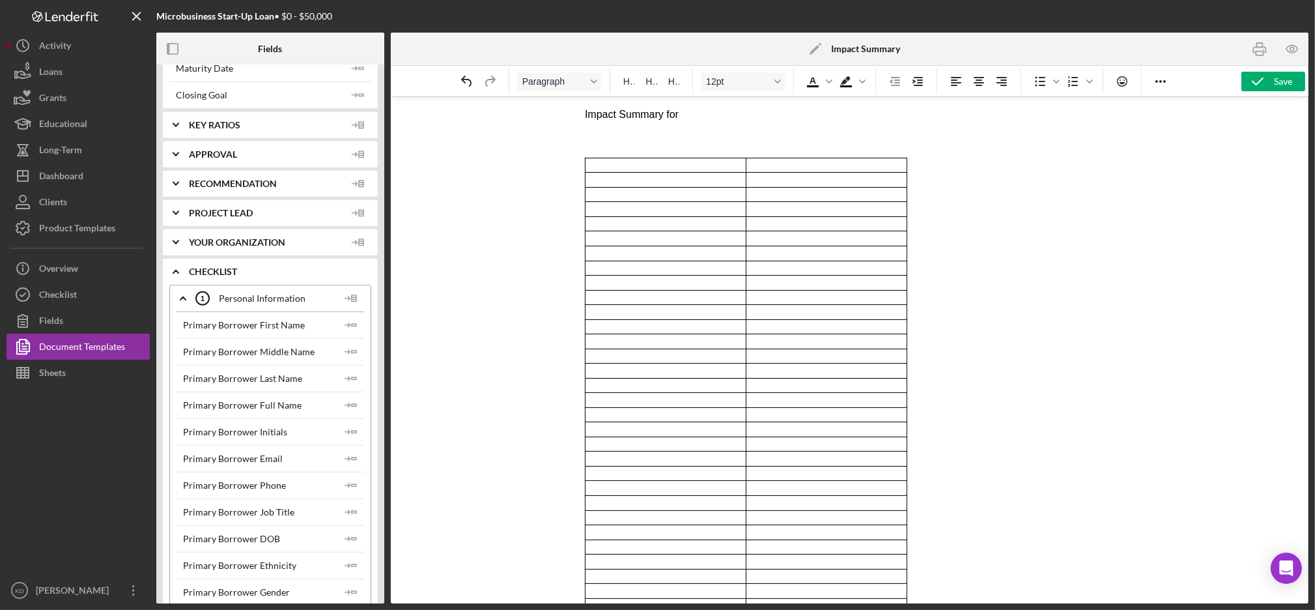
scroll to position [1392, 0]
click at [254, 241] on span "Your Organization" at bounding box center [267, 241] width 156 height 10
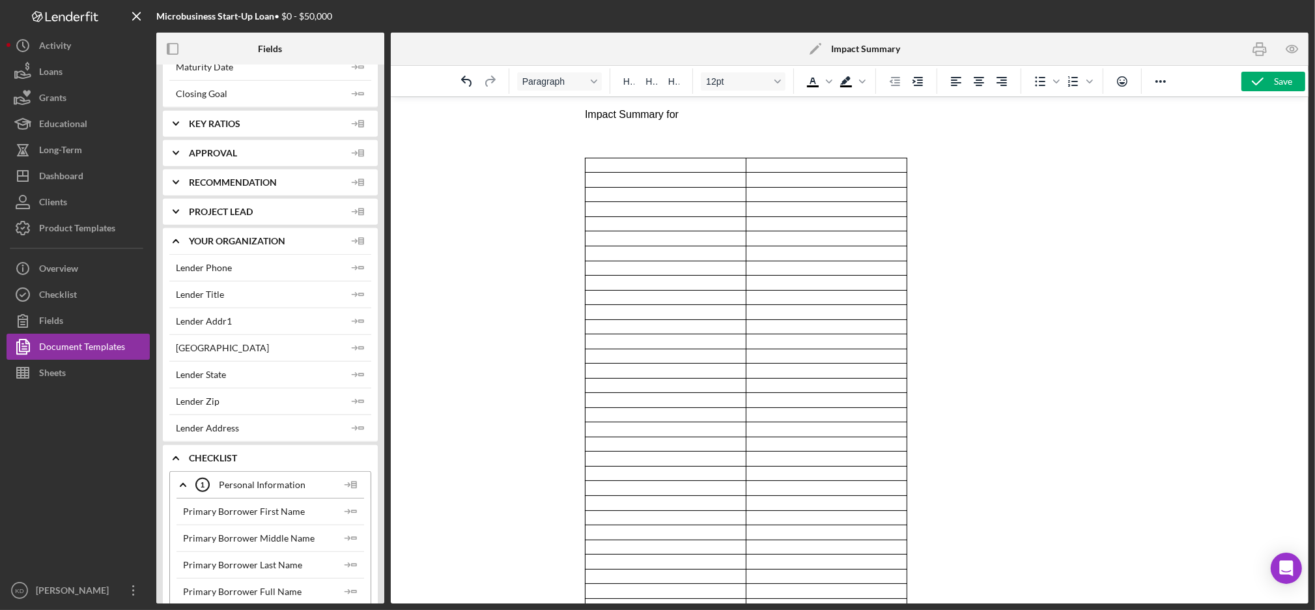
click at [254, 241] on span "Your Organization" at bounding box center [267, 241] width 156 height 10
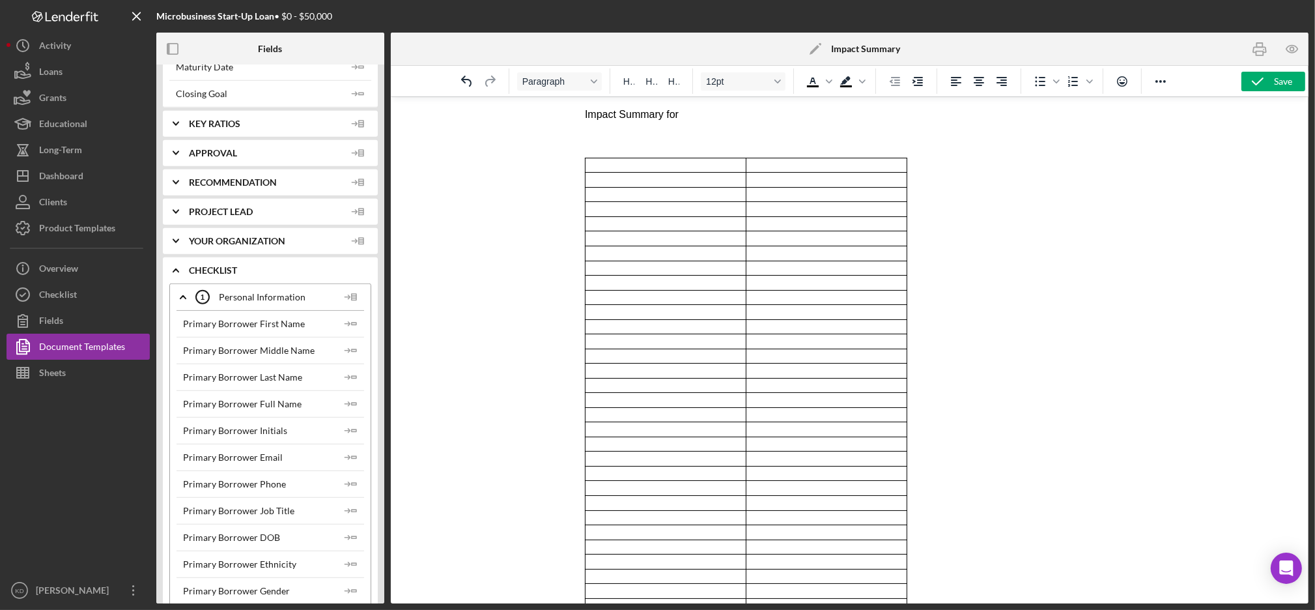
click at [242, 208] on span "Project Lead" at bounding box center [267, 212] width 156 height 10
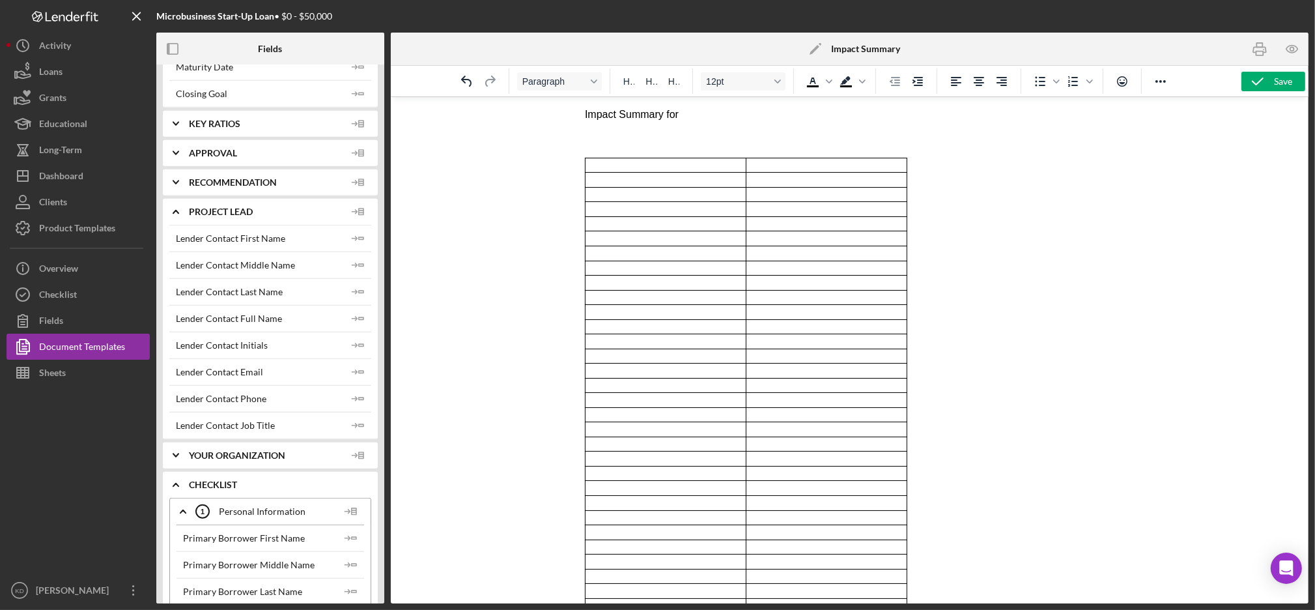
click at [242, 208] on span "Project Lead" at bounding box center [267, 212] width 156 height 10
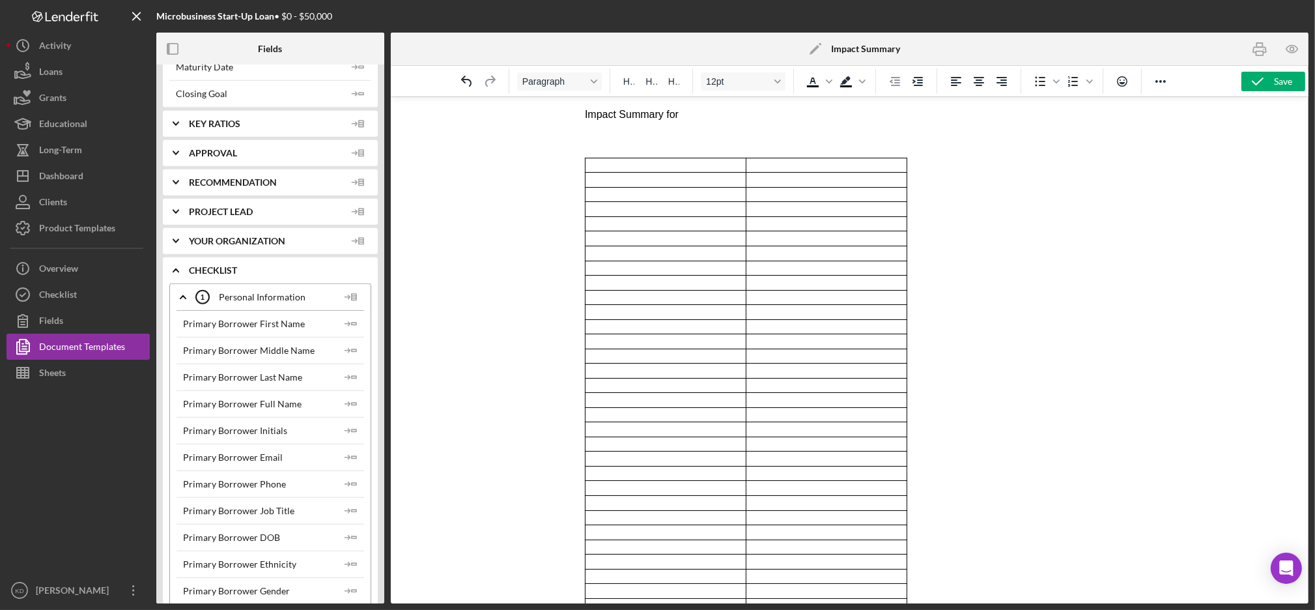
click at [241, 185] on span "Recommendation" at bounding box center [267, 182] width 156 height 10
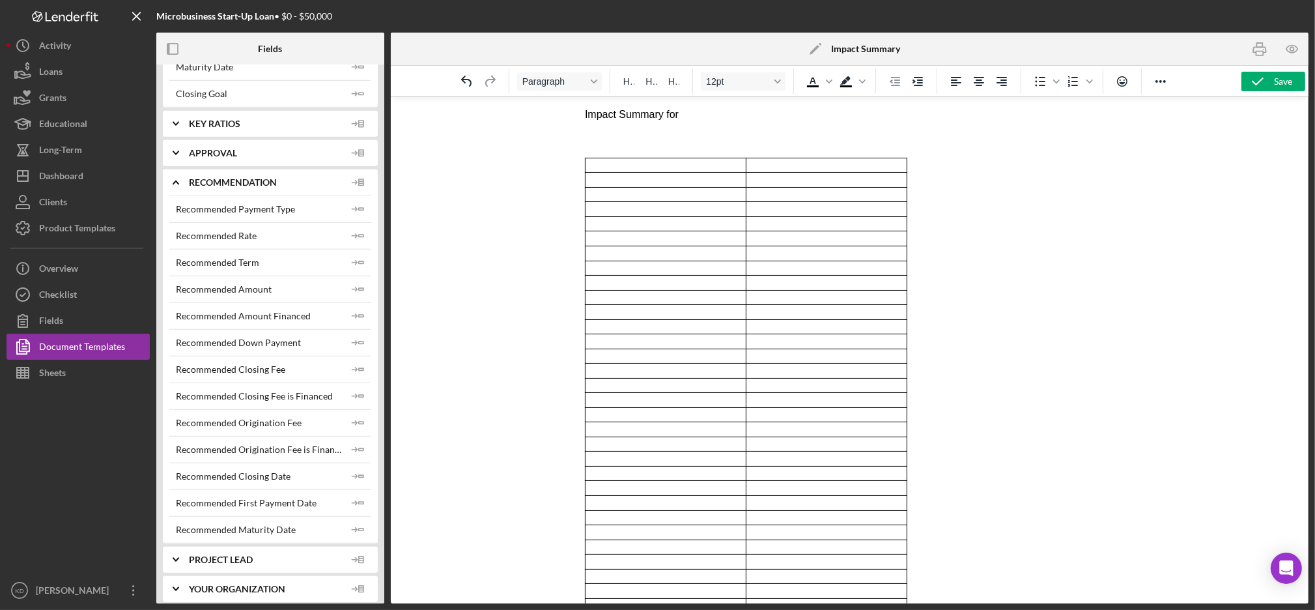
click at [241, 185] on span "Recommendation" at bounding box center [267, 182] width 156 height 10
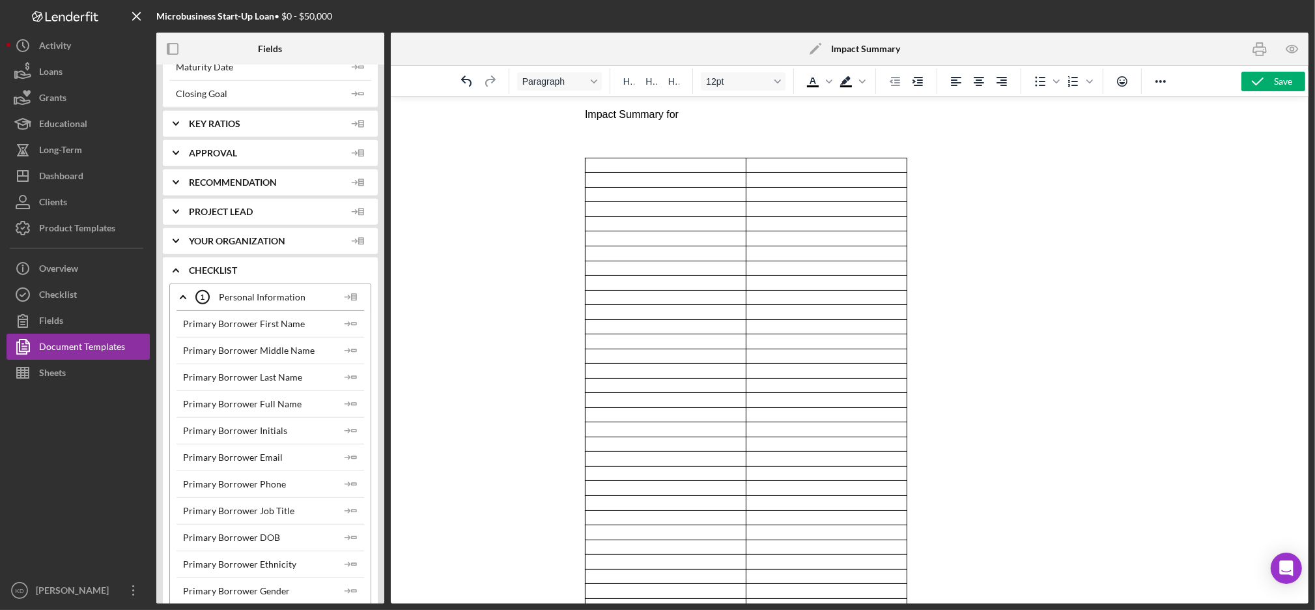
click at [227, 148] on span "Approval" at bounding box center [267, 153] width 156 height 10
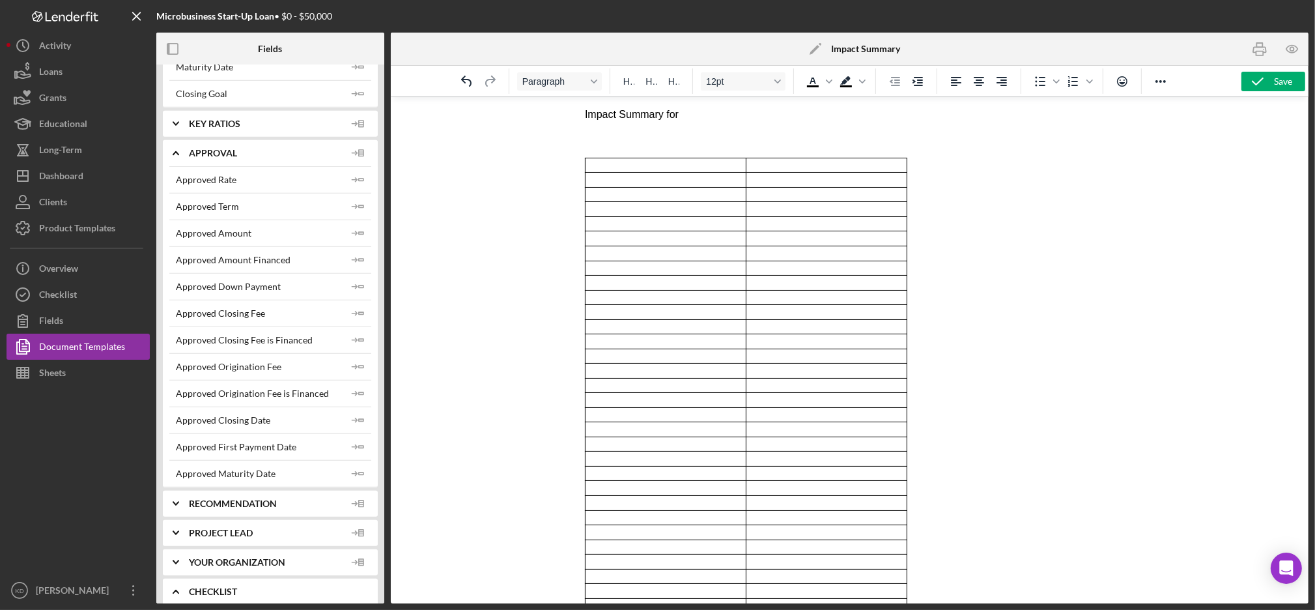
click at [227, 148] on span "Approval" at bounding box center [267, 153] width 156 height 10
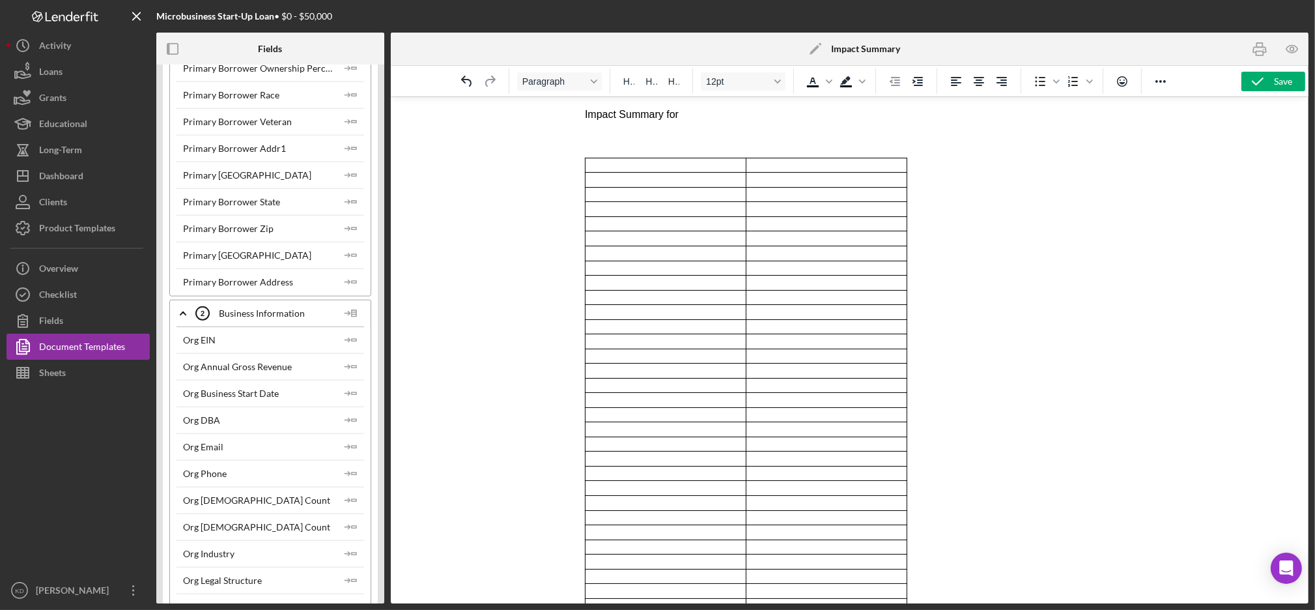
scroll to position [1995, 0]
click at [242, 312] on div "Business Information 2 Business Information" at bounding box center [267, 312] width 142 height 33
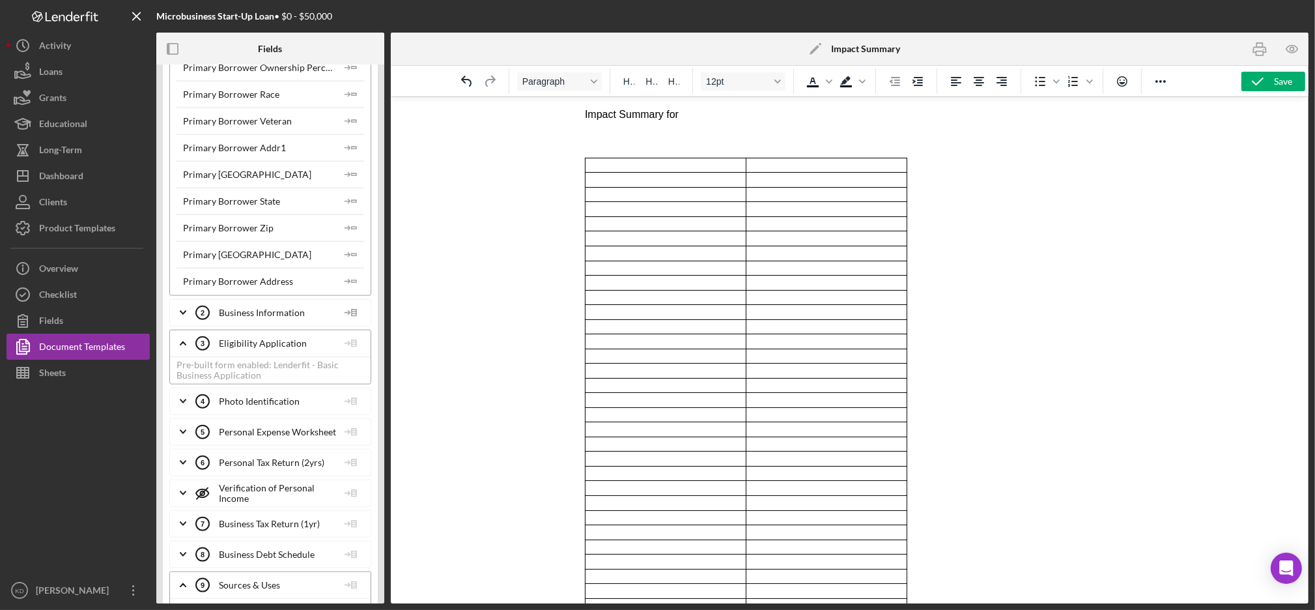
click at [265, 316] on div "Business Information 2 Business Information" at bounding box center [267, 312] width 142 height 33
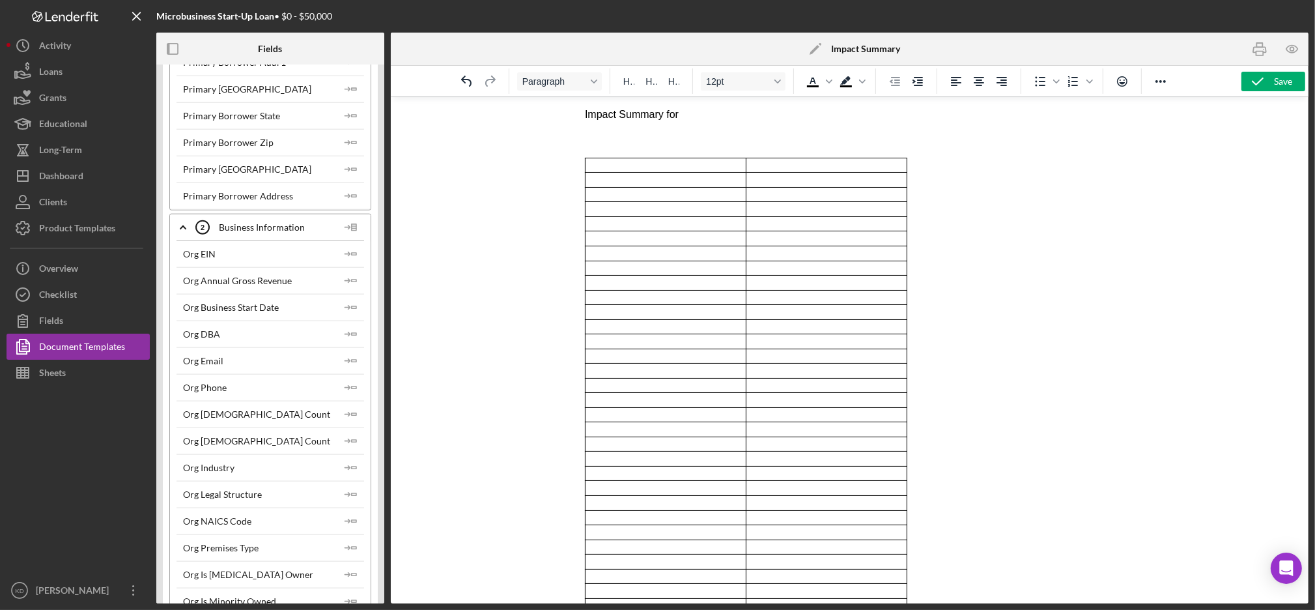
scroll to position [2079, 0]
click at [213, 334] on div "Org DBA" at bounding box center [201, 335] width 37 height 10
click at [253, 233] on div "Business Information 2 Business Information" at bounding box center [267, 228] width 142 height 33
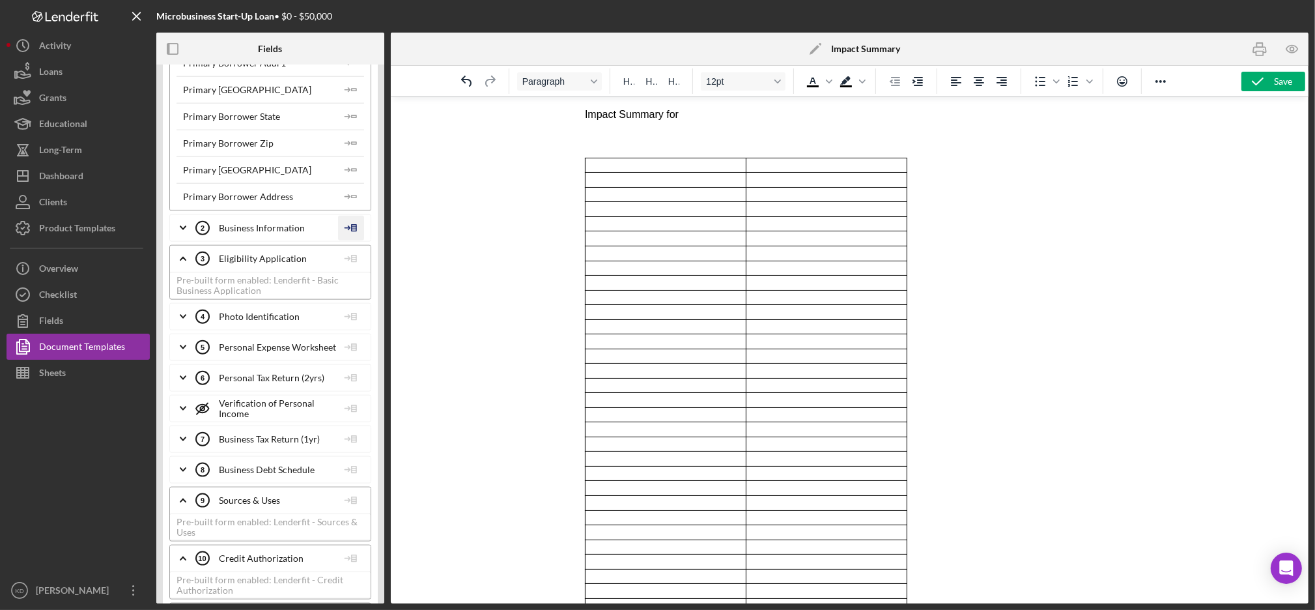
click at [345, 233] on icon at bounding box center [351, 228] width 26 height 33
click at [380, 292] on div "Insert Table" at bounding box center [372, 293] width 59 height 26
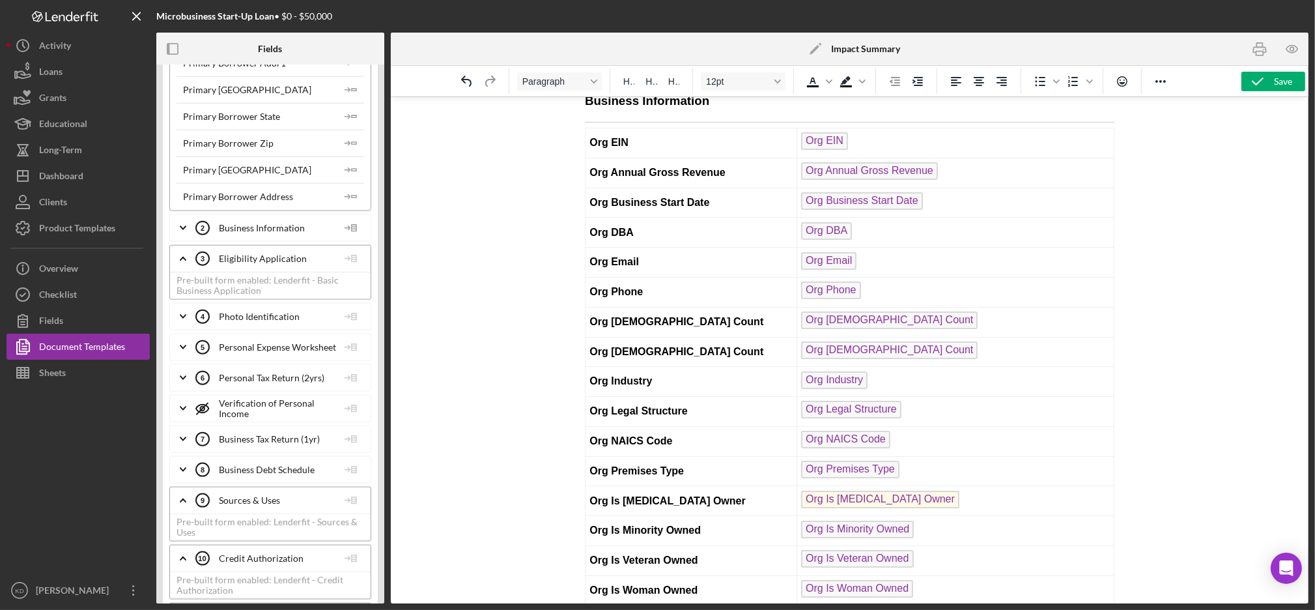
scroll to position [0, 0]
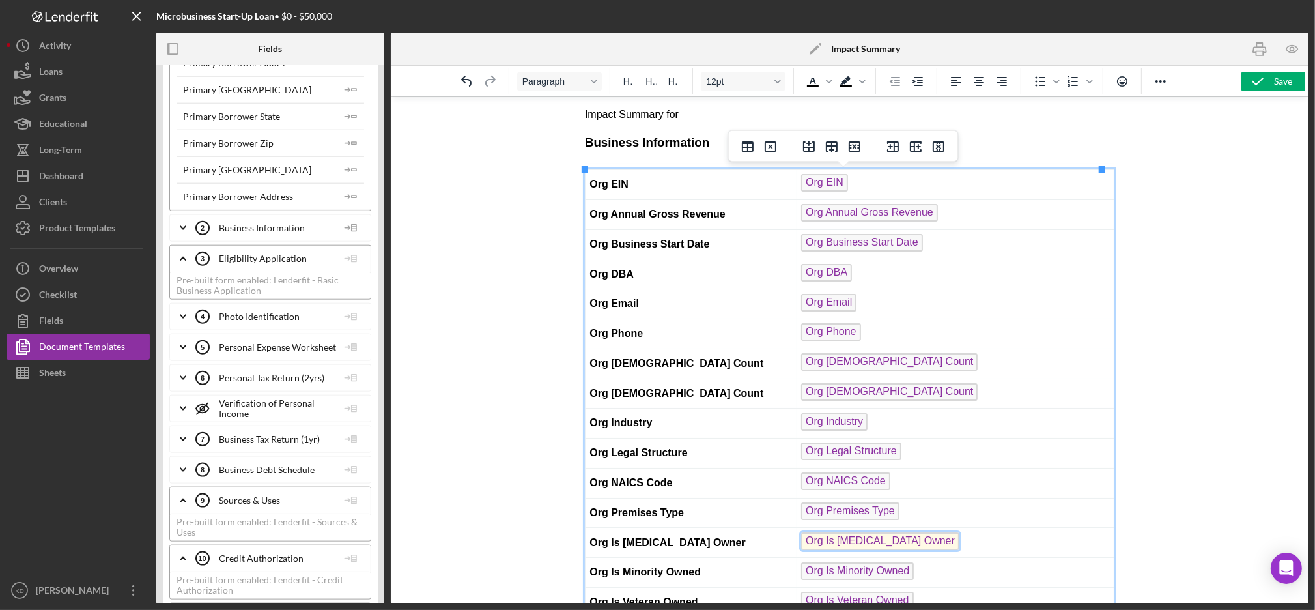
click at [864, 532] on span "Org Is Low Income Owner" at bounding box center [880, 541] width 158 height 18
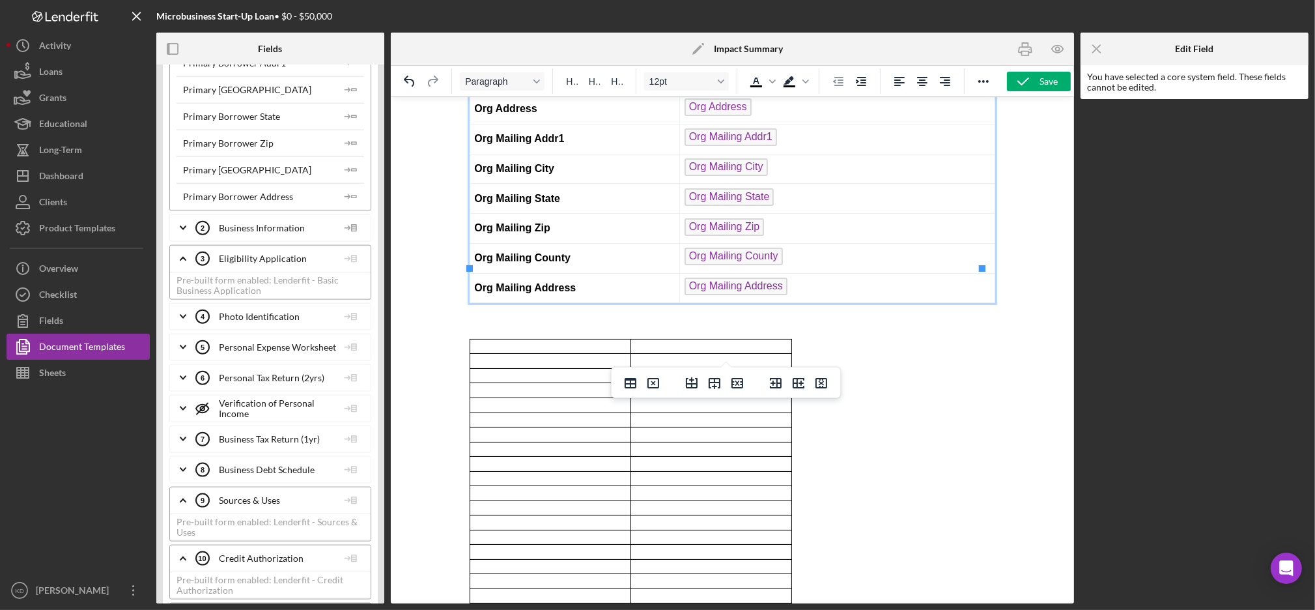
scroll to position [780, 0]
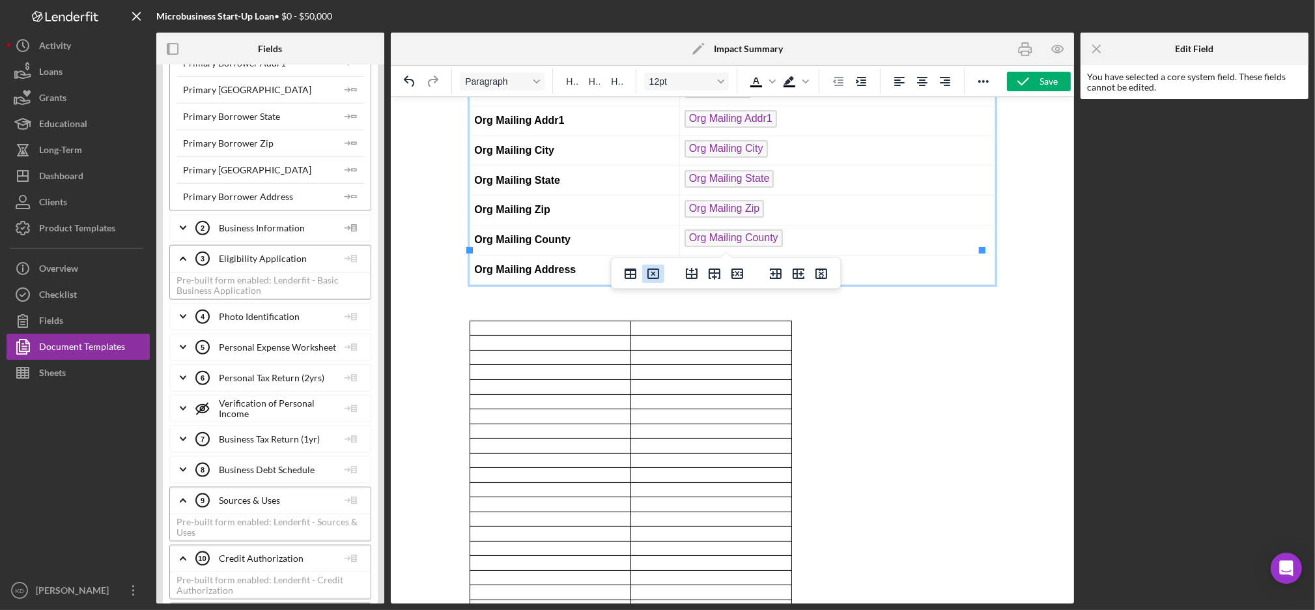
click at [653, 281] on icon "Delete table" at bounding box center [654, 274] width 16 height 16
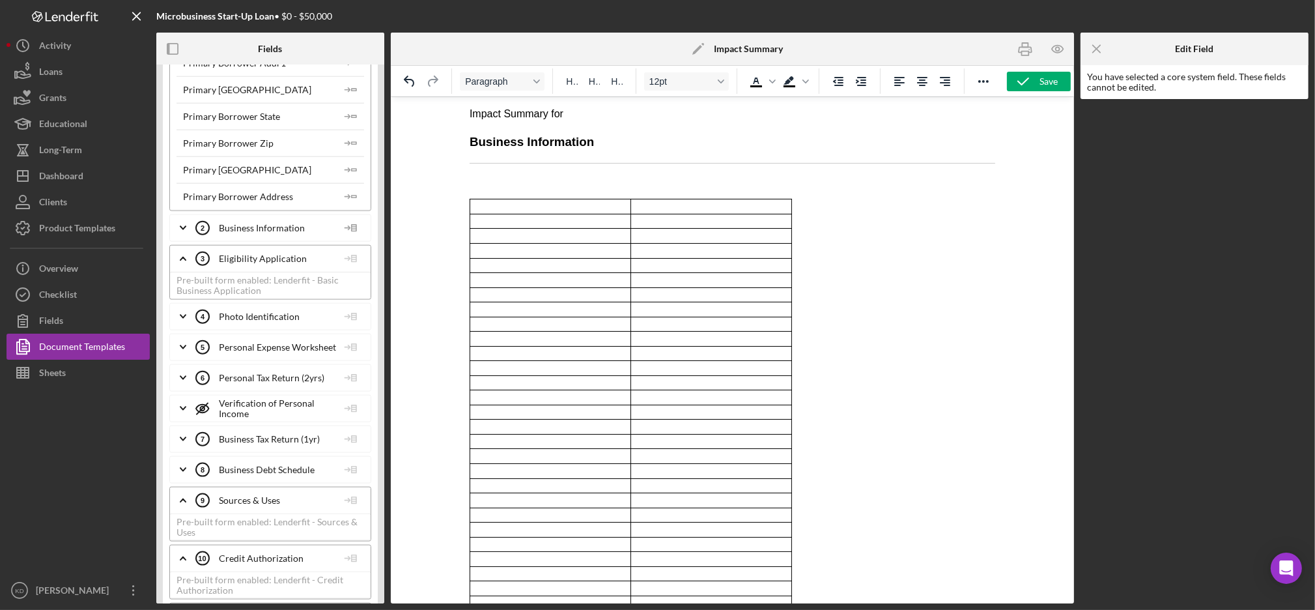
scroll to position [0, 0]
click at [625, 254] on td "Rich Text Area. Press ALT-0 for help." at bounding box center [550, 251] width 161 height 15
click at [550, 177] on icon "Delete table" at bounding box center [558, 177] width 16 height 16
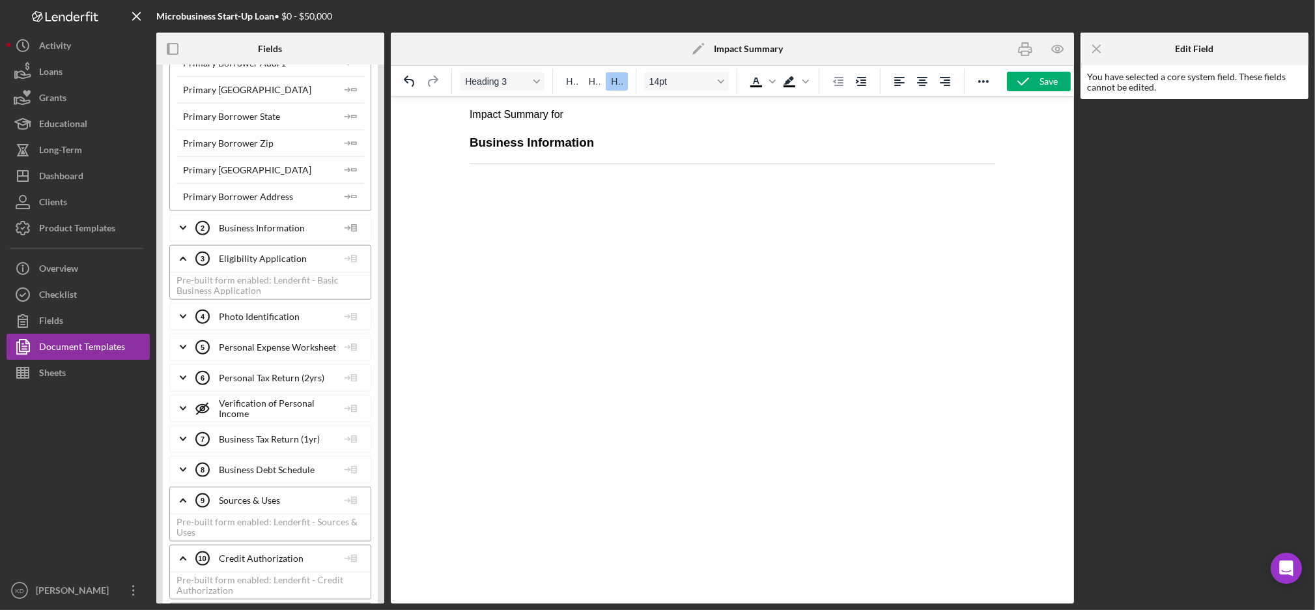
click at [588, 139] on h3 "Business Information" at bounding box center [732, 142] width 526 height 17
drag, startPoint x: 622, startPoint y: 176, endPoint x: 459, endPoint y: 137, distance: 168.0
click at [459, 137] on html "Impact Summary for Business Information" at bounding box center [732, 147] width 547 height 102
click at [347, 232] on icon at bounding box center [351, 228] width 26 height 33
click at [384, 294] on div "Insert Table" at bounding box center [372, 293] width 59 height 26
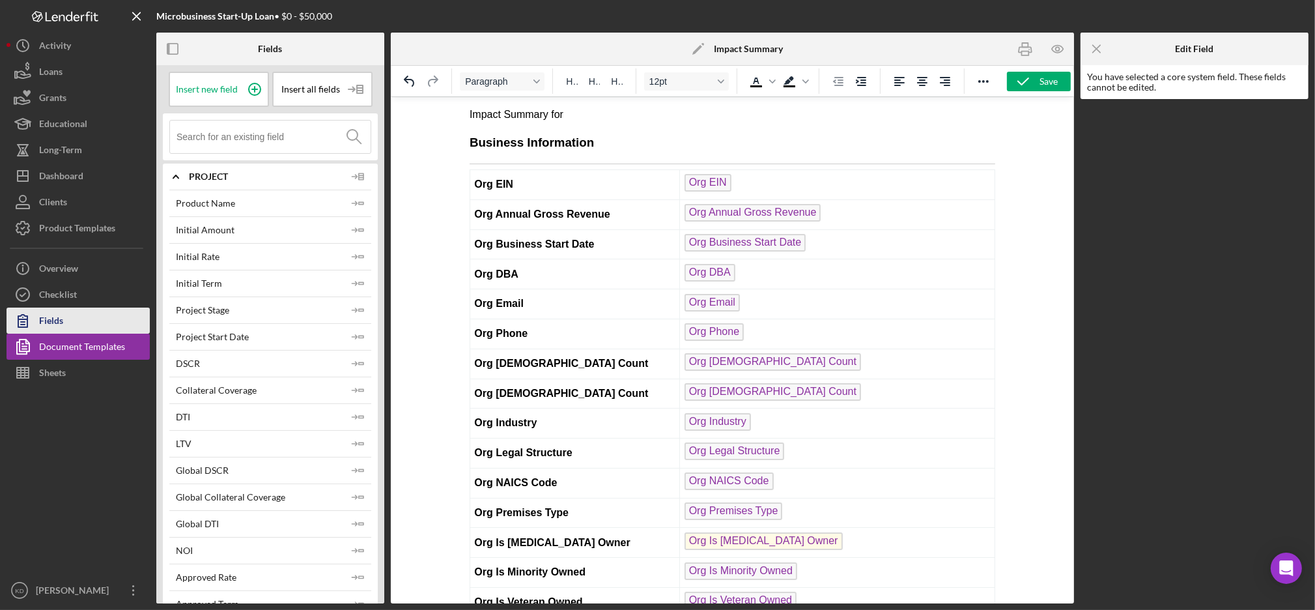
click at [106, 322] on button "Fields" at bounding box center [78, 320] width 143 height 26
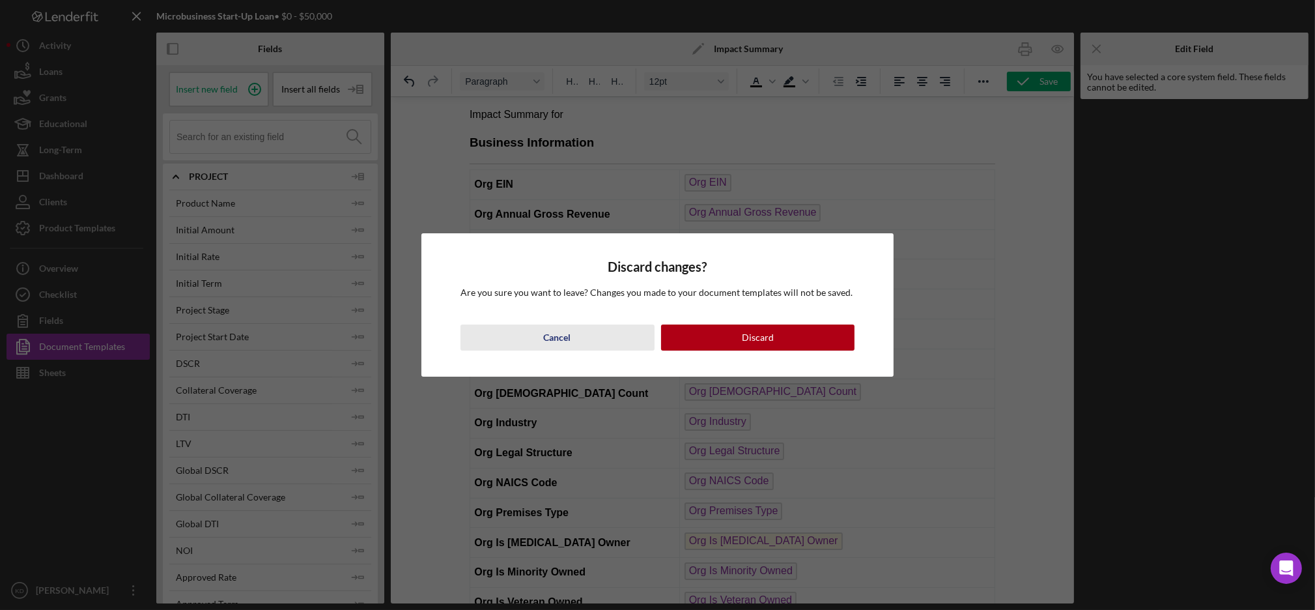
click at [569, 337] on div "Cancel" at bounding box center [557, 337] width 27 height 26
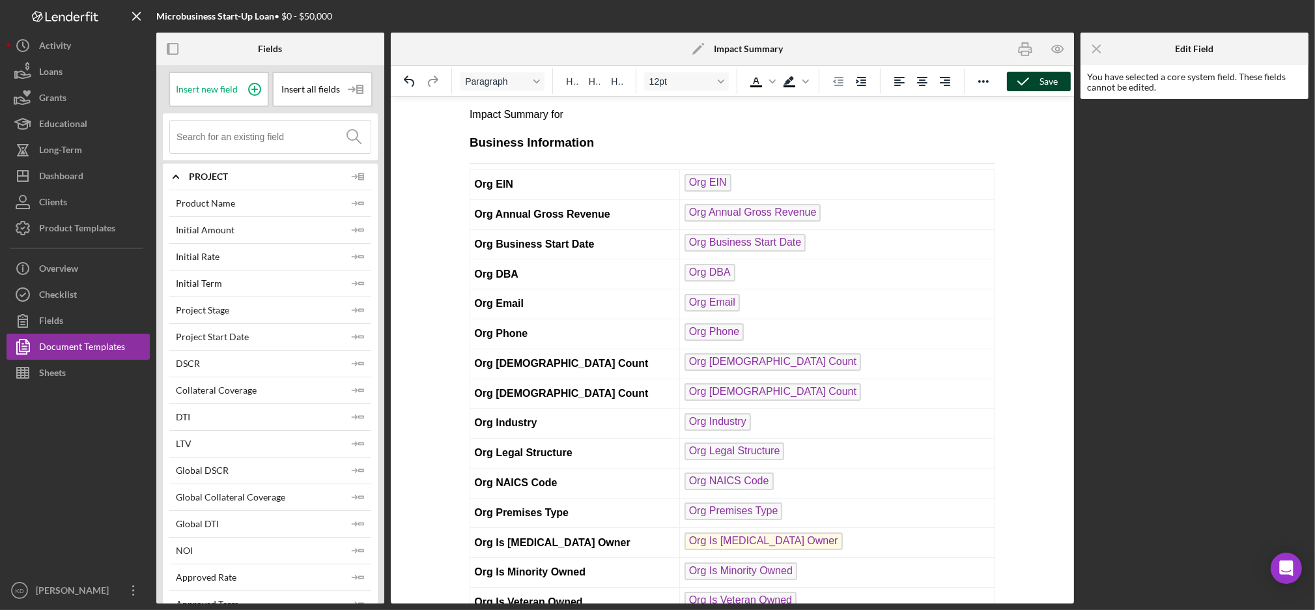
click at [1034, 79] on icon "button" at bounding box center [1023, 81] width 33 height 33
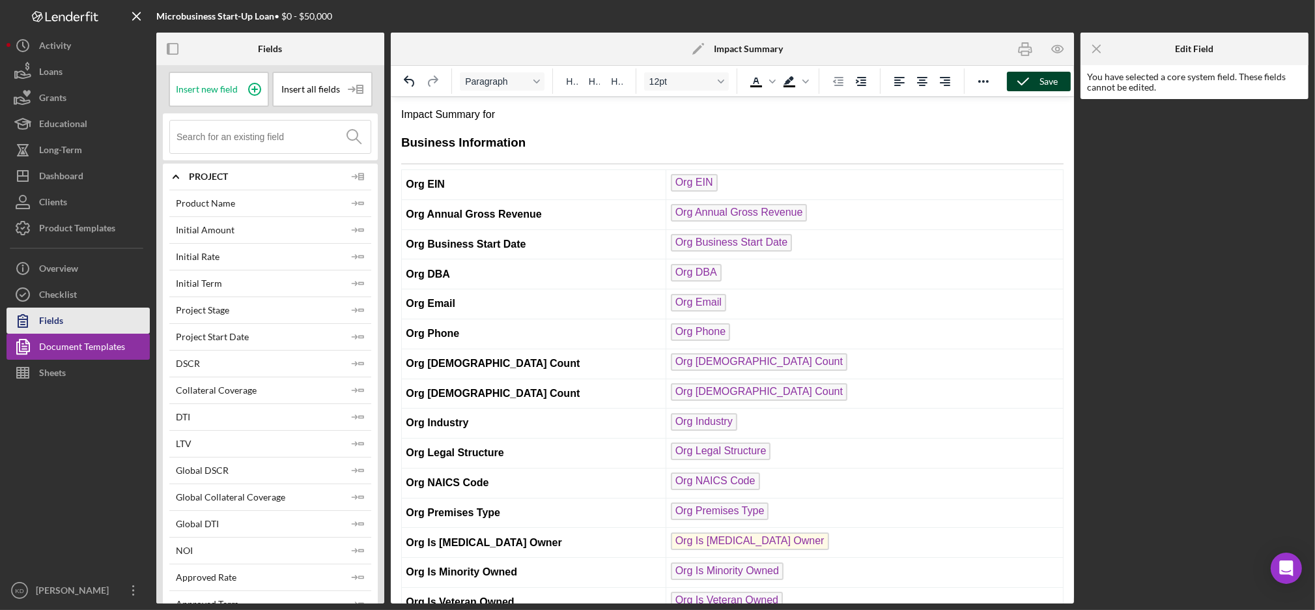
click at [66, 328] on button "Fields" at bounding box center [78, 320] width 143 height 26
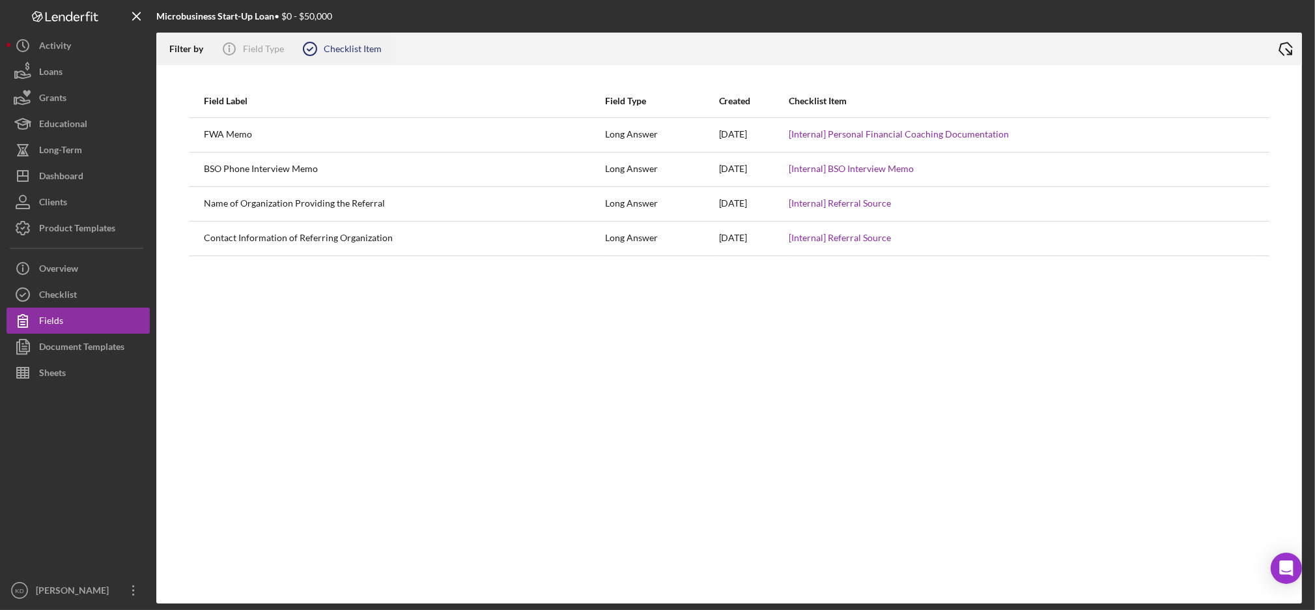
click at [341, 50] on div "Checklist Item" at bounding box center [353, 49] width 58 height 10
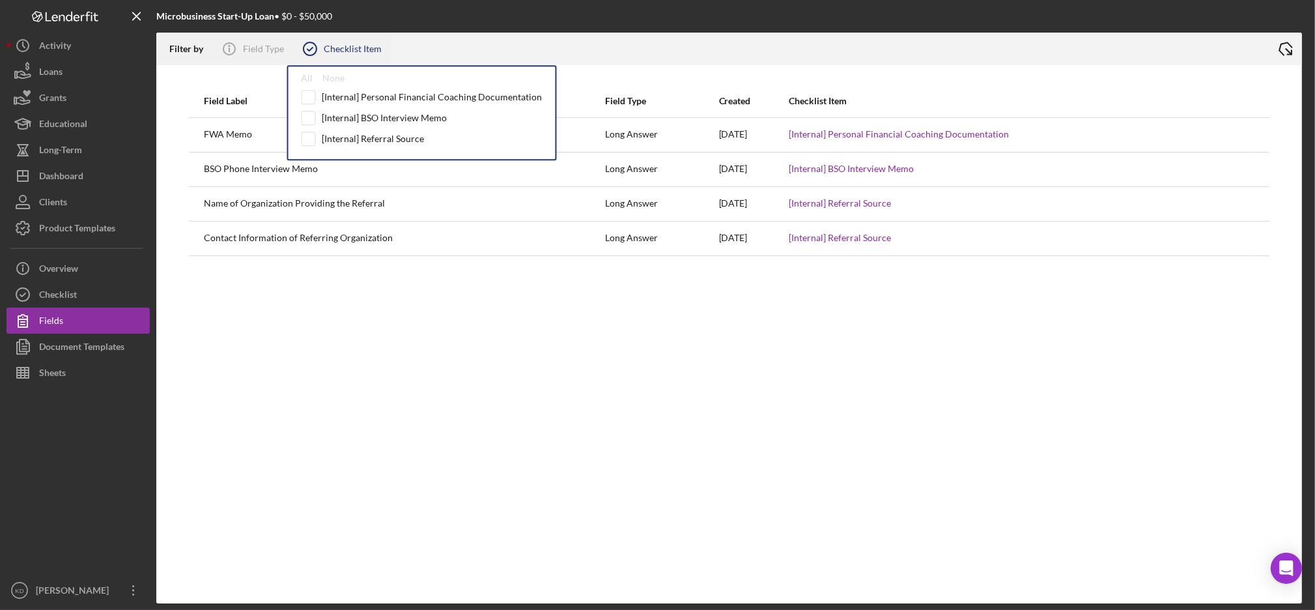
click at [335, 50] on div "Checklist Item" at bounding box center [353, 49] width 58 height 10
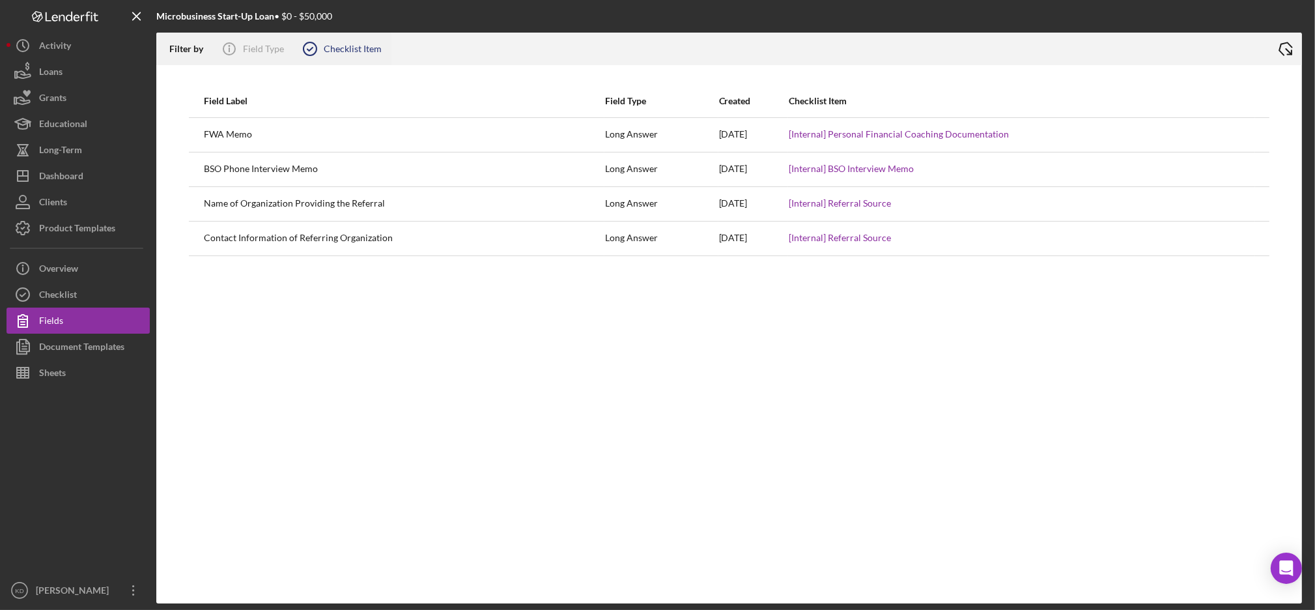
click at [335, 50] on div "Checklist Item" at bounding box center [353, 49] width 58 height 10
click at [240, 47] on icon "Icon/Info" at bounding box center [229, 49] width 33 height 33
click at [440, 58] on div at bounding box center [831, 49] width 878 height 33
click at [107, 289] on button "Checklist" at bounding box center [78, 294] width 143 height 26
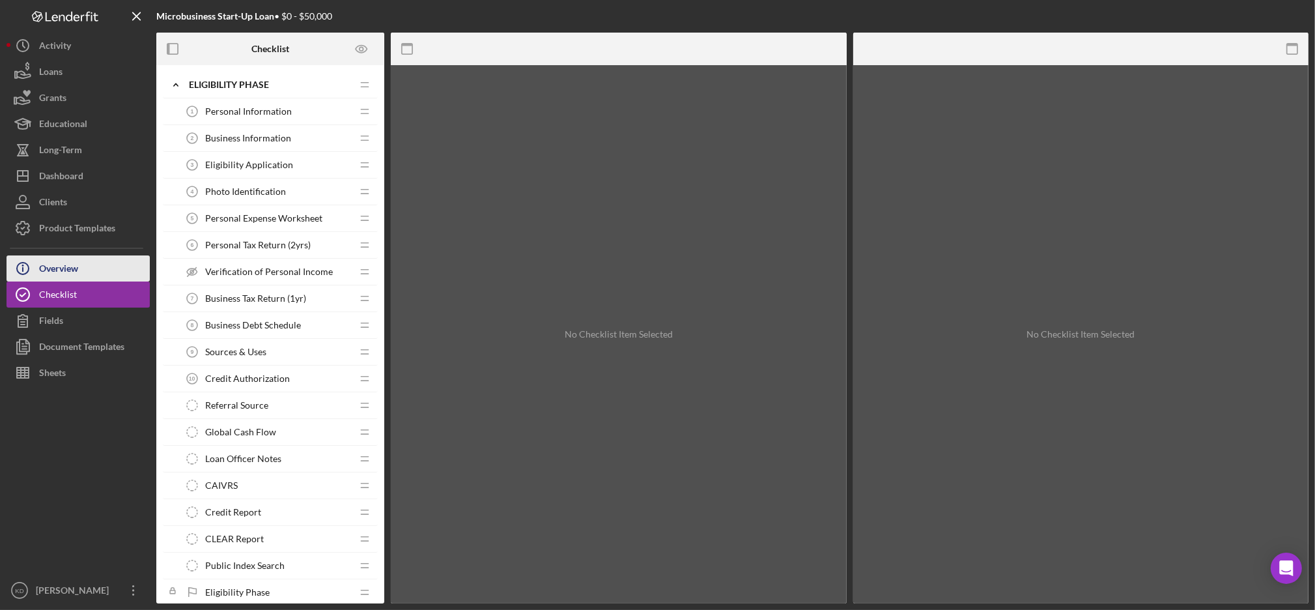
click at [88, 271] on button "Icon/Info Overview" at bounding box center [78, 268] width 143 height 26
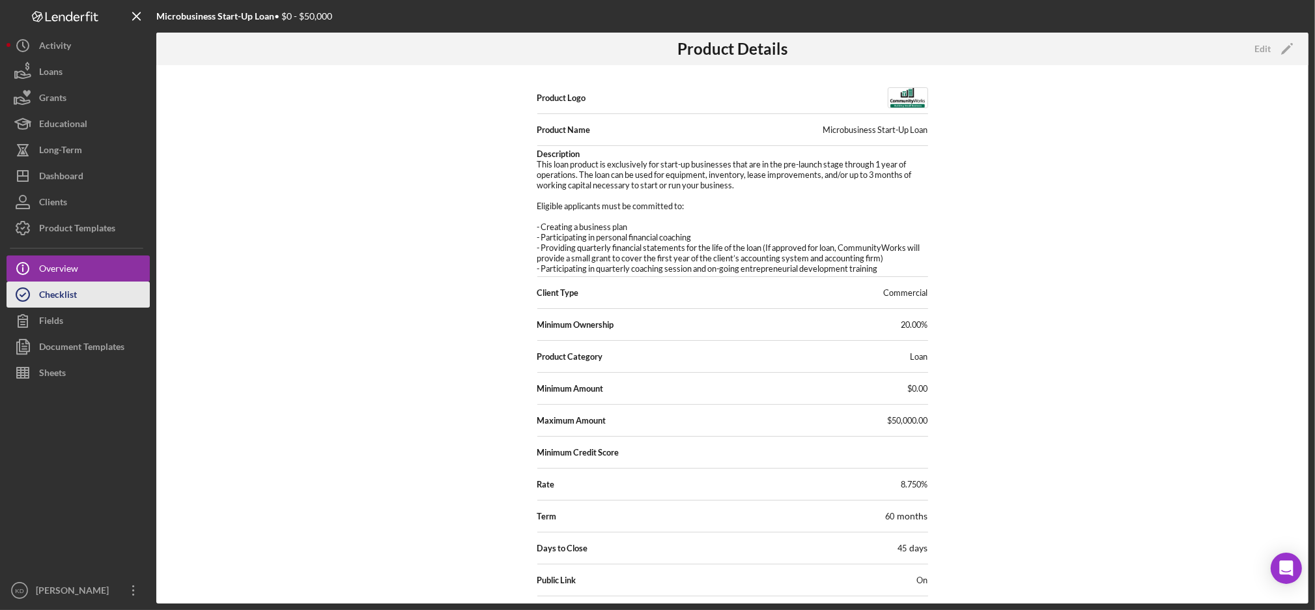
click at [86, 294] on button "Checklist" at bounding box center [78, 294] width 143 height 26
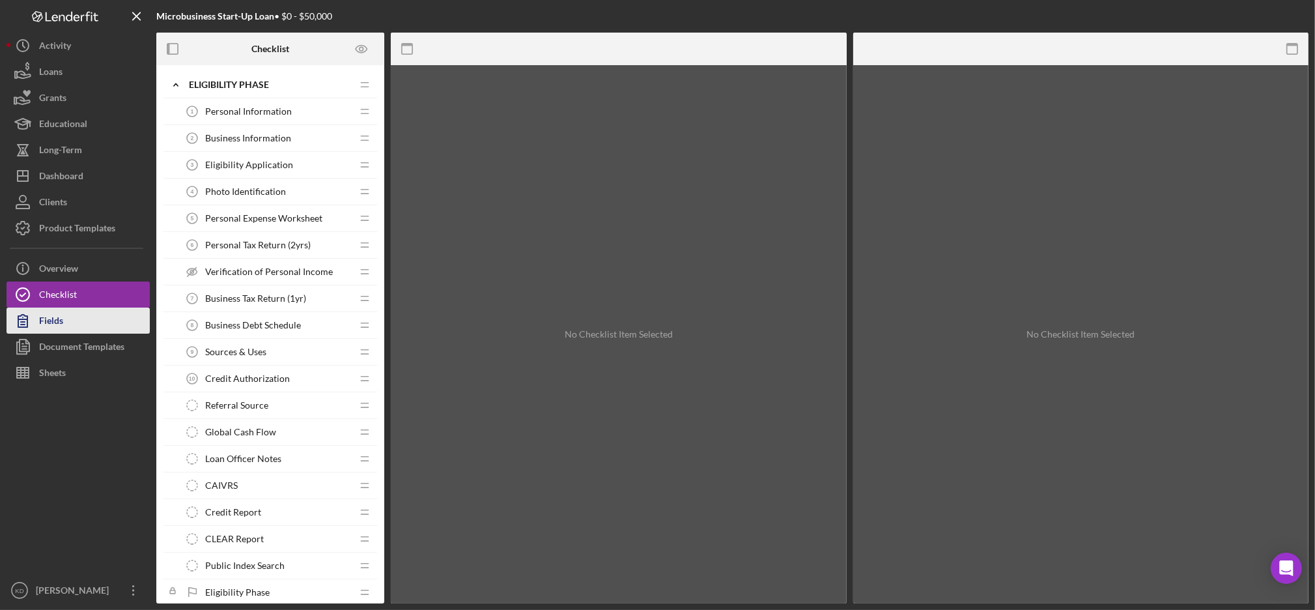
click at [86, 316] on button "Fields" at bounding box center [78, 320] width 143 height 26
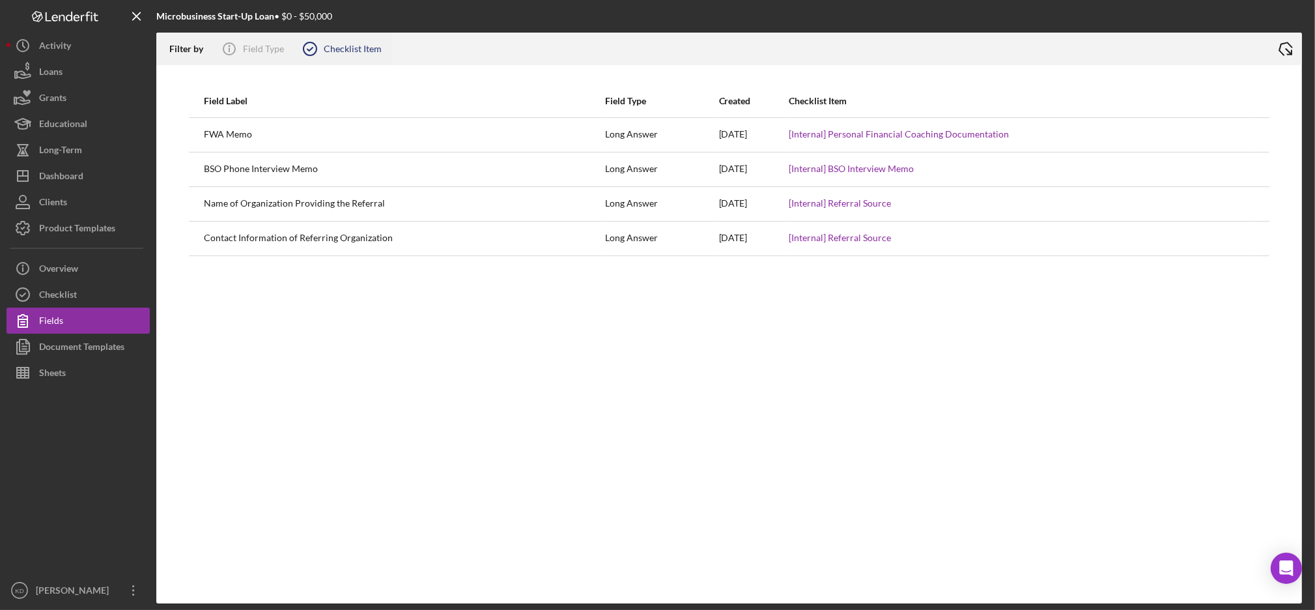
click at [361, 45] on div "Checklist Item" at bounding box center [353, 49] width 58 height 10
click at [95, 294] on button "Checklist" at bounding box center [78, 294] width 143 height 26
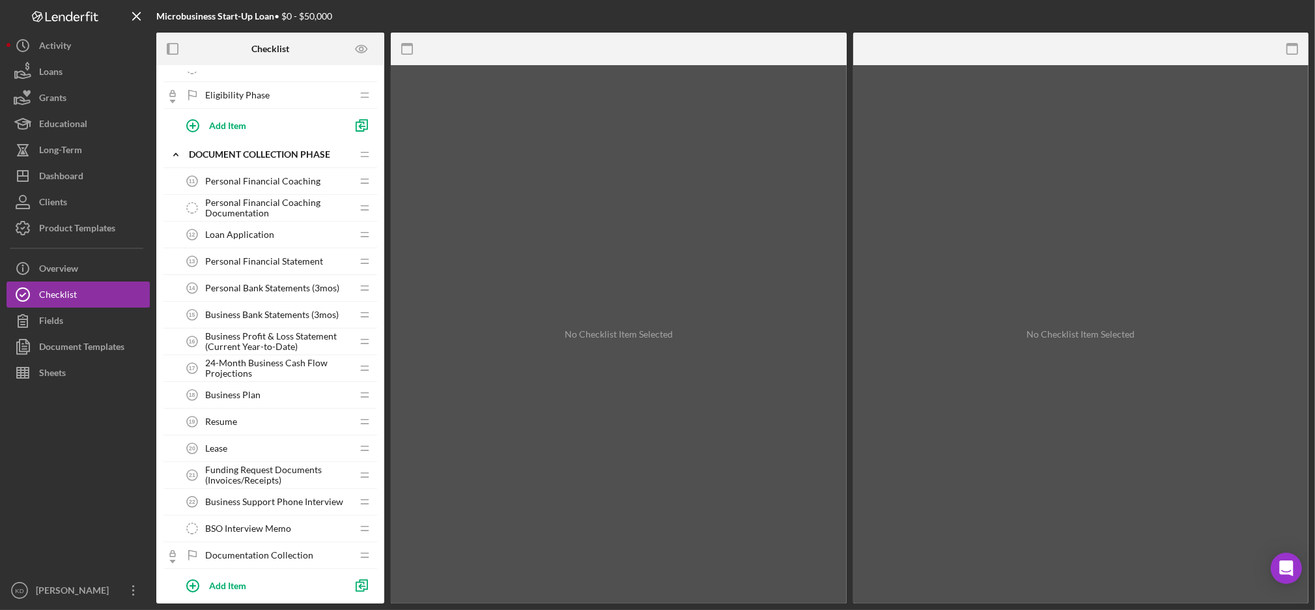
scroll to position [498, 0]
click at [203, 124] on icon "button" at bounding box center [193, 124] width 33 height 33
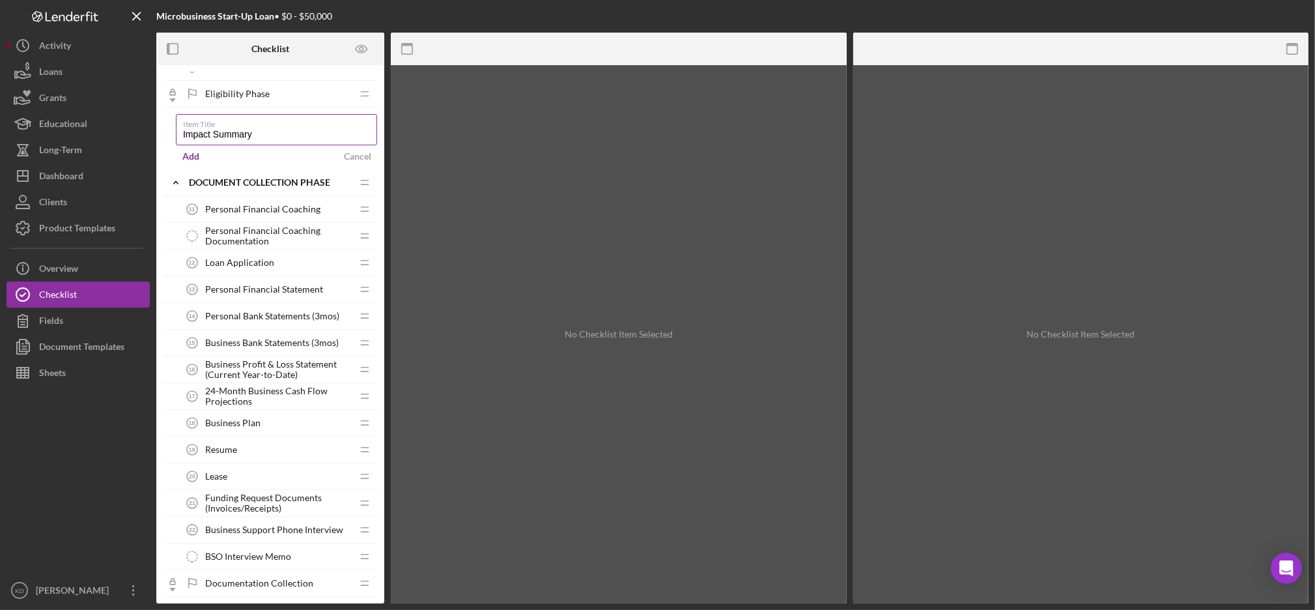
type input "Impact Summary"
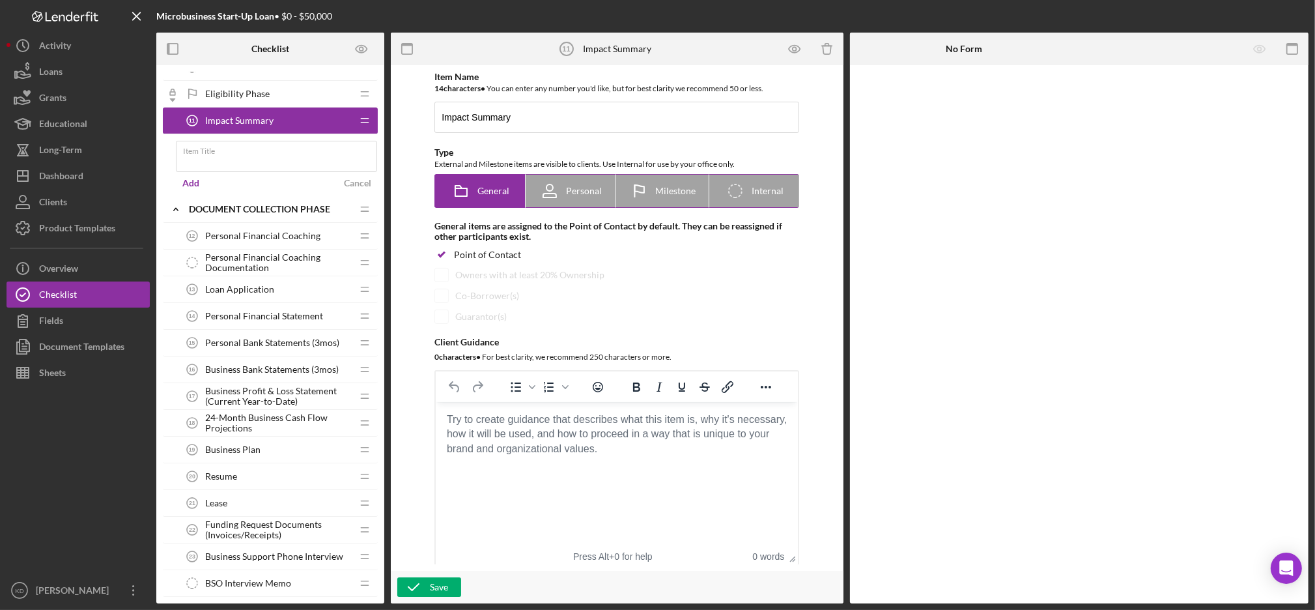
click at [752, 187] on span "Internal" at bounding box center [768, 191] width 32 height 10
radio input "false"
radio input "true"
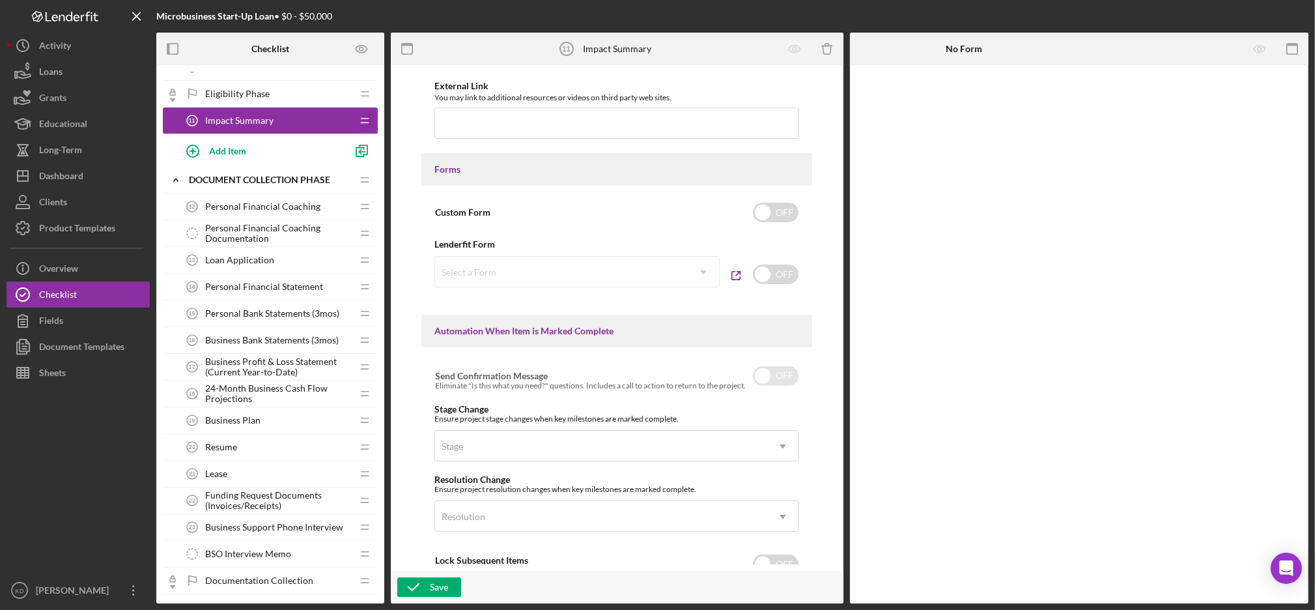
scroll to position [549, 0]
click at [775, 204] on input "checkbox" at bounding box center [776, 212] width 46 height 20
checkbox input "true"
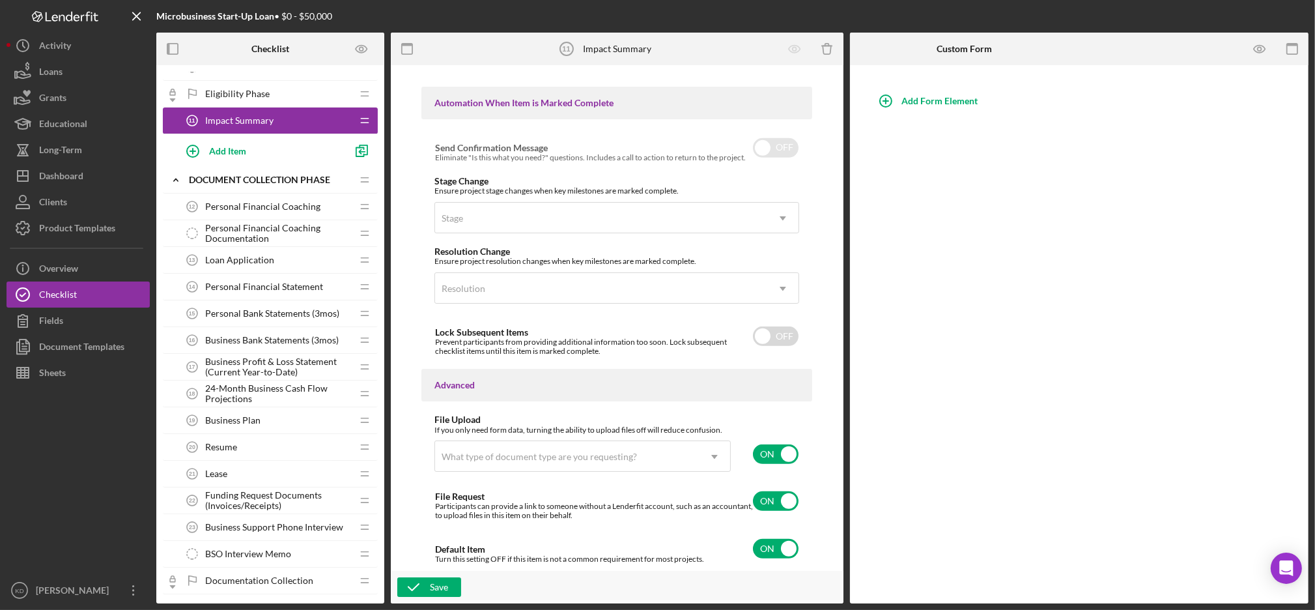
scroll to position [0, 0]
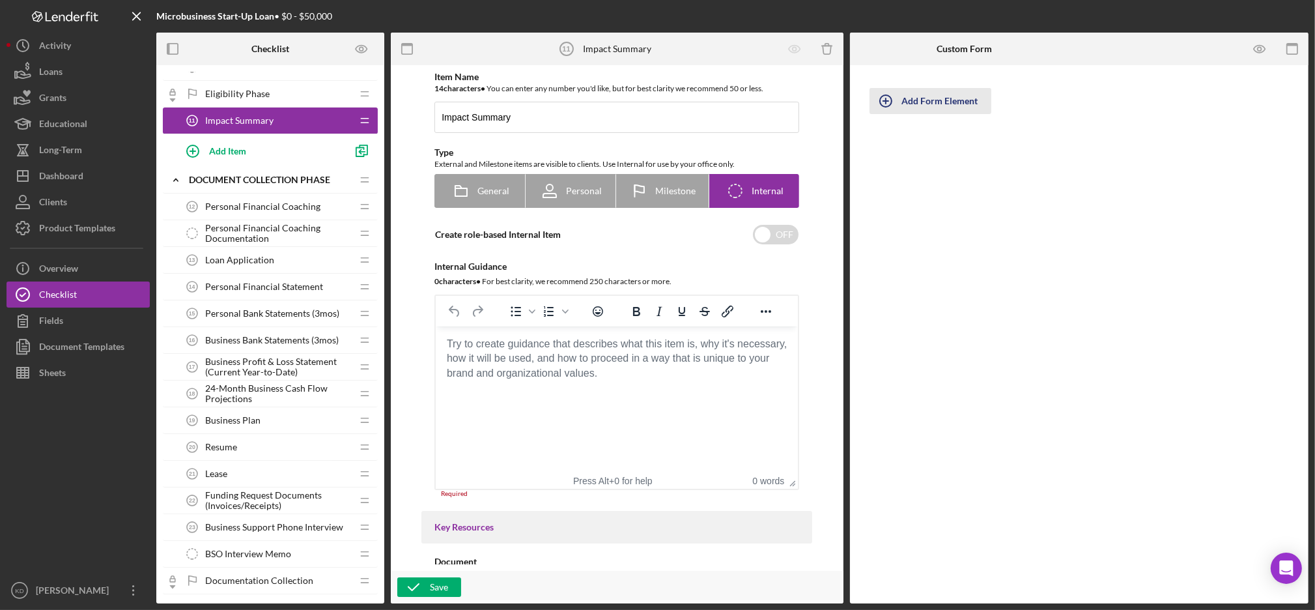
click at [874, 105] on icon "button" at bounding box center [886, 101] width 33 height 33
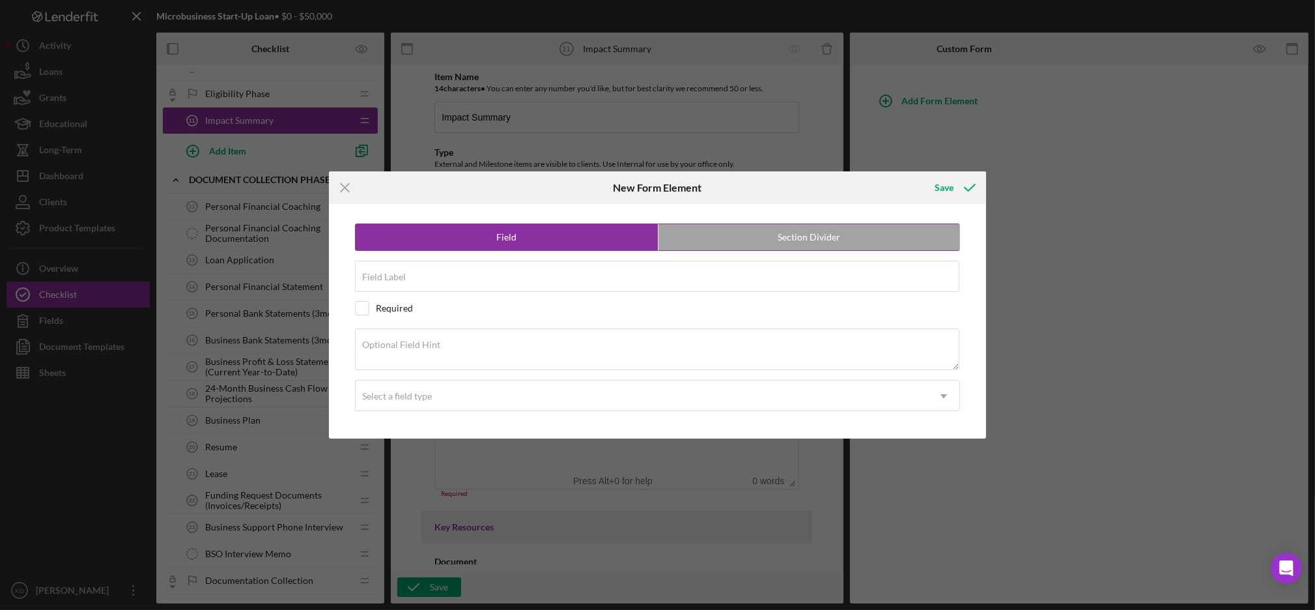
click at [748, 237] on label "Section Divider" at bounding box center [810, 237] width 302 height 26
radio input "false"
radio input "true"
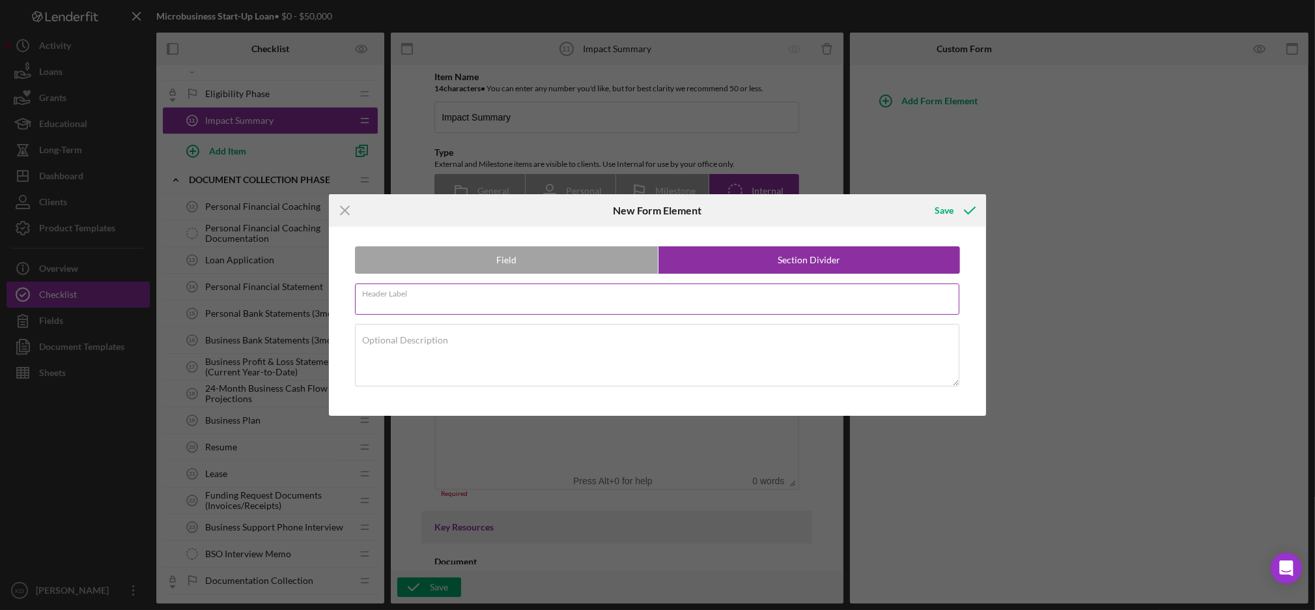
click at [575, 295] on div "Header Label Required" at bounding box center [658, 299] width 606 height 33
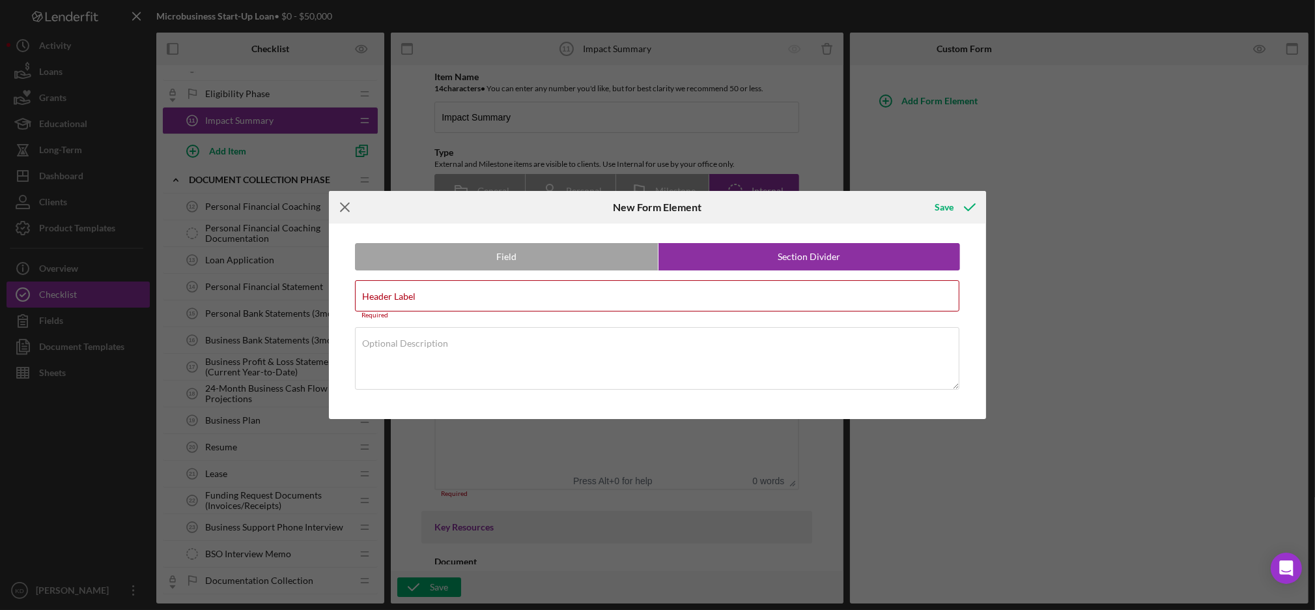
click at [339, 210] on icon "Icon/Menu Close" at bounding box center [345, 207] width 33 height 33
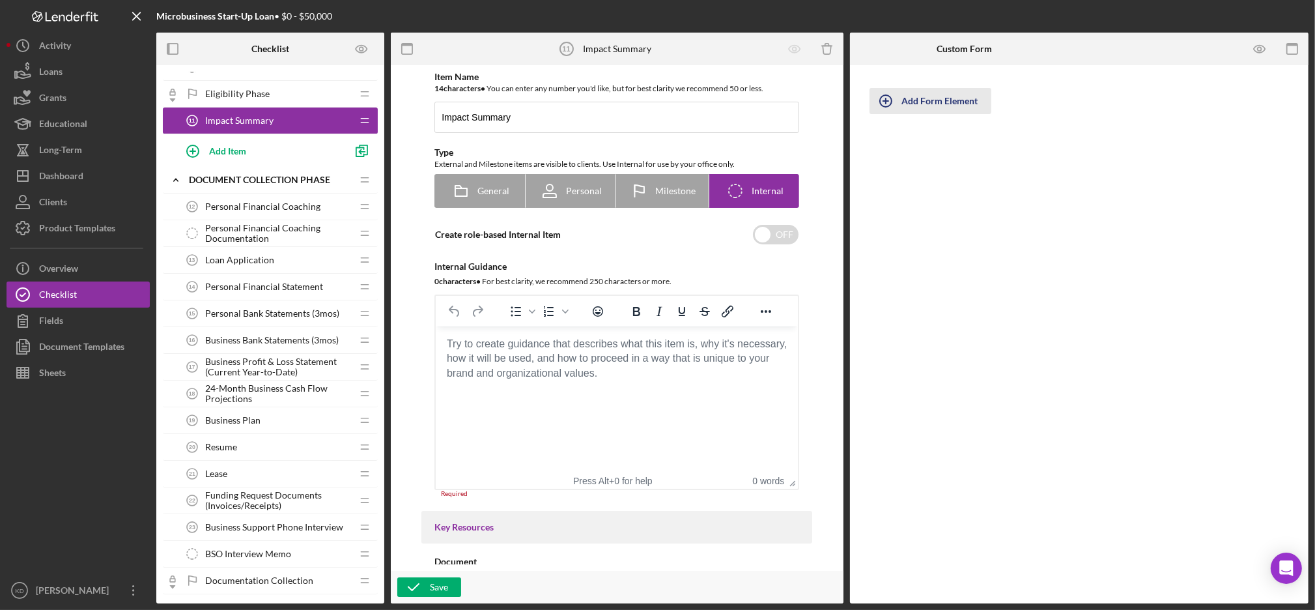
click at [884, 95] on icon "button" at bounding box center [886, 101] width 33 height 33
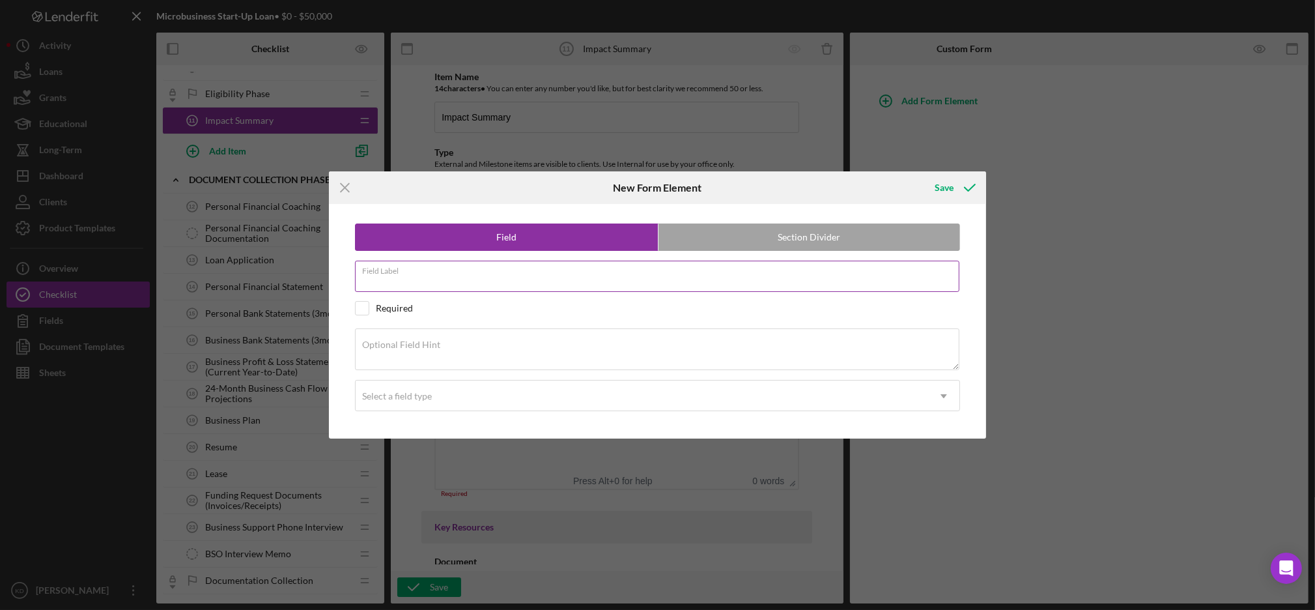
click at [450, 286] on input "Field Label" at bounding box center [657, 276] width 605 height 31
type input "Purpose of Loan"
click at [537, 350] on textarea "Optional Field Hint" at bounding box center [657, 349] width 605 height 42
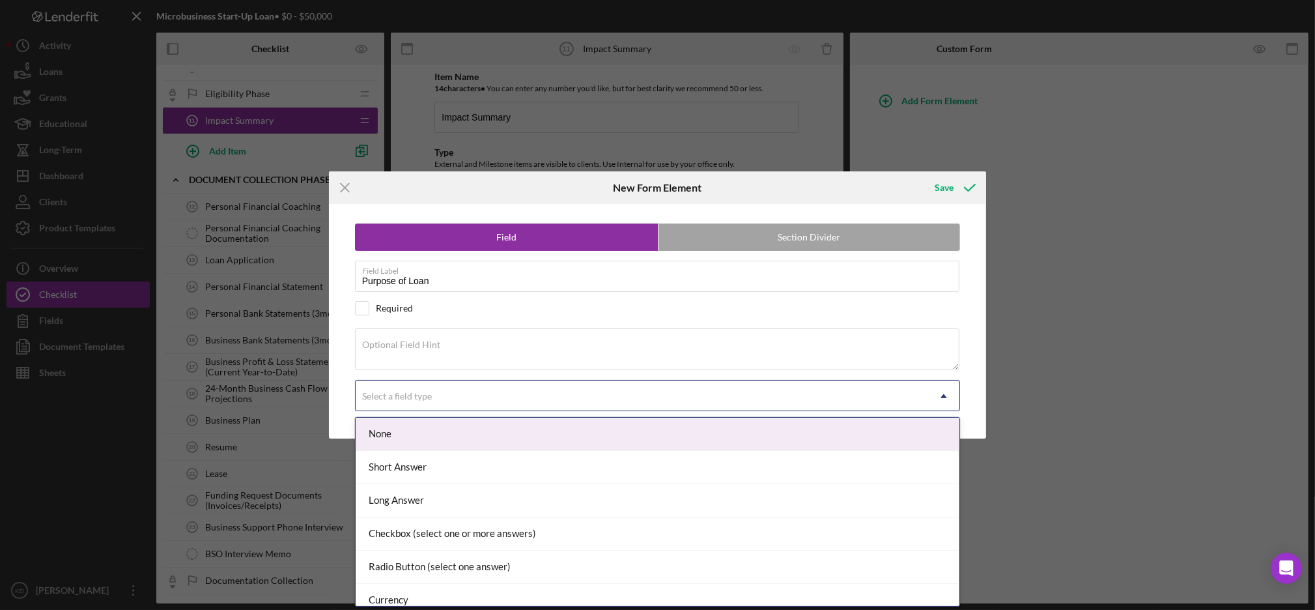
click at [728, 408] on div "Select a field type" at bounding box center [642, 396] width 573 height 30
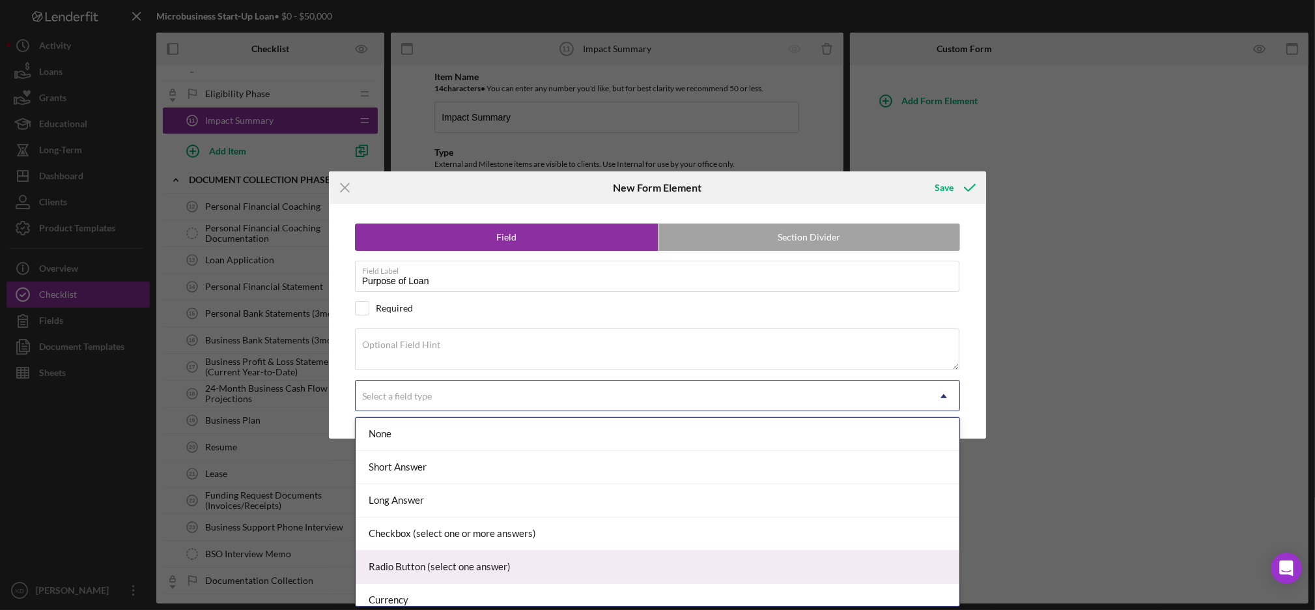
click at [522, 566] on div "Radio Button (select one answer)" at bounding box center [658, 566] width 605 height 33
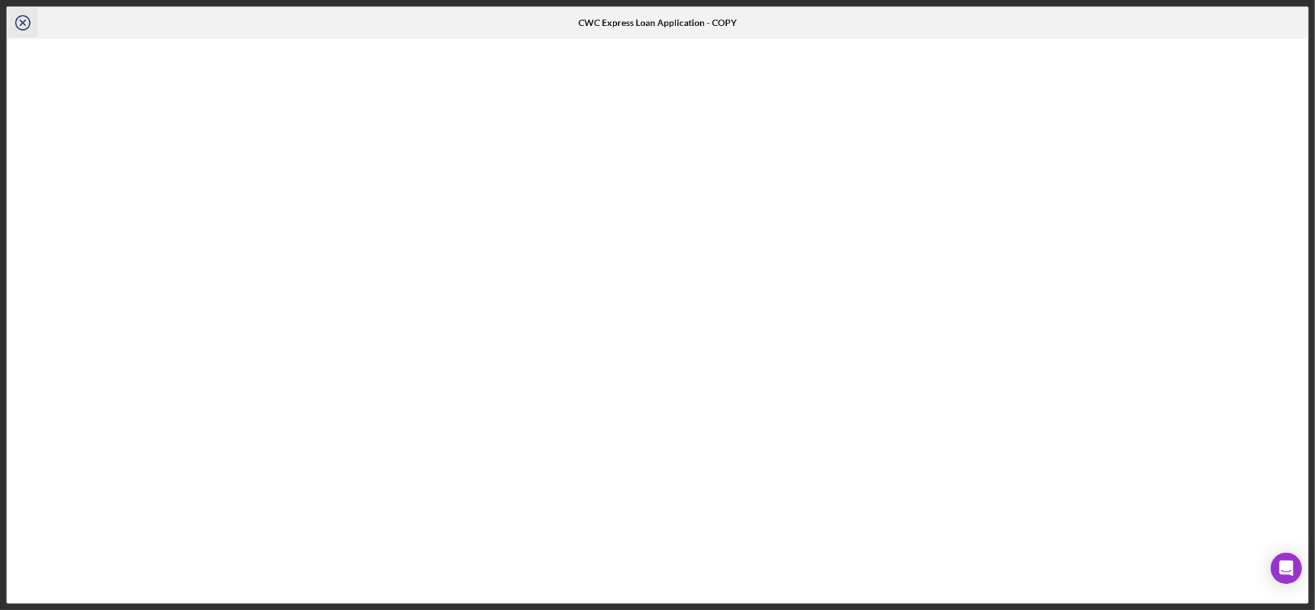
click at [24, 21] on icon "button" at bounding box center [22, 22] width 29 height 29
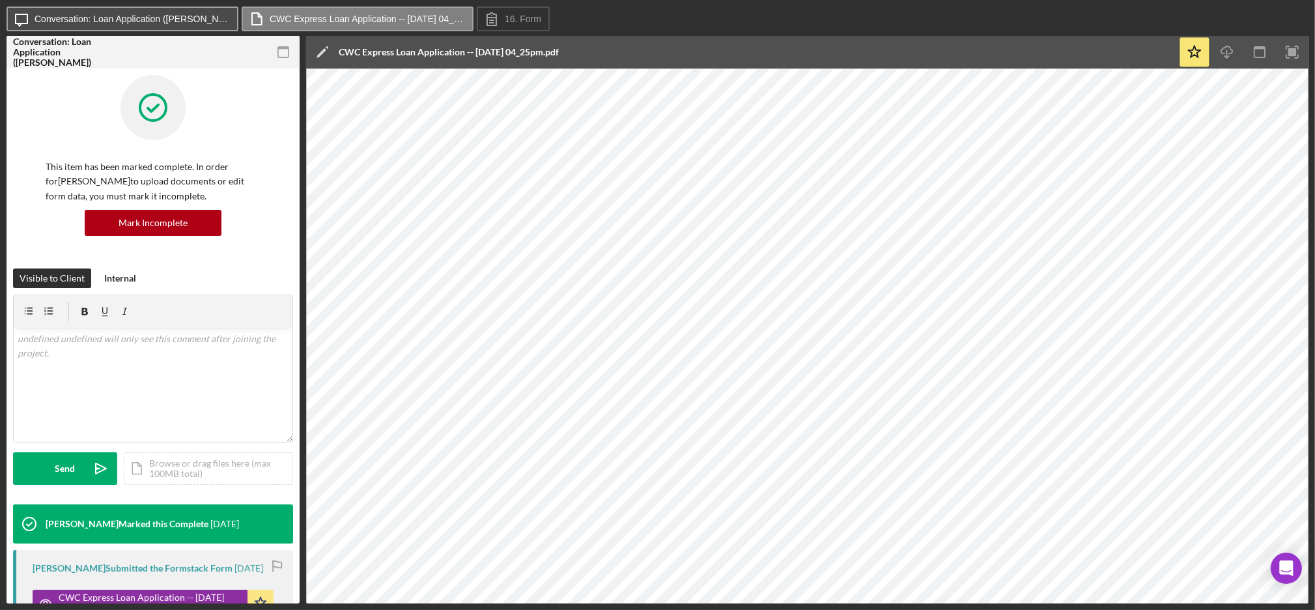
click at [158, 14] on label "Conversation: Loan Application ([PERSON_NAME])" at bounding box center [132, 19] width 195 height 10
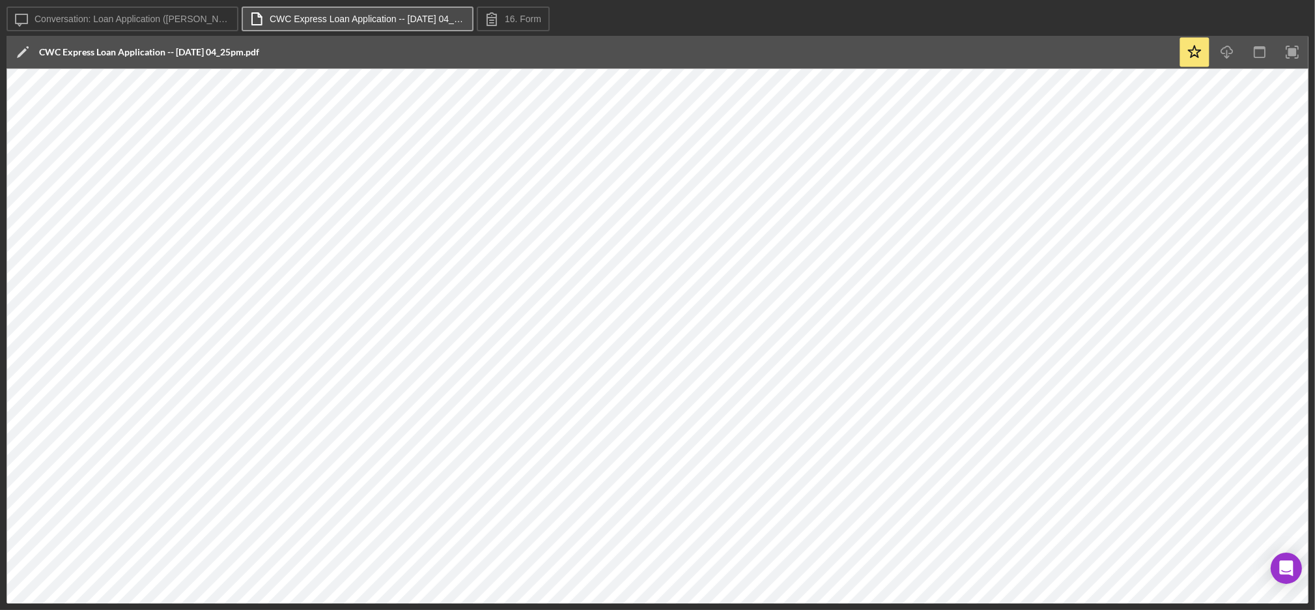
click at [306, 29] on button "CWC Express Loan Application -- [DATE] 04_25pm.pdf" at bounding box center [358, 19] width 232 height 25
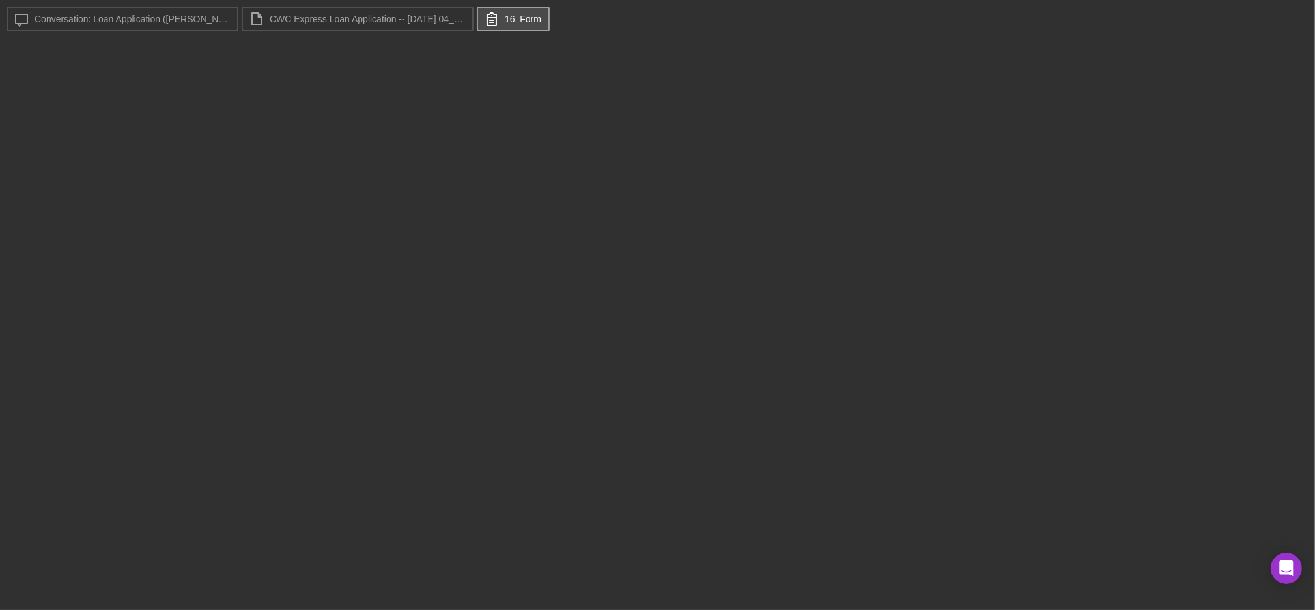
click at [506, 14] on label "16. Form" at bounding box center [523, 19] width 36 height 10
